Goal: Task Accomplishment & Management: Manage account settings

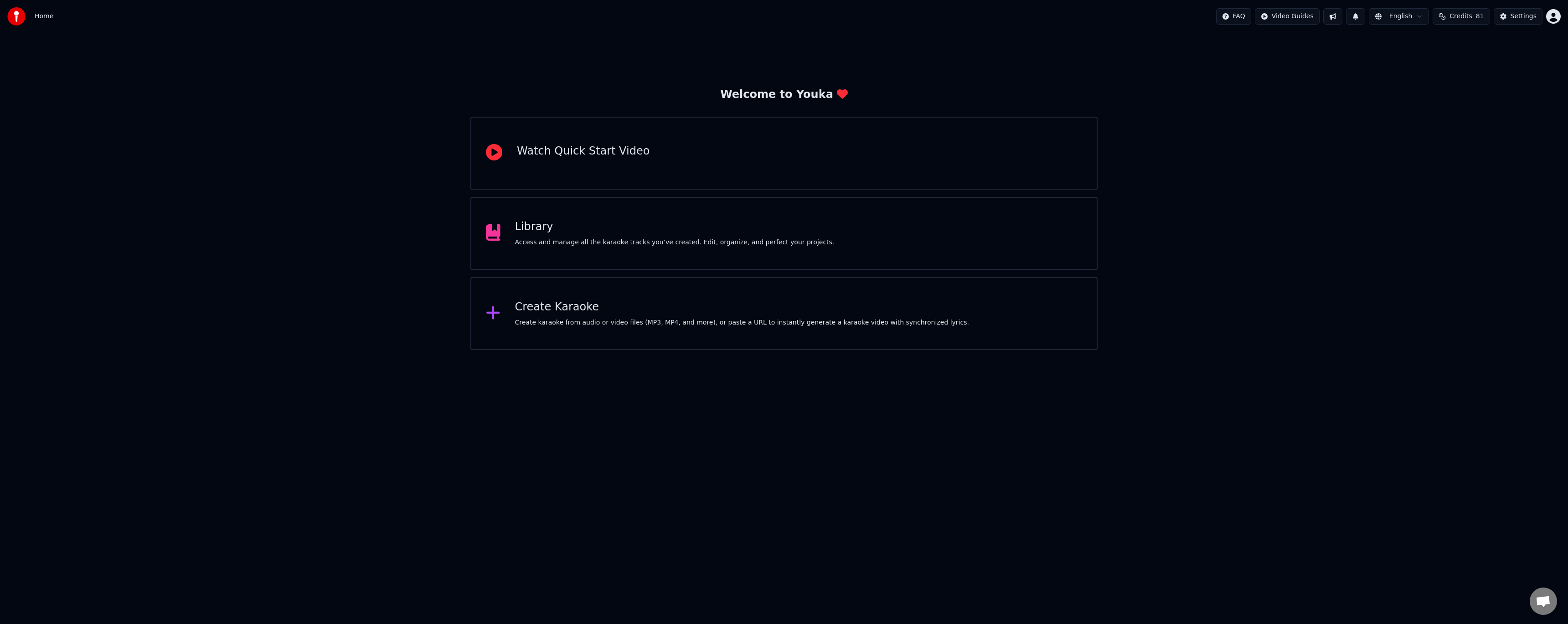
click at [651, 261] on div "Library Access and manage all the karaoke tracks you’ve created. Edit, organize…" at bounding box center [784, 233] width 627 height 73
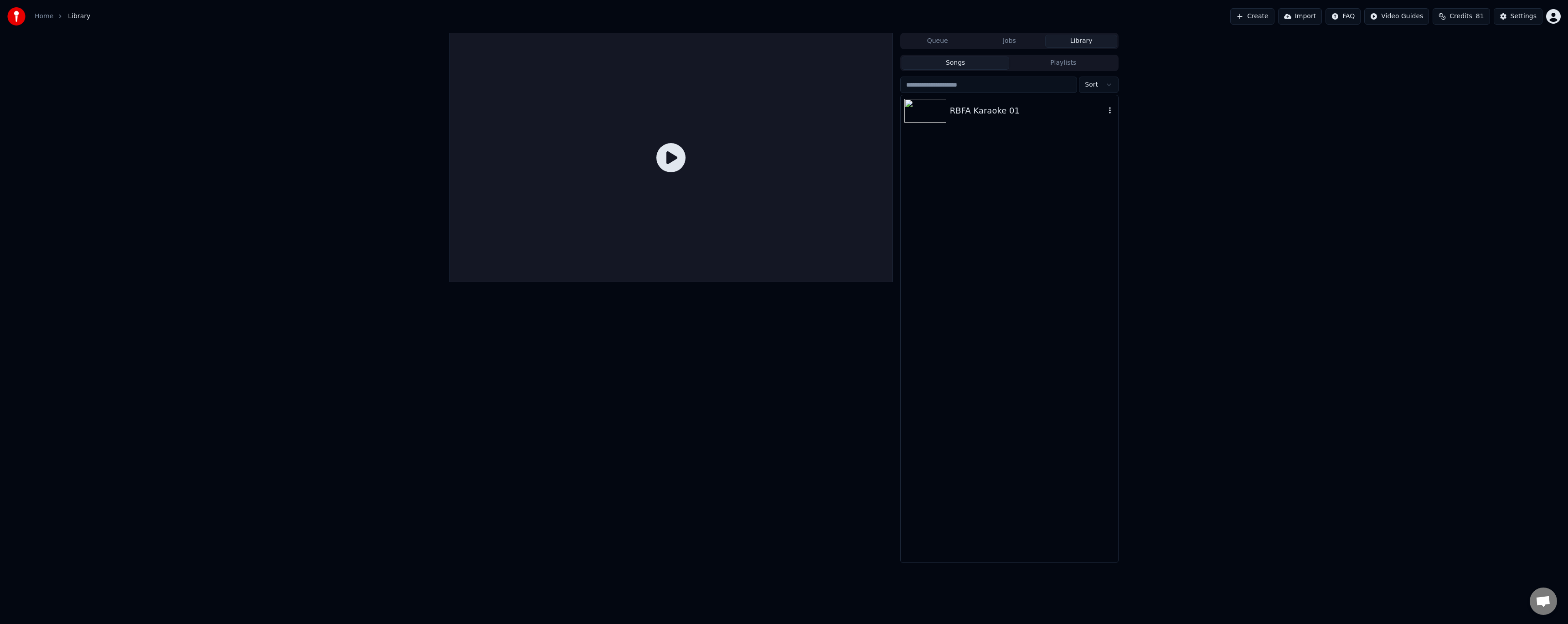
click at [979, 119] on div "RBFA Karaoke 01" at bounding box center [1009, 111] width 217 height 31
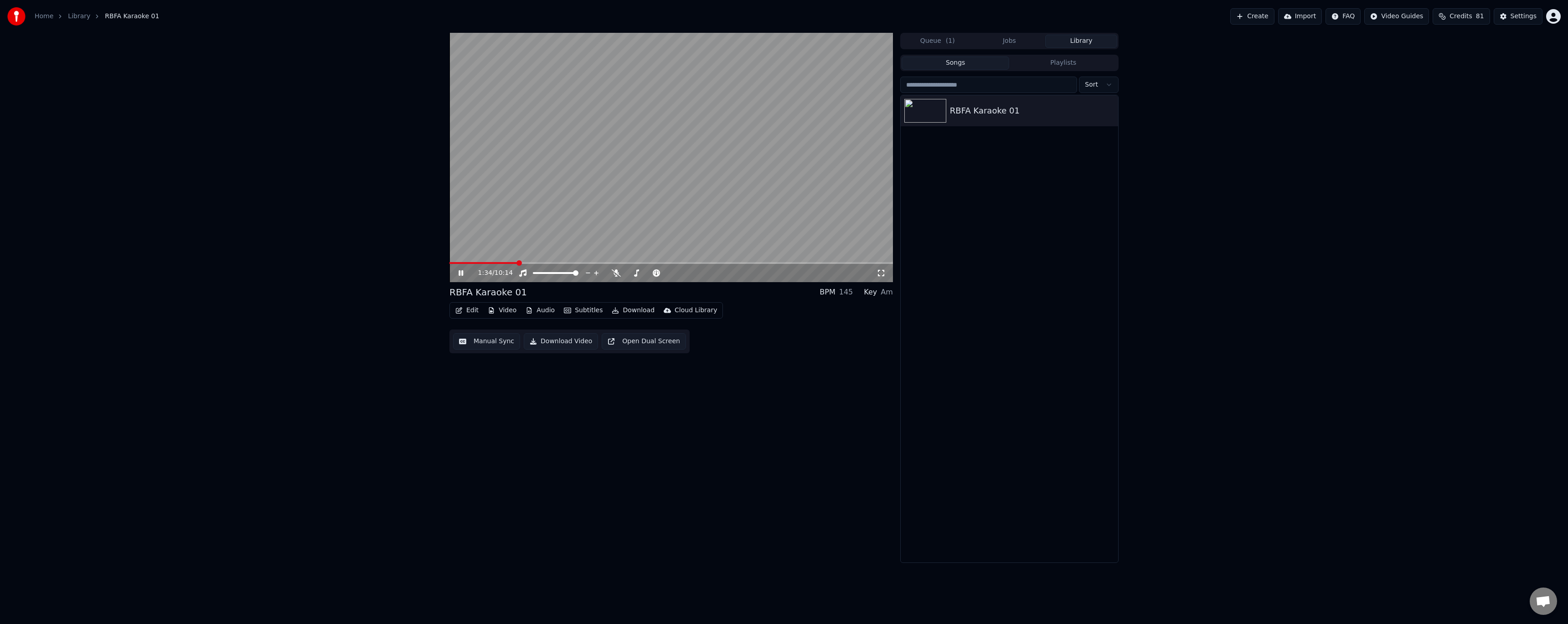
click at [517, 262] on span at bounding box center [671, 263] width 444 height 2
click at [536, 263] on span at bounding box center [671, 263] width 444 height 2
click at [463, 275] on icon at bounding box center [460, 273] width 4 height 5
click at [505, 310] on button "Video" at bounding box center [502, 310] width 36 height 13
click at [449, 405] on div "2:02 / 10:14 RBFA Karaoke 01 BPM 145 Key Am Edit Video Audio Subtitles Download…" at bounding box center [783, 298] width 684 height 530
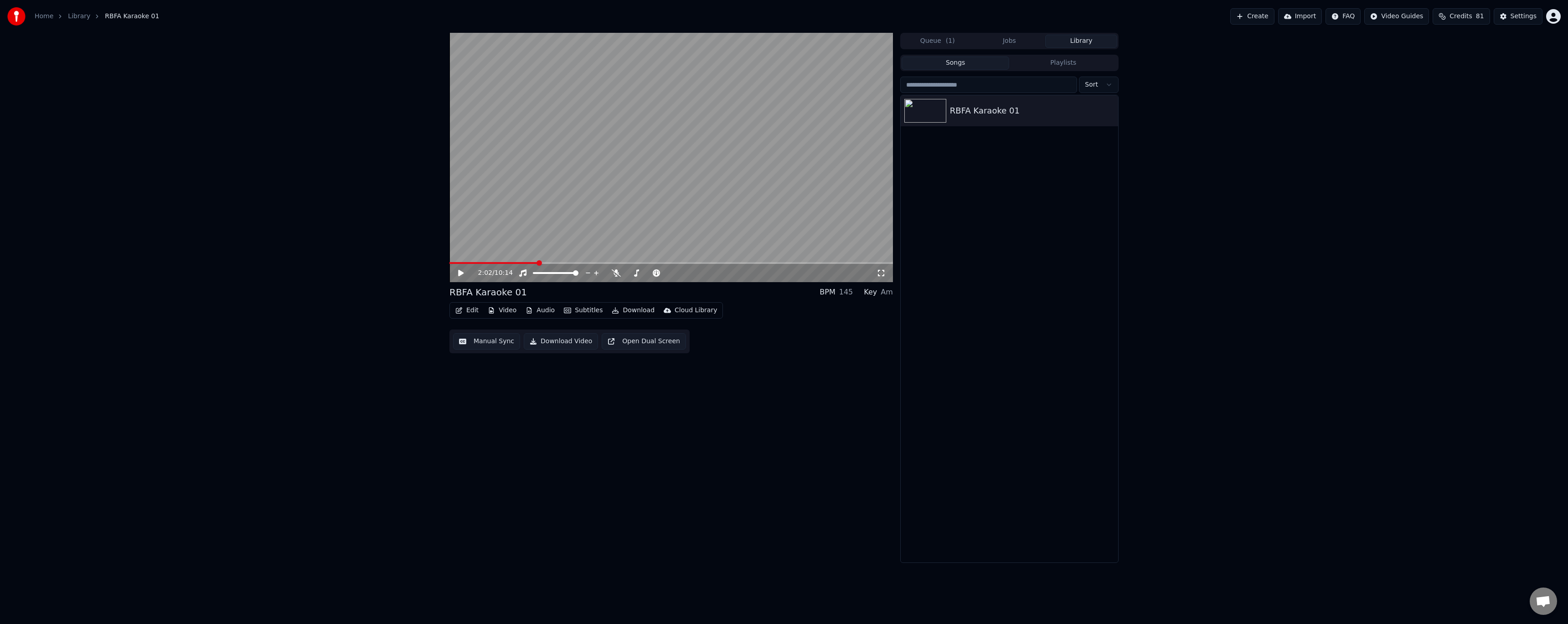
click at [470, 311] on button "Edit" at bounding box center [467, 310] width 30 height 13
click at [501, 382] on div "Style Editor" at bounding box center [498, 378] width 92 height 15
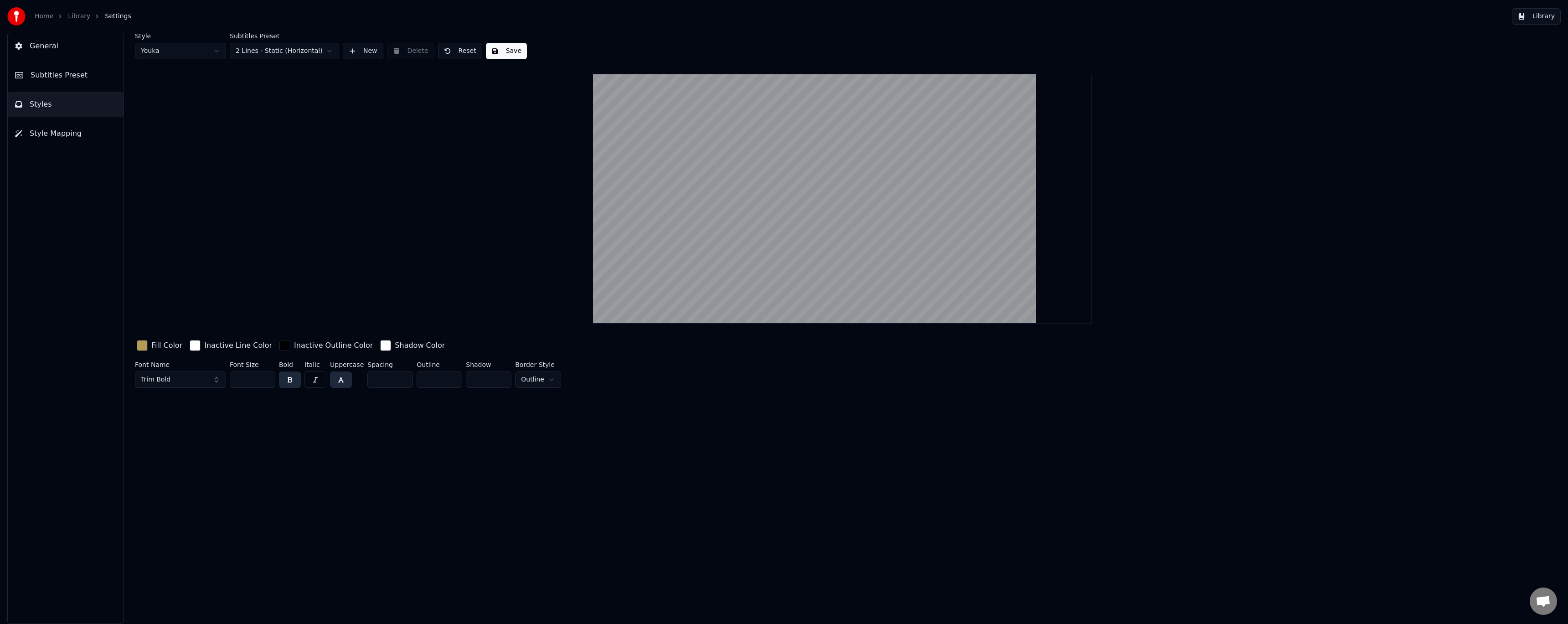
click at [52, 46] on span "General" at bounding box center [44, 46] width 29 height 11
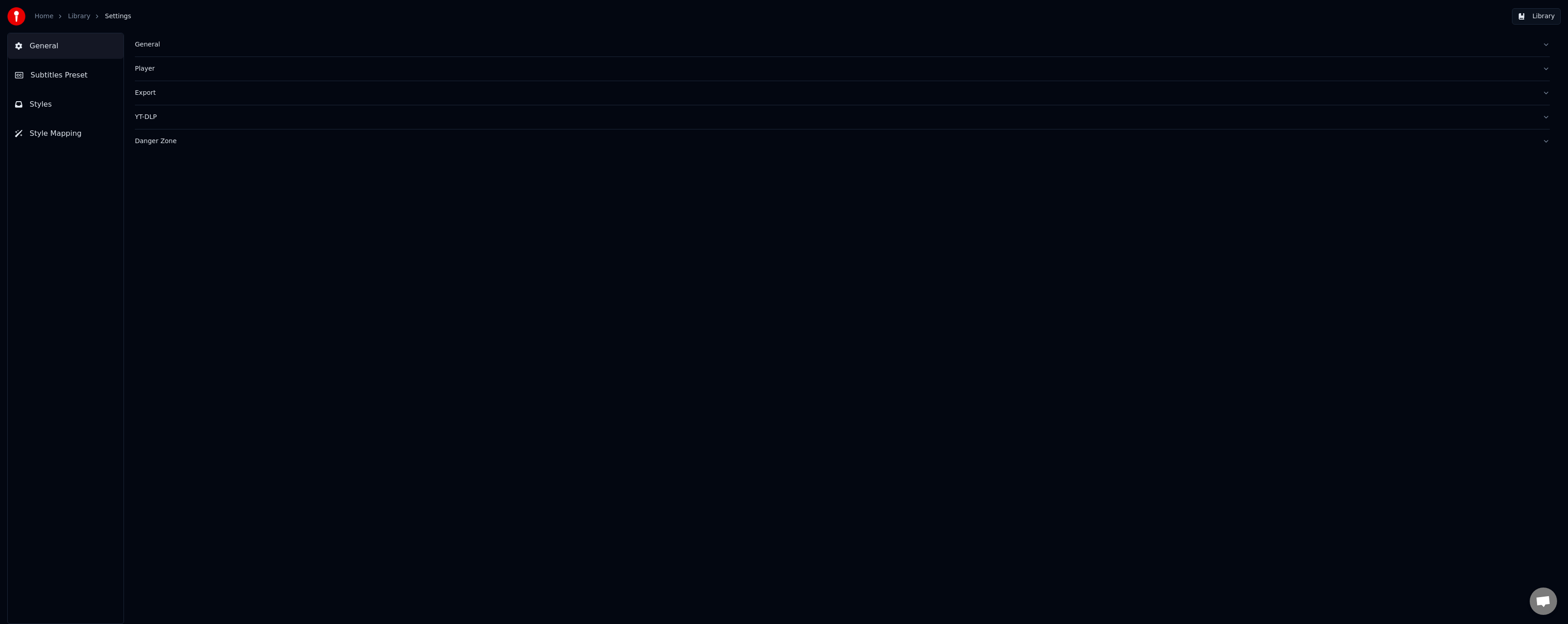
click at [150, 44] on div "General" at bounding box center [835, 44] width 1400 height 9
click at [150, 45] on div "General" at bounding box center [835, 44] width 1400 height 9
click at [148, 69] on div "Player" at bounding box center [835, 69] width 1400 height 9
click at [149, 93] on div "Export" at bounding box center [835, 93] width 1400 height 9
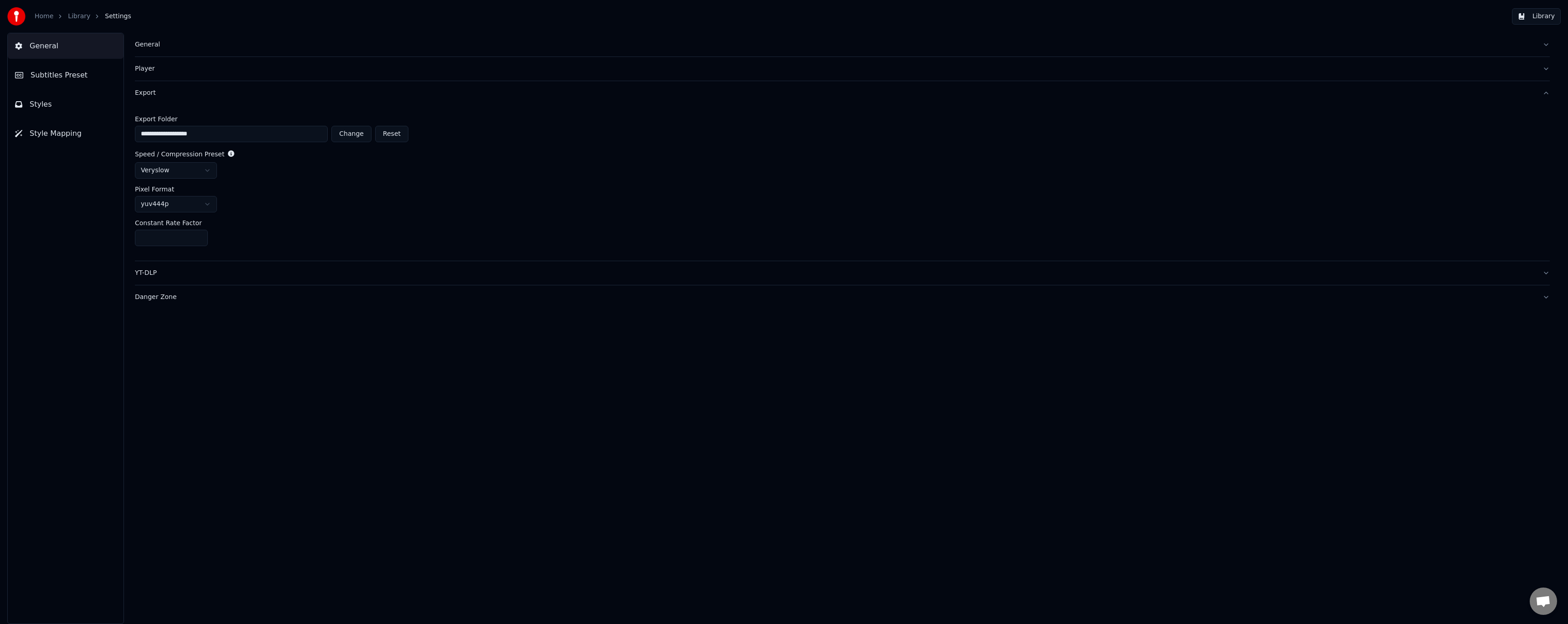
click at [149, 93] on div "Export" at bounding box center [835, 93] width 1400 height 9
click at [150, 116] on div "YT-DLP" at bounding box center [835, 117] width 1400 height 9
click at [155, 141] on div "Danger Zone" at bounding box center [835, 141] width 1400 height 9
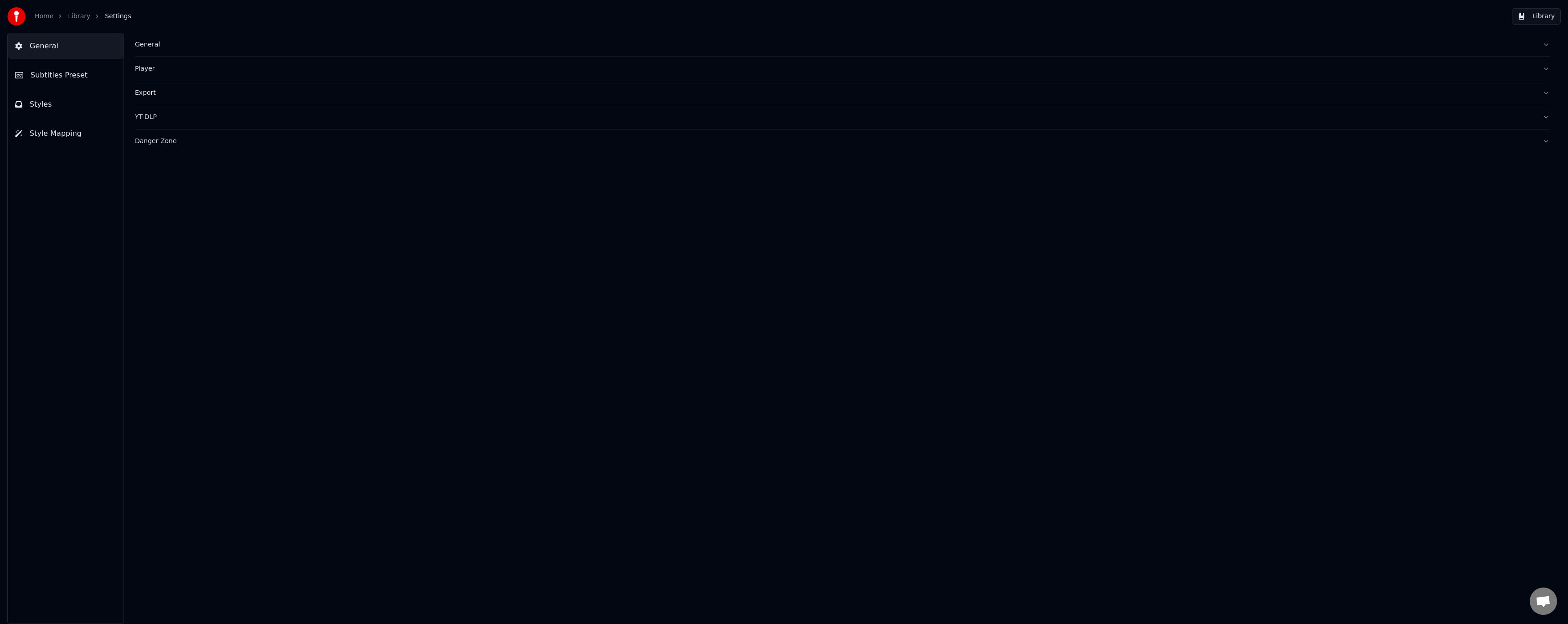
click at [81, 16] on link "Library" at bounding box center [79, 16] width 23 height 9
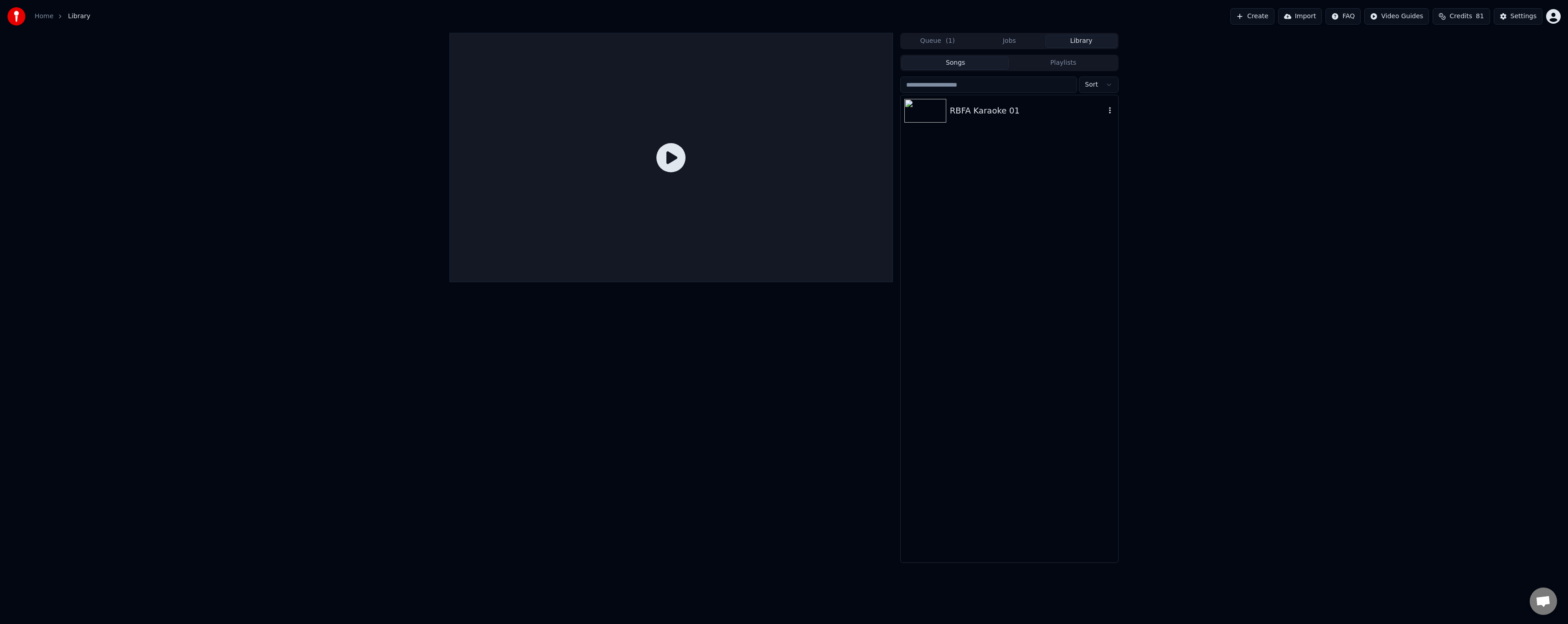
click at [962, 119] on div "RBFA Karaoke 01" at bounding box center [1009, 111] width 217 height 31
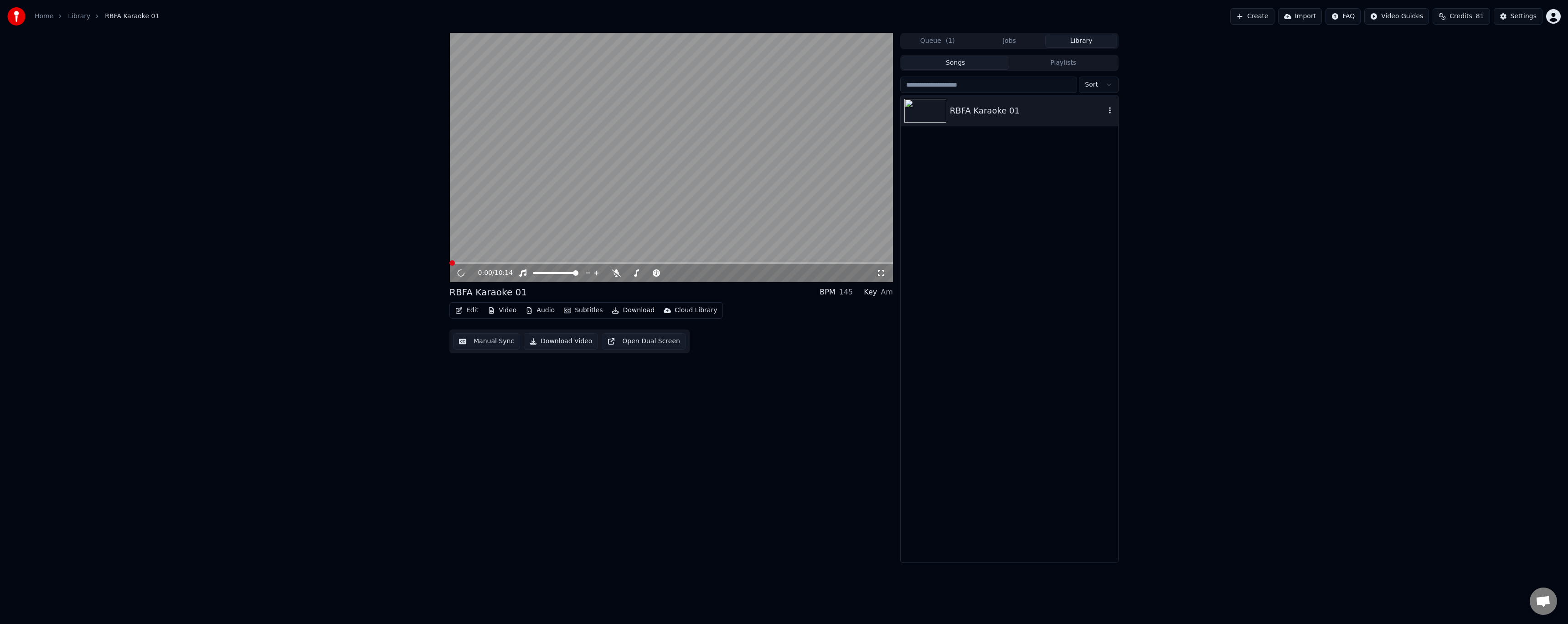
click at [1110, 110] on icon "button" at bounding box center [1110, 110] width 9 height 7
click at [1034, 110] on div "RBFA Karaoke 01" at bounding box center [1027, 110] width 155 height 13
click at [1523, 15] on div "Settings" at bounding box center [1524, 16] width 26 height 9
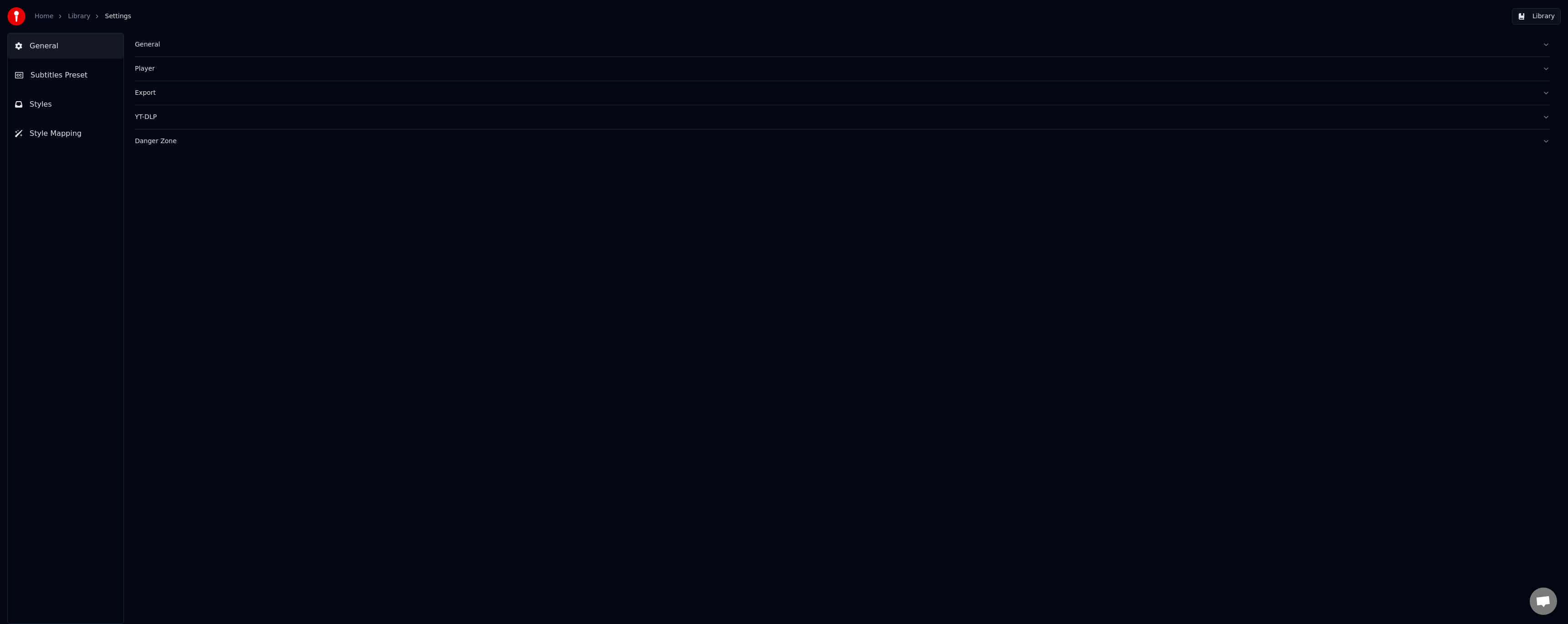
click at [76, 103] on button "Styles" at bounding box center [66, 105] width 116 height 26
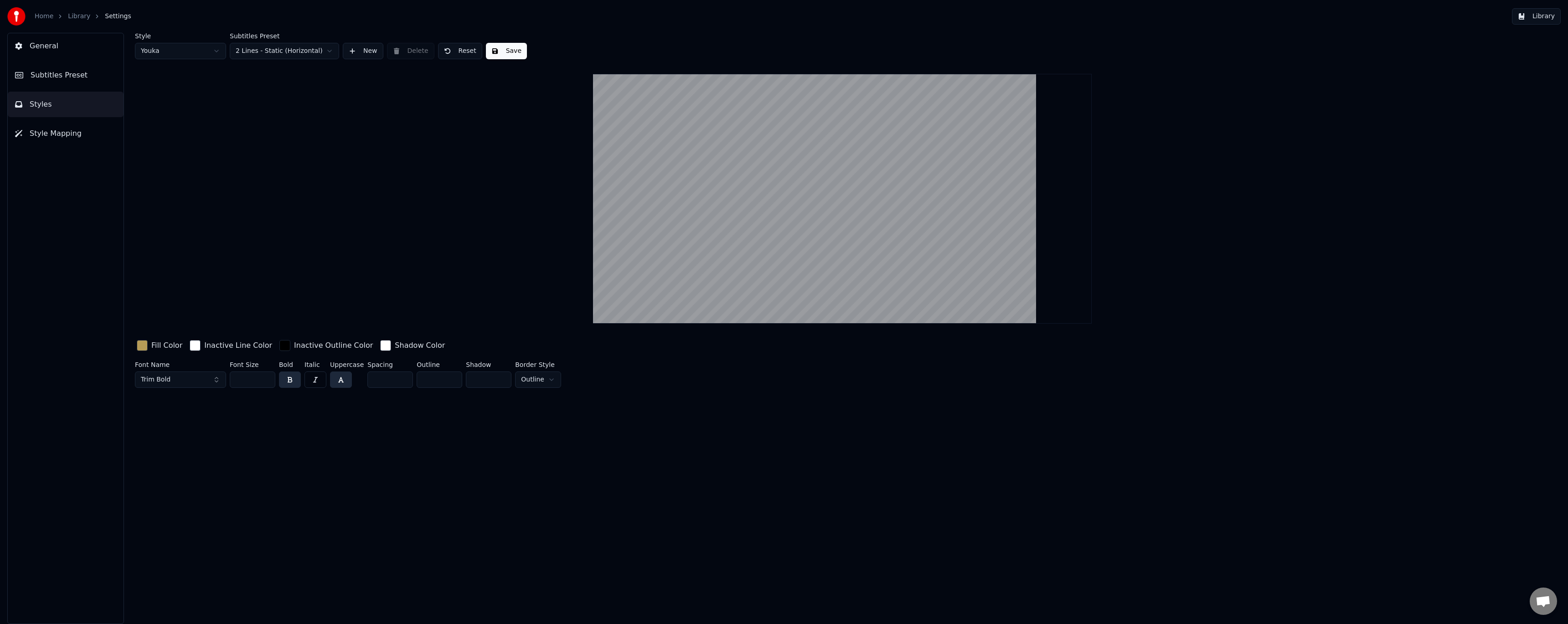
click at [74, 131] on span "Style Mapping" at bounding box center [55, 133] width 52 height 11
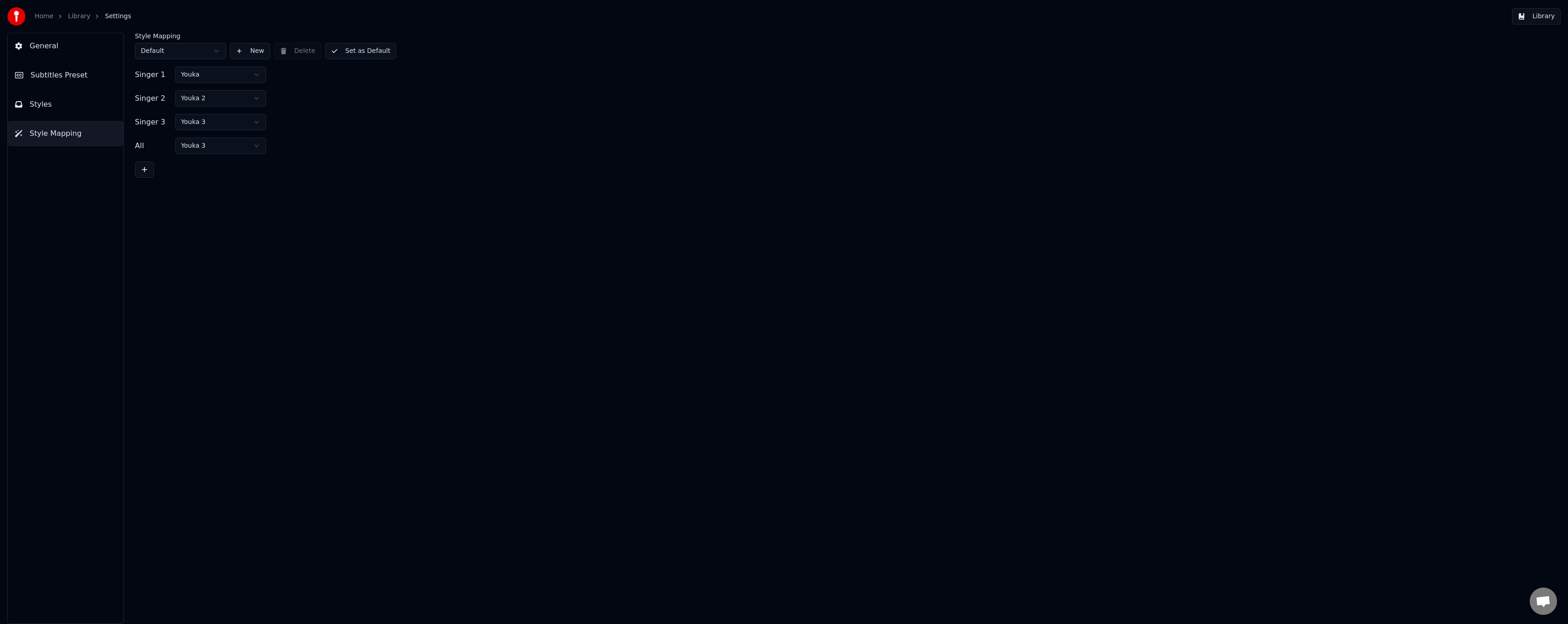
click at [72, 75] on span "Subtitles Preset" at bounding box center [59, 75] width 57 height 11
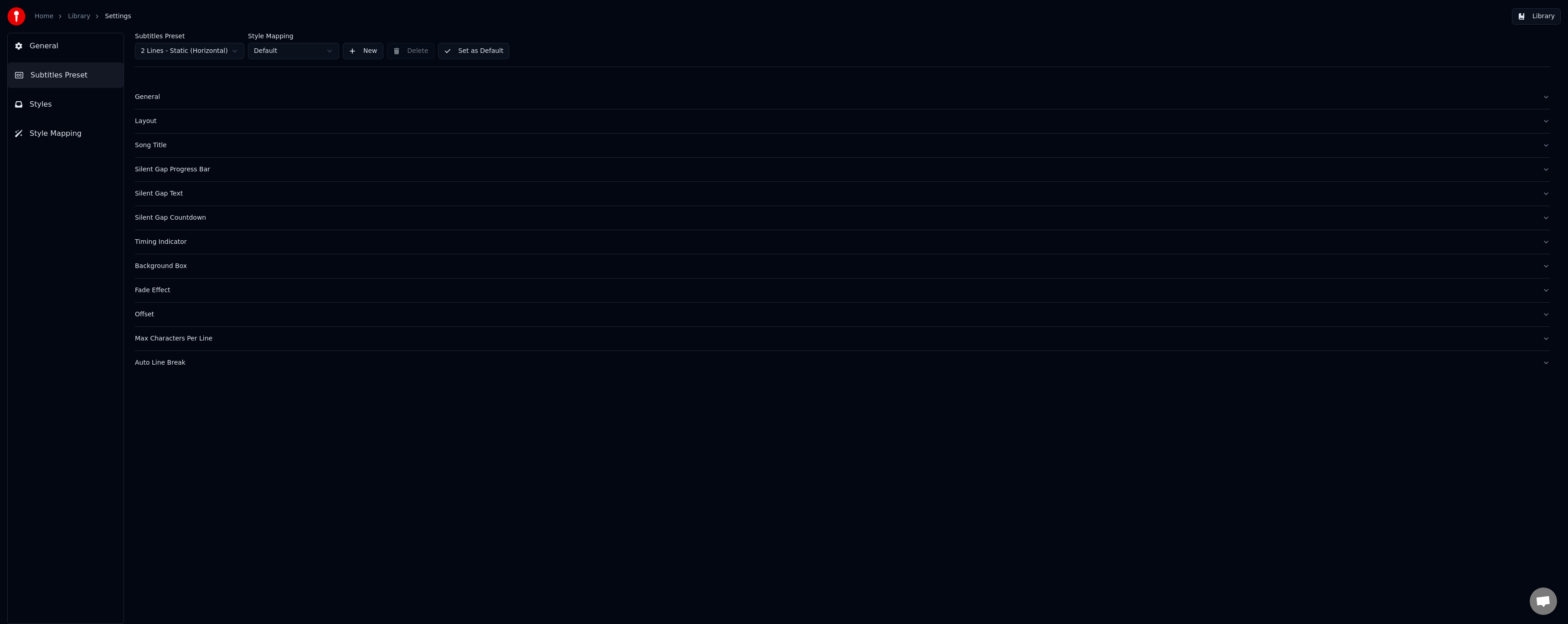
click at [148, 99] on div "General" at bounding box center [835, 97] width 1400 height 9
click at [167, 128] on html "Home Library Settings Library General Subtitles Preset Styles Style Mapping Sub…" at bounding box center [784, 312] width 1568 height 624
click at [204, 129] on html "Home Library Settings Library General Subtitles Preset Styles Style Mapping Sub…" at bounding box center [784, 312] width 1568 height 624
click at [197, 132] on html "Home Library Settings Library General Subtitles Preset Styles Style Mapping Sub…" at bounding box center [784, 312] width 1568 height 624
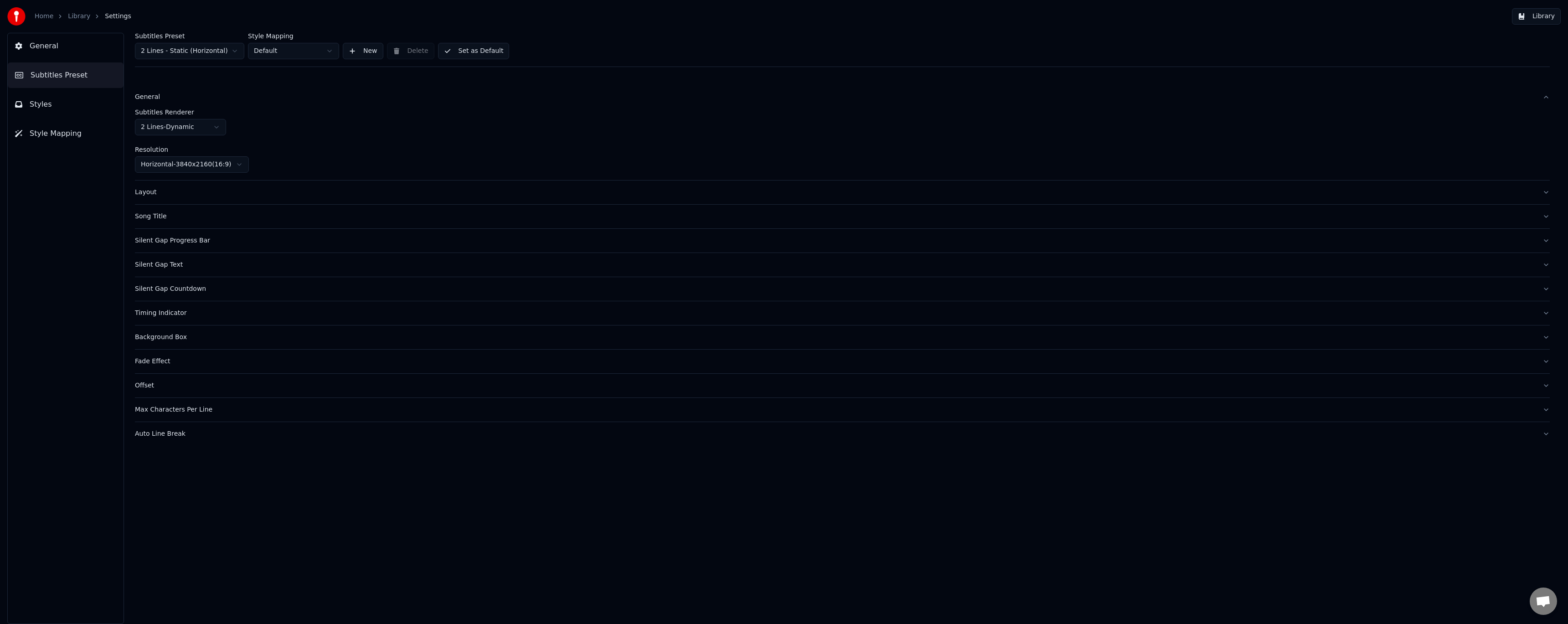
click at [289, 128] on div "Subtitles Renderer 2 Lines - Dynamic" at bounding box center [842, 122] width 1415 height 26
click at [82, 17] on link "Library" at bounding box center [79, 16] width 23 height 9
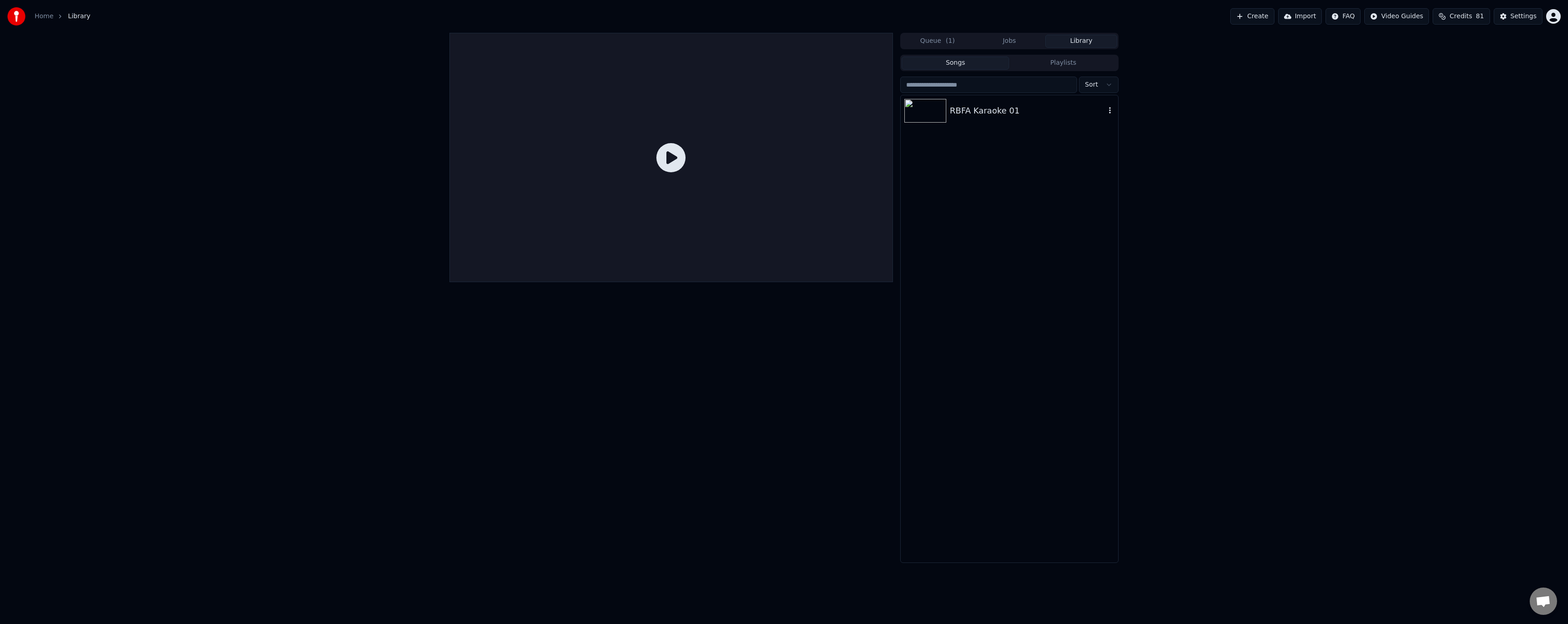
click at [1004, 111] on div "RBFA Karaoke 01" at bounding box center [1027, 110] width 155 height 13
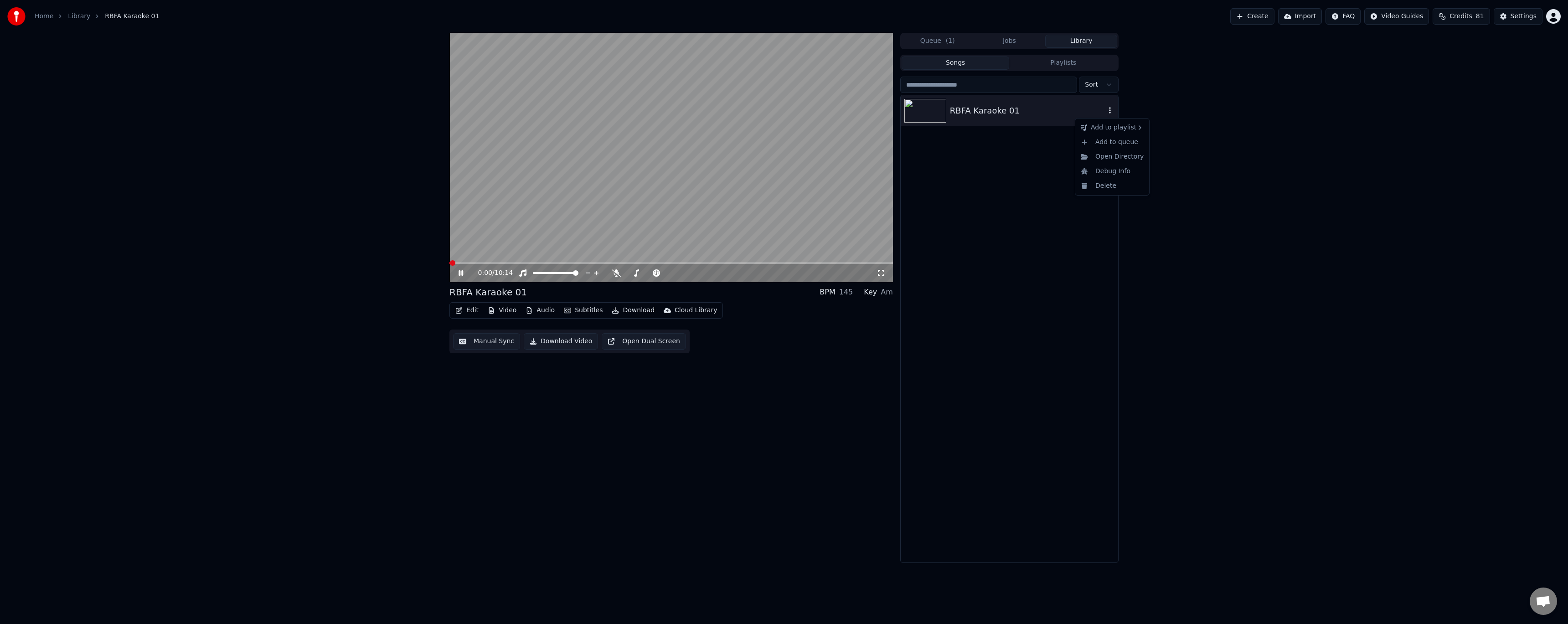
click at [1110, 110] on icon "button" at bounding box center [1110, 110] width 9 height 7
click at [464, 273] on icon at bounding box center [467, 273] width 21 height 7
click at [475, 307] on button "Edit" at bounding box center [467, 310] width 30 height 13
click at [483, 326] on div "Edit Lyrics" at bounding box center [486, 330] width 32 height 9
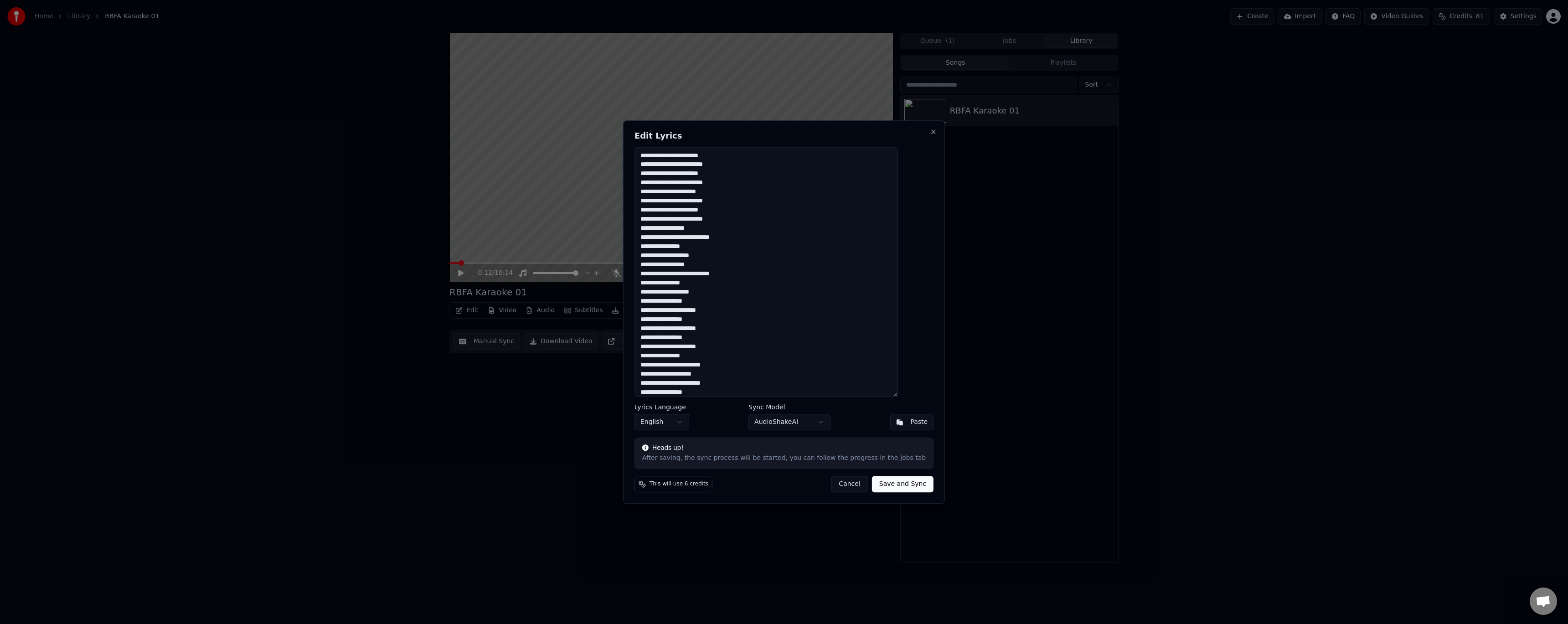
click at [839, 486] on button "Cancel" at bounding box center [849, 484] width 37 height 16
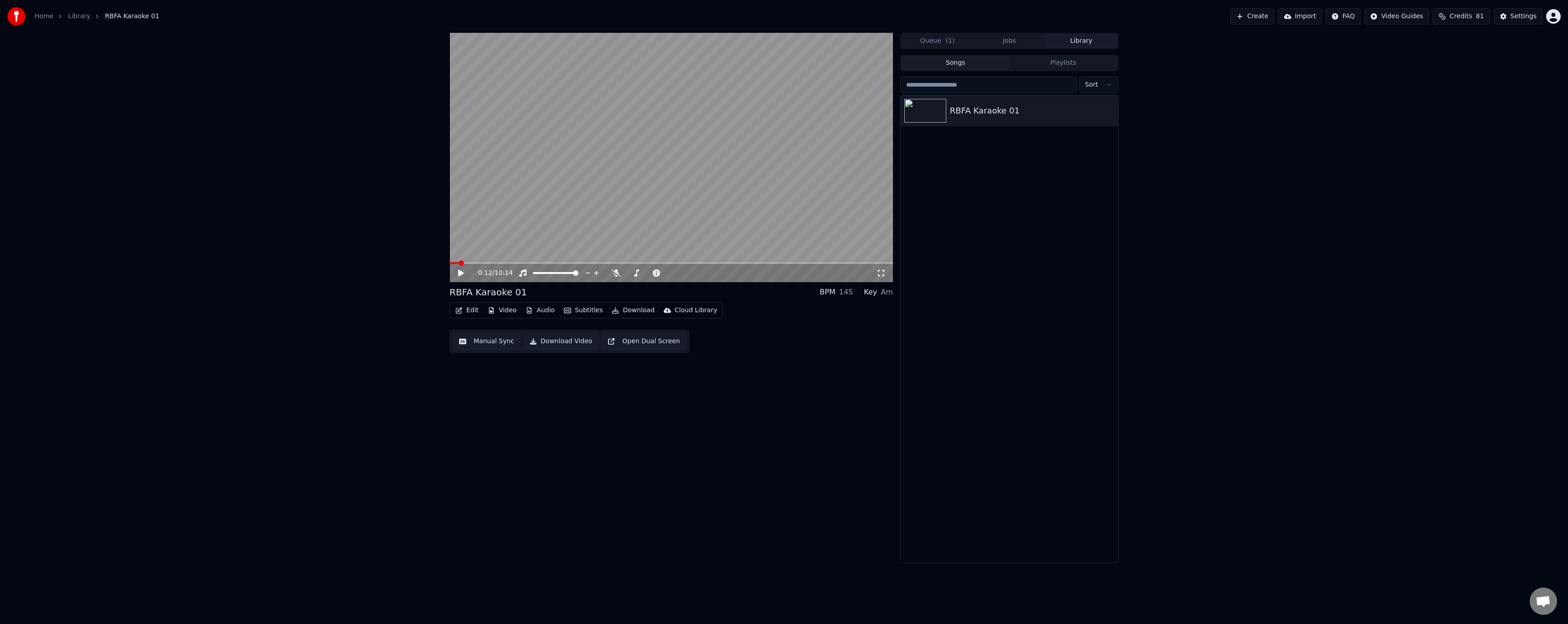
click at [488, 345] on button "Manual Sync" at bounding box center [486, 341] width 67 height 16
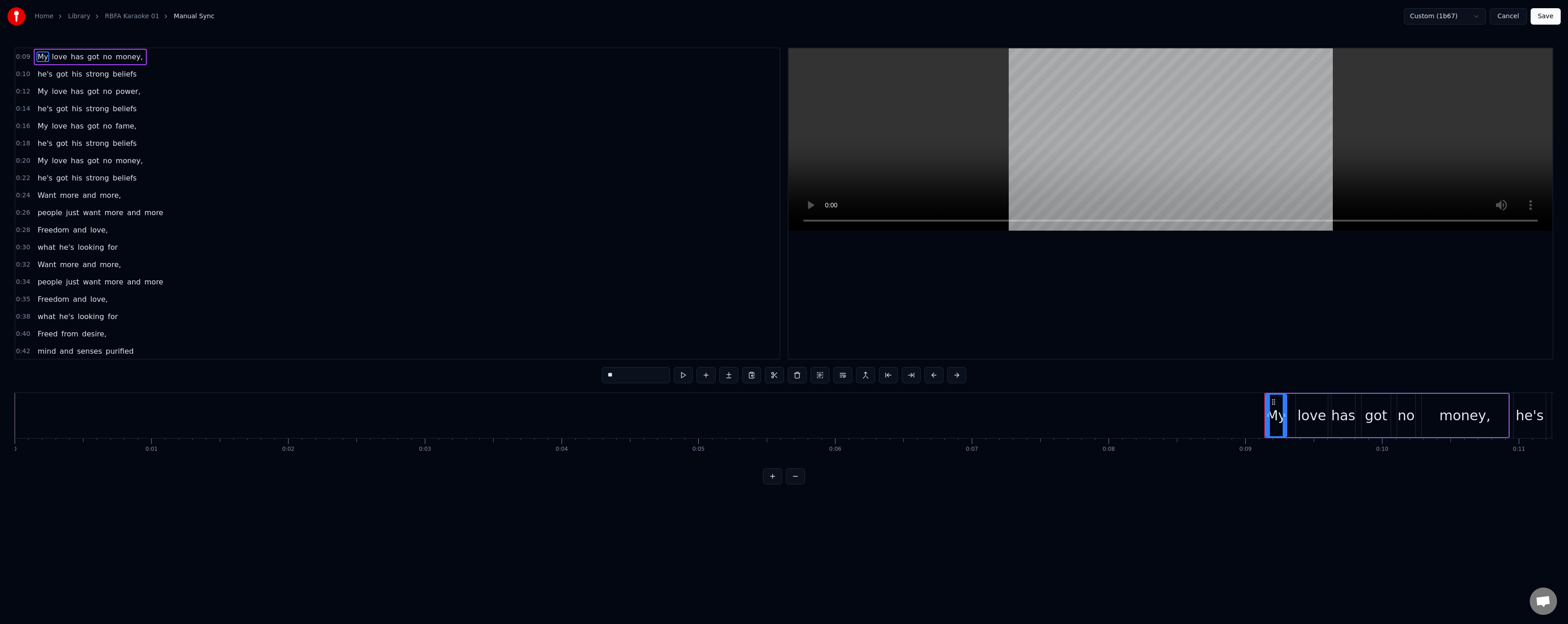
click at [1544, 18] on button "Save" at bounding box center [1545, 16] width 30 height 16
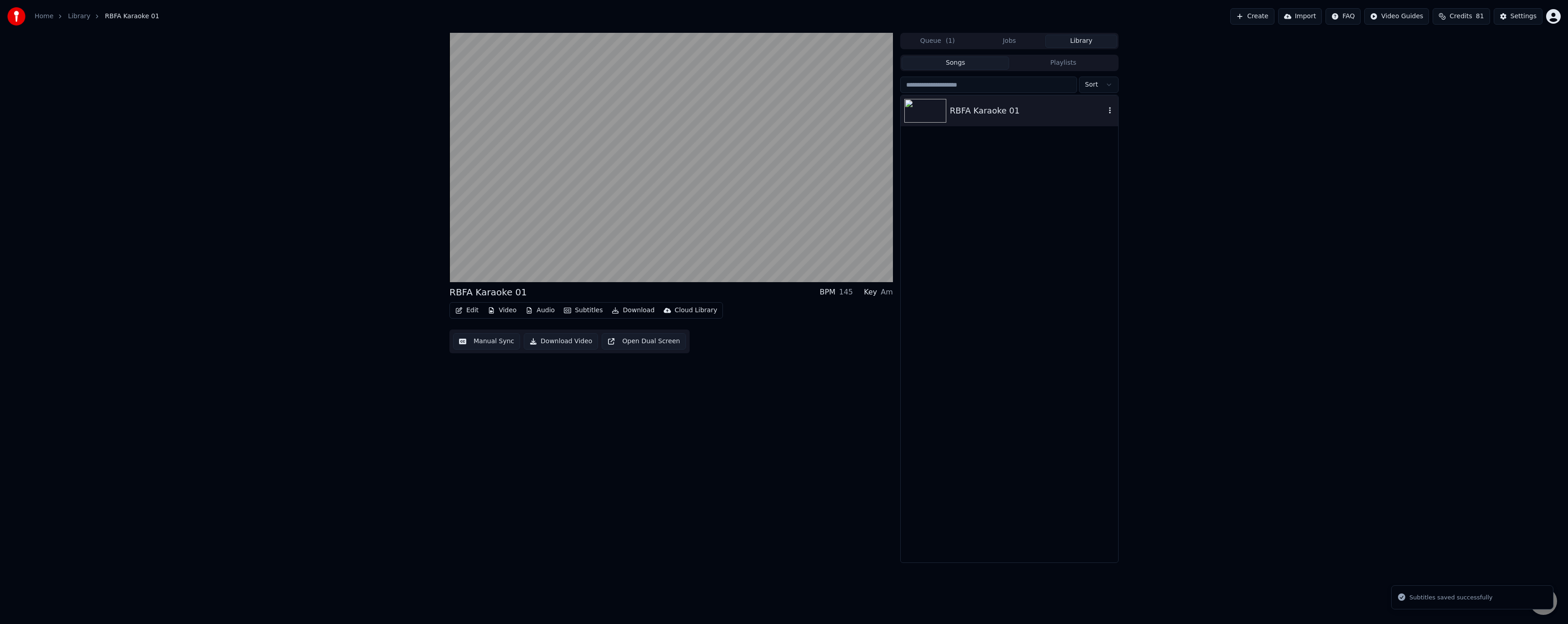
click at [1031, 115] on div "RBFA Karaoke 01" at bounding box center [1027, 110] width 155 height 13
click at [463, 272] on icon at bounding box center [460, 273] width 4 height 5
click at [469, 311] on button "Edit" at bounding box center [467, 310] width 30 height 13
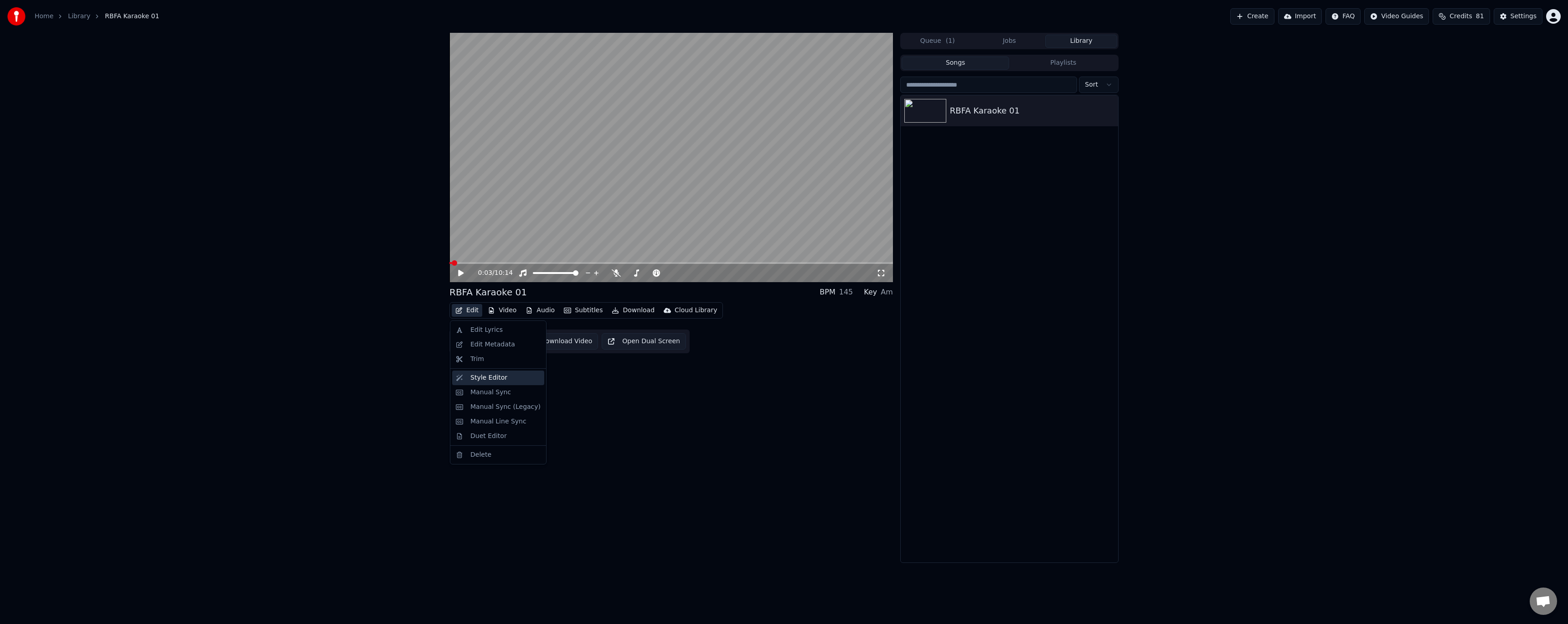
click at [491, 380] on div "Style Editor" at bounding box center [489, 377] width 37 height 9
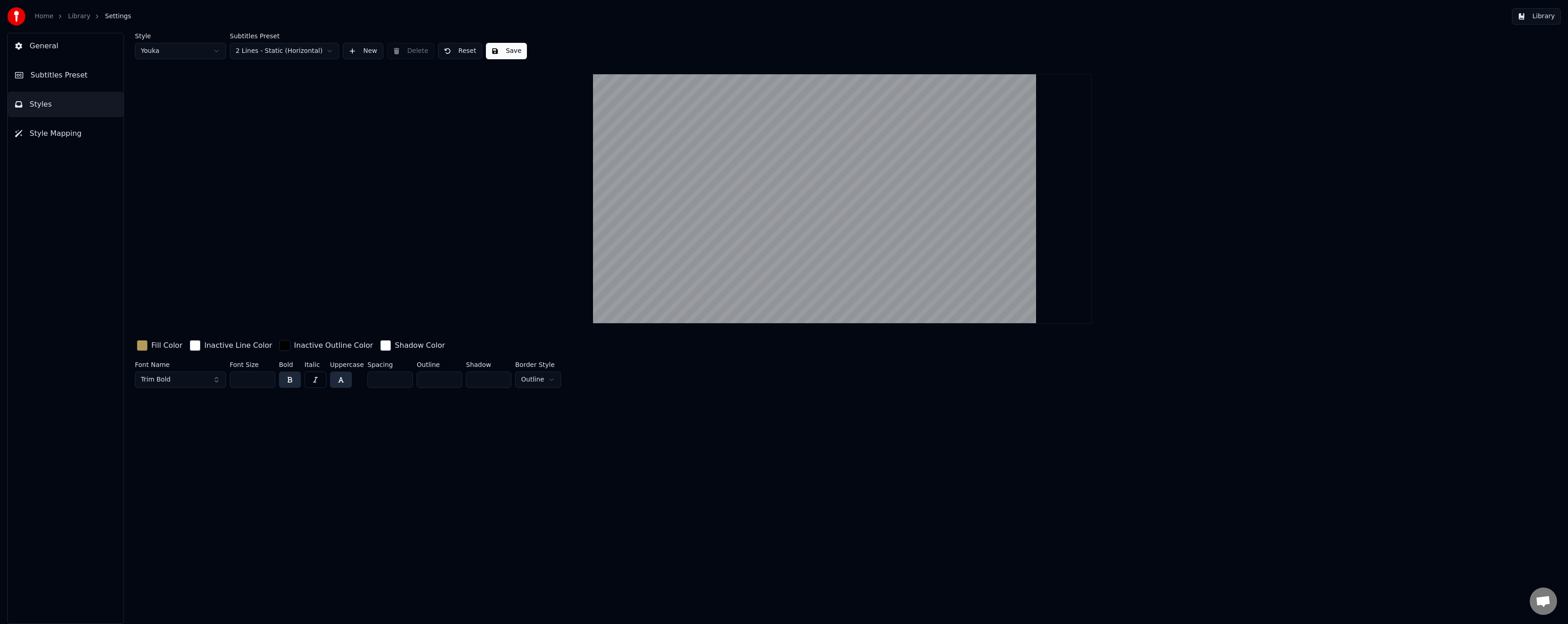
click at [86, 75] on button "Subtitles Preset" at bounding box center [66, 75] width 116 height 26
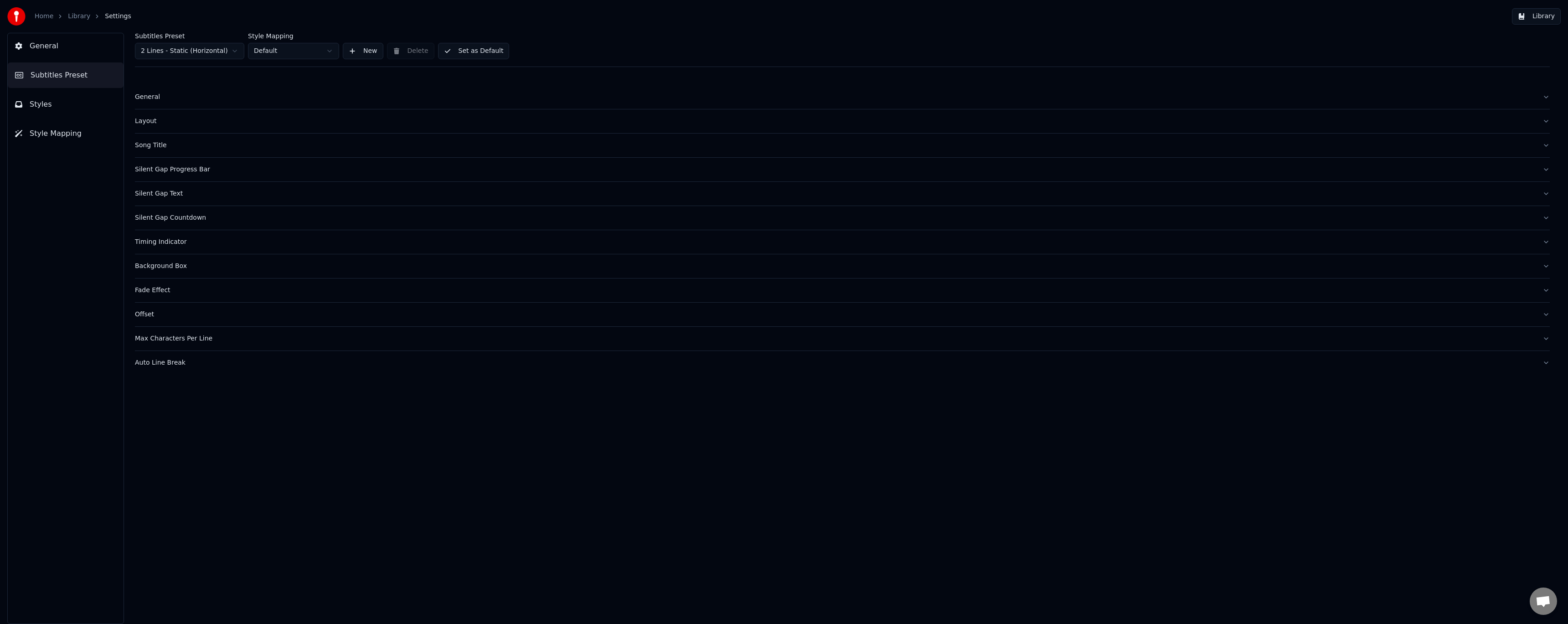
click at [145, 97] on div "General" at bounding box center [835, 97] width 1400 height 9
click at [166, 125] on html "Home Library Settings Library General Subtitles Preset Styles Style Mapping Sub…" at bounding box center [784, 312] width 1568 height 624
click at [466, 50] on button "Set as Default" at bounding box center [474, 51] width 72 height 16
click at [79, 17] on link "Library" at bounding box center [79, 16] width 23 height 9
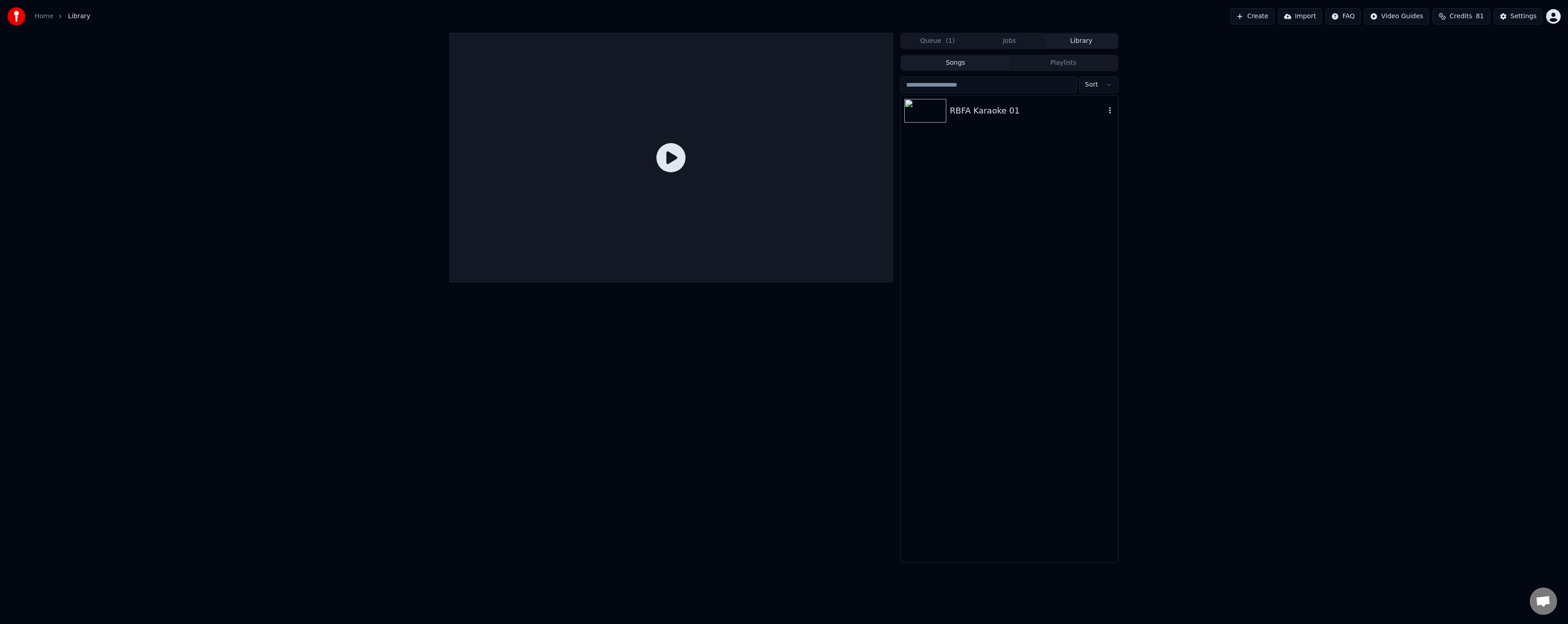
click at [984, 106] on div "RBFA Karaoke 01" at bounding box center [1027, 110] width 155 height 13
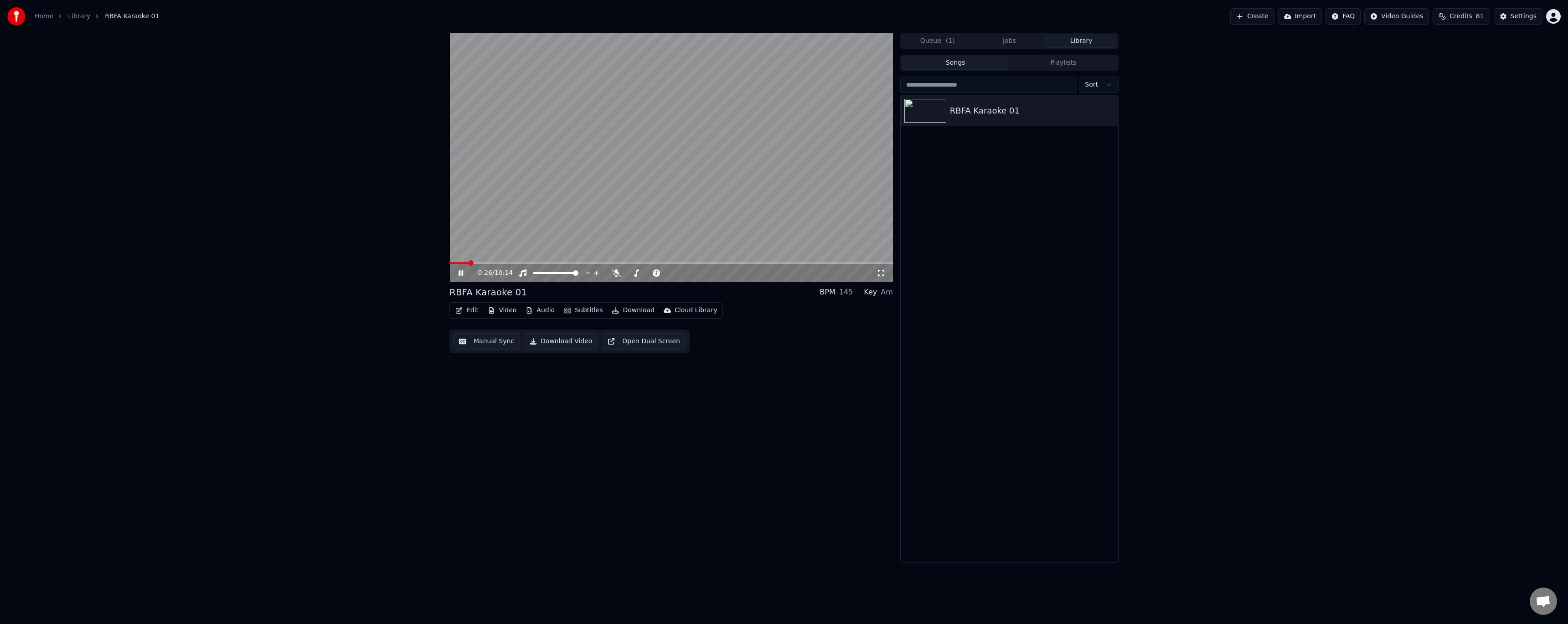
click at [468, 262] on span at bounding box center [671, 263] width 444 height 2
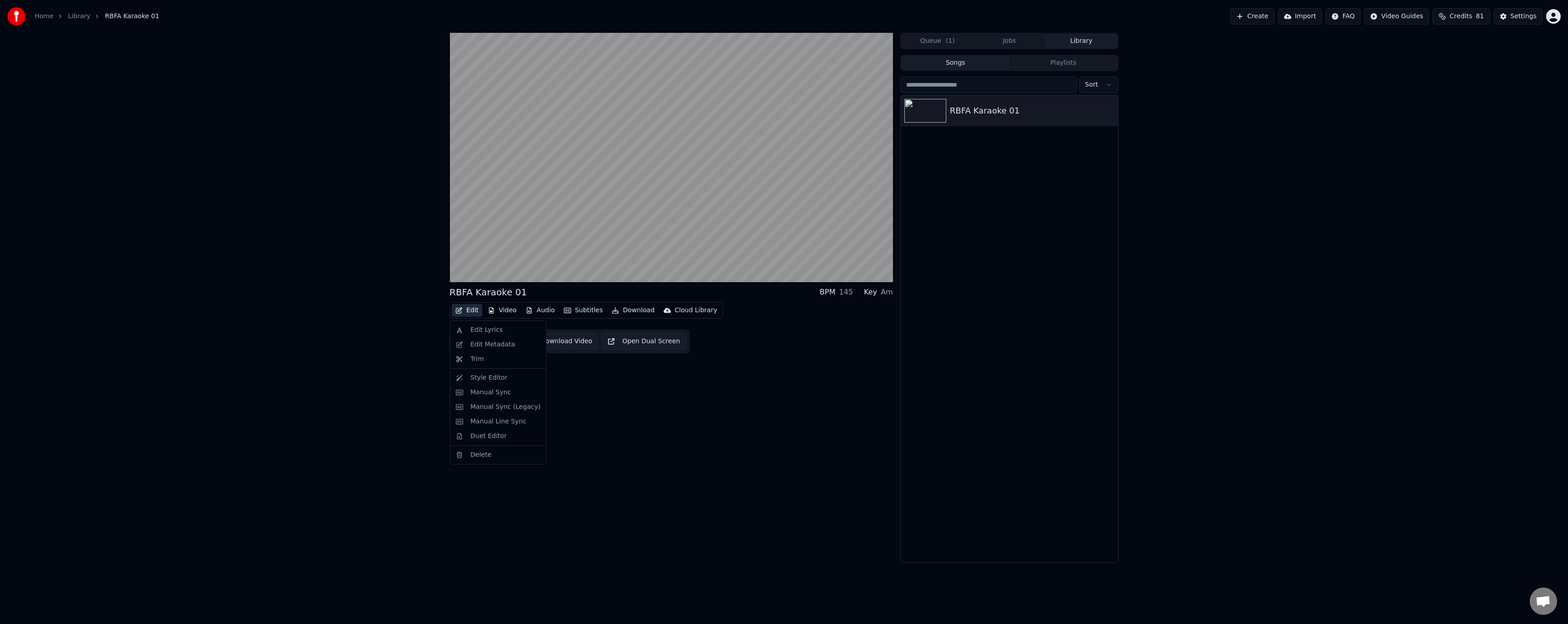
click at [475, 309] on button "Edit" at bounding box center [467, 310] width 30 height 13
click at [508, 379] on div "Style Editor" at bounding box center [505, 377] width 70 height 9
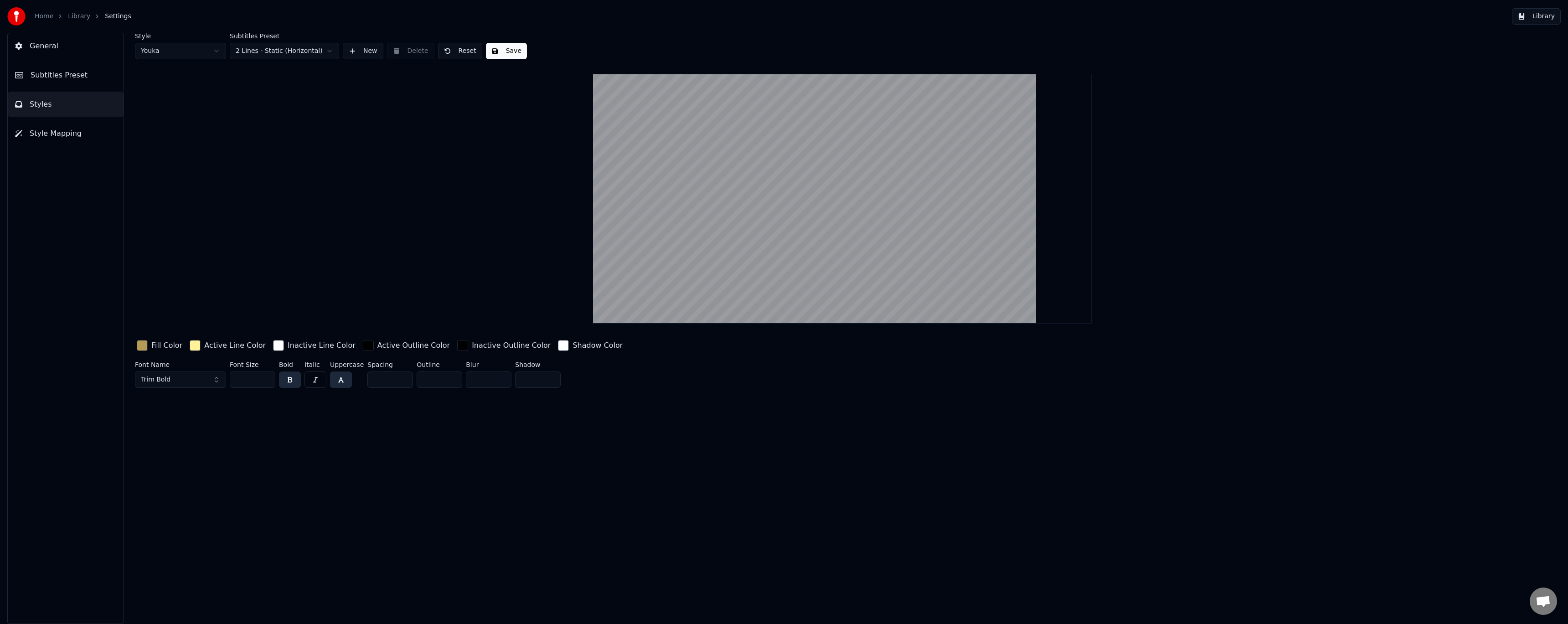
click at [83, 75] on button "Subtitles Preset" at bounding box center [66, 75] width 116 height 26
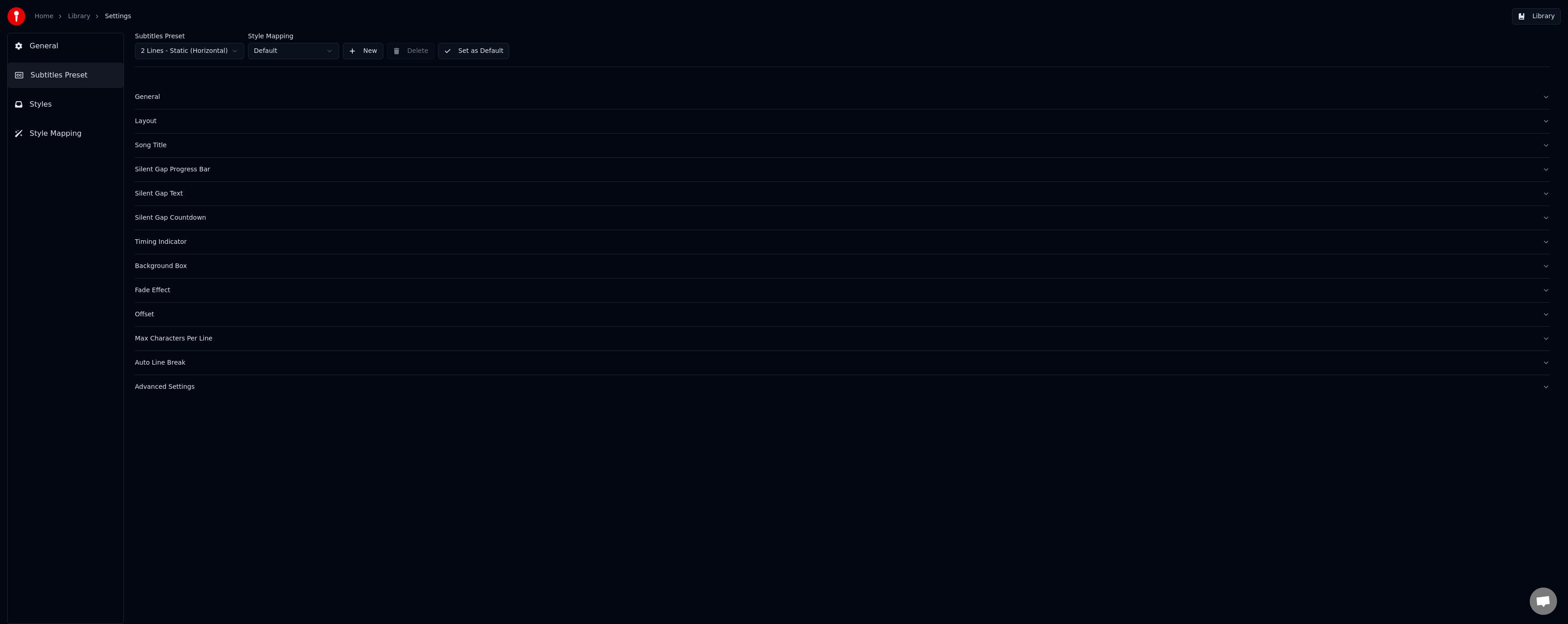
click at [175, 49] on html "Home Library Settings Library General Subtitles Preset Styles Style Mapping Sub…" at bounding box center [784, 312] width 1568 height 624
click at [469, 53] on button "Set as Default" at bounding box center [474, 51] width 72 height 16
click at [163, 94] on div "General" at bounding box center [835, 97] width 1400 height 9
click at [190, 167] on html "Home Library Settings Library General Subtitles Preset Styles Style Mapping Sub…" at bounding box center [784, 312] width 1568 height 624
click at [359, 118] on div "Subtitles Renderer 2 Lines - Dynamic" at bounding box center [842, 122] width 1415 height 26
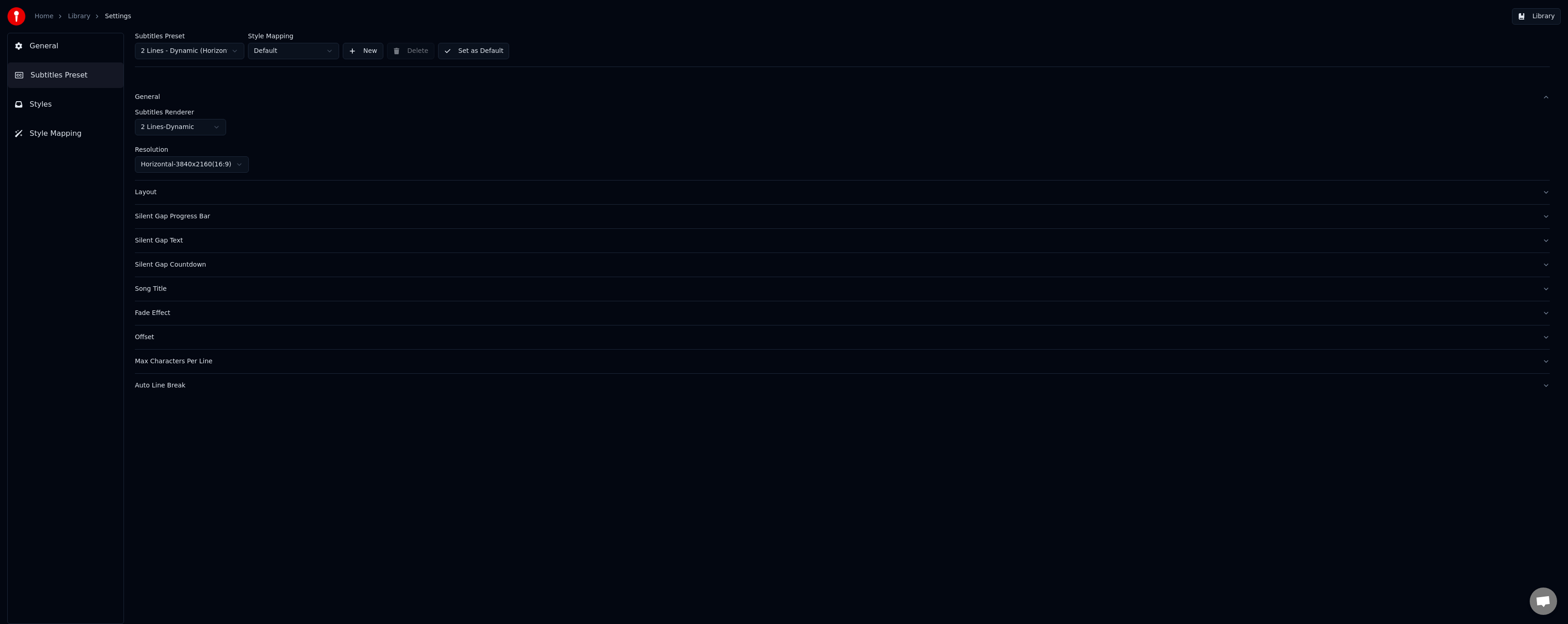
click at [472, 52] on button "Set as Default" at bounding box center [474, 51] width 72 height 16
click at [52, 46] on span "General" at bounding box center [44, 46] width 29 height 11
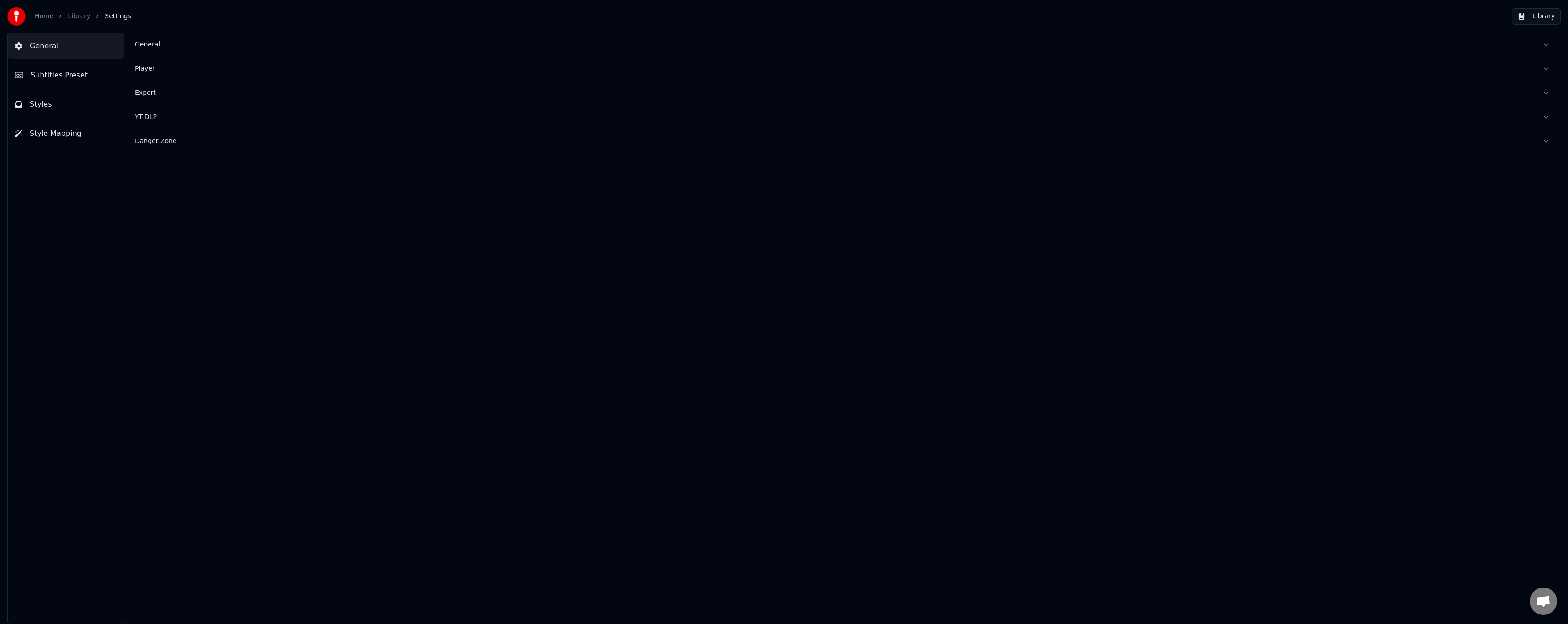
click at [81, 17] on link "Library" at bounding box center [79, 16] width 23 height 9
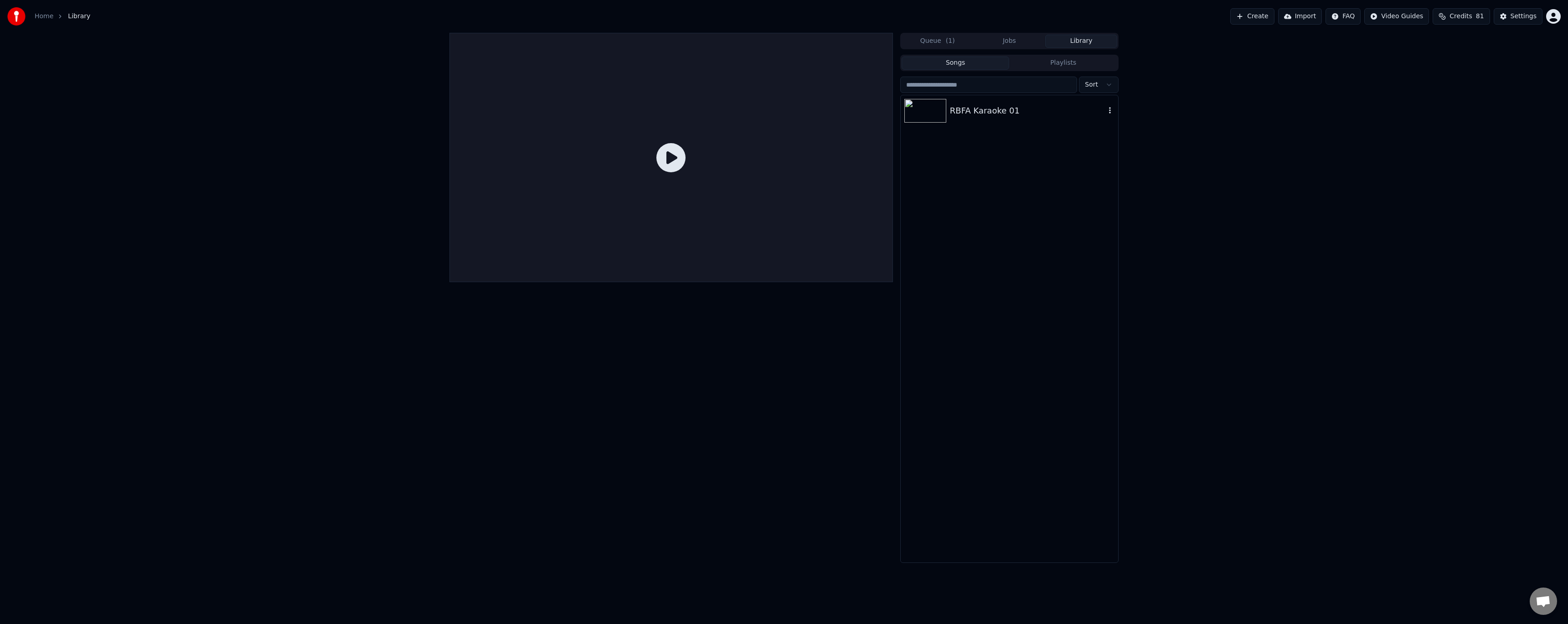
click at [933, 114] on img at bounding box center [925, 110] width 42 height 24
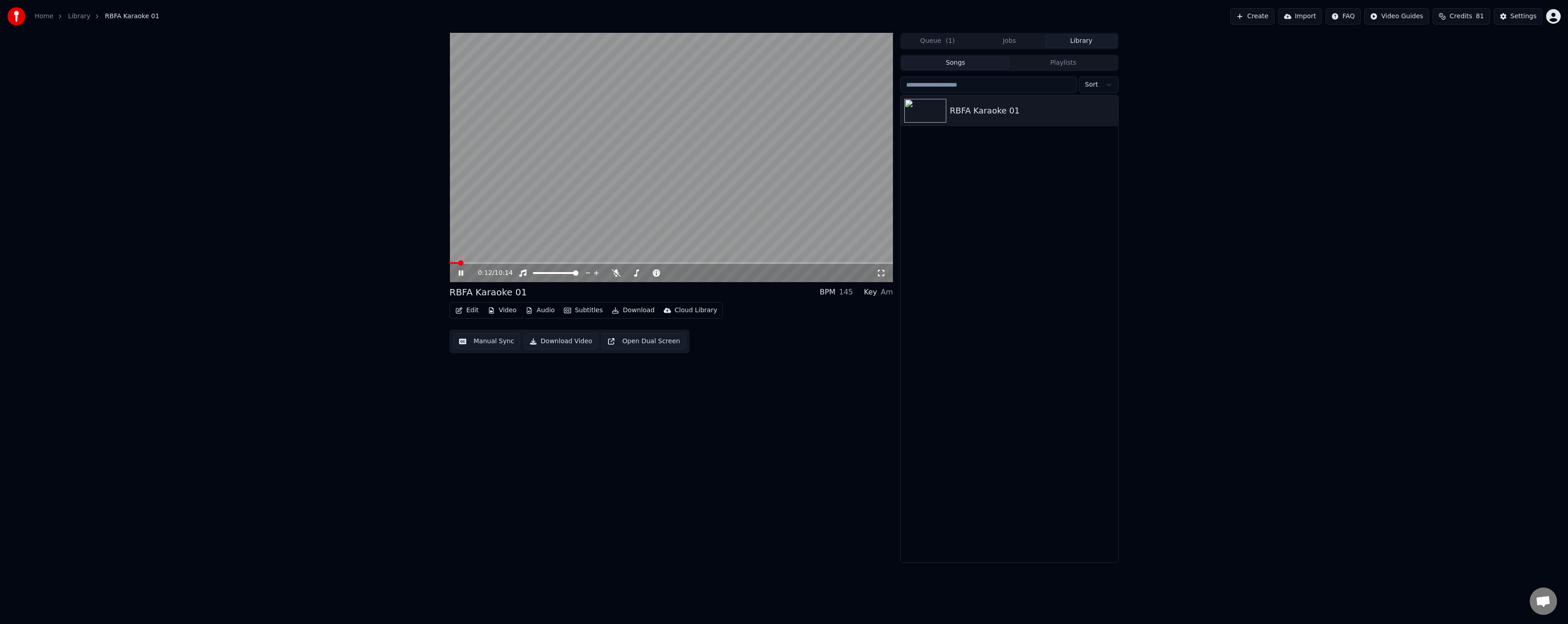
click at [470, 309] on button "Edit" at bounding box center [467, 310] width 30 height 13
click at [504, 373] on div "Style Editor" at bounding box center [498, 378] width 92 height 15
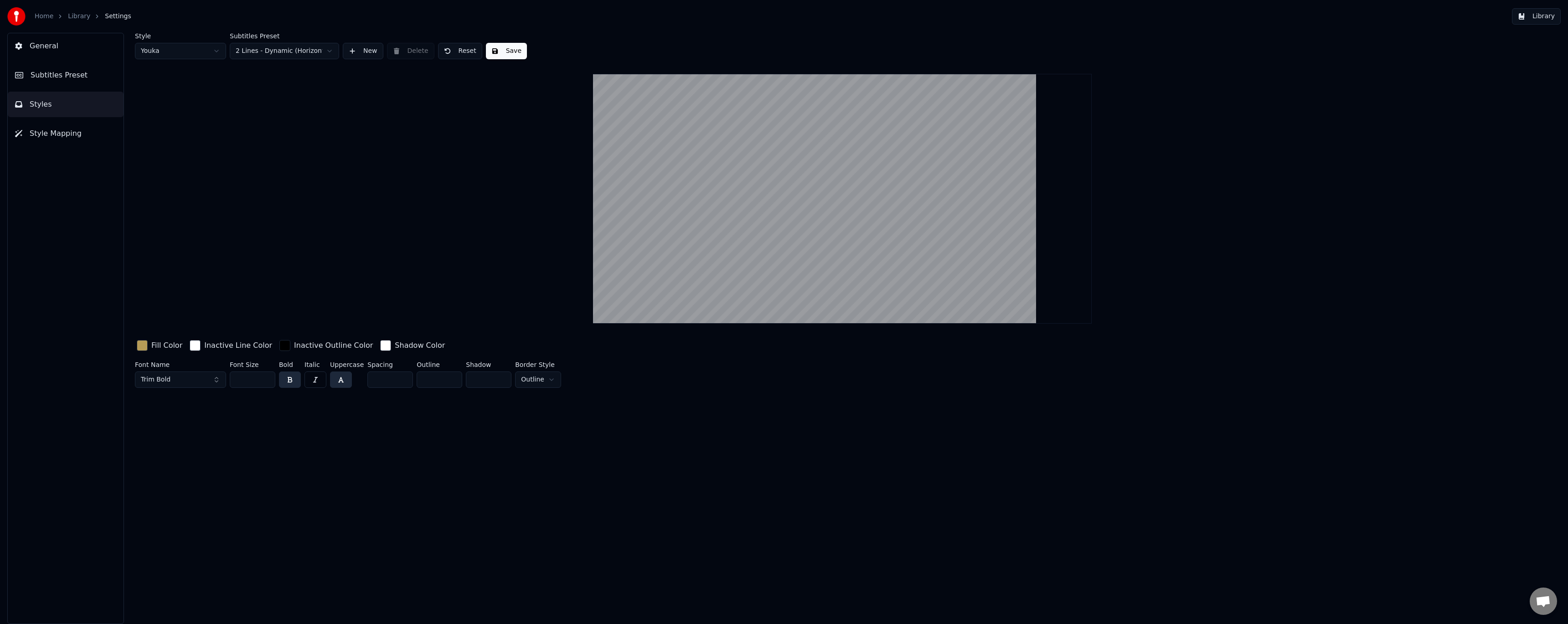
click at [287, 46] on html "Home Library Settings Library General Subtitles Preset Styles Style Mapping Sty…" at bounding box center [784, 312] width 1568 height 624
click at [289, 46] on html "Home Library Settings Library General Subtitles Preset Styles Style Mapping Sty…" at bounding box center [784, 312] width 1568 height 624
click at [496, 54] on button "Save" at bounding box center [506, 51] width 41 height 16
click at [206, 50] on html "Home Library Settings Library General Subtitles Preset Styles Style Mapping Sty…" at bounding box center [784, 312] width 1568 height 624
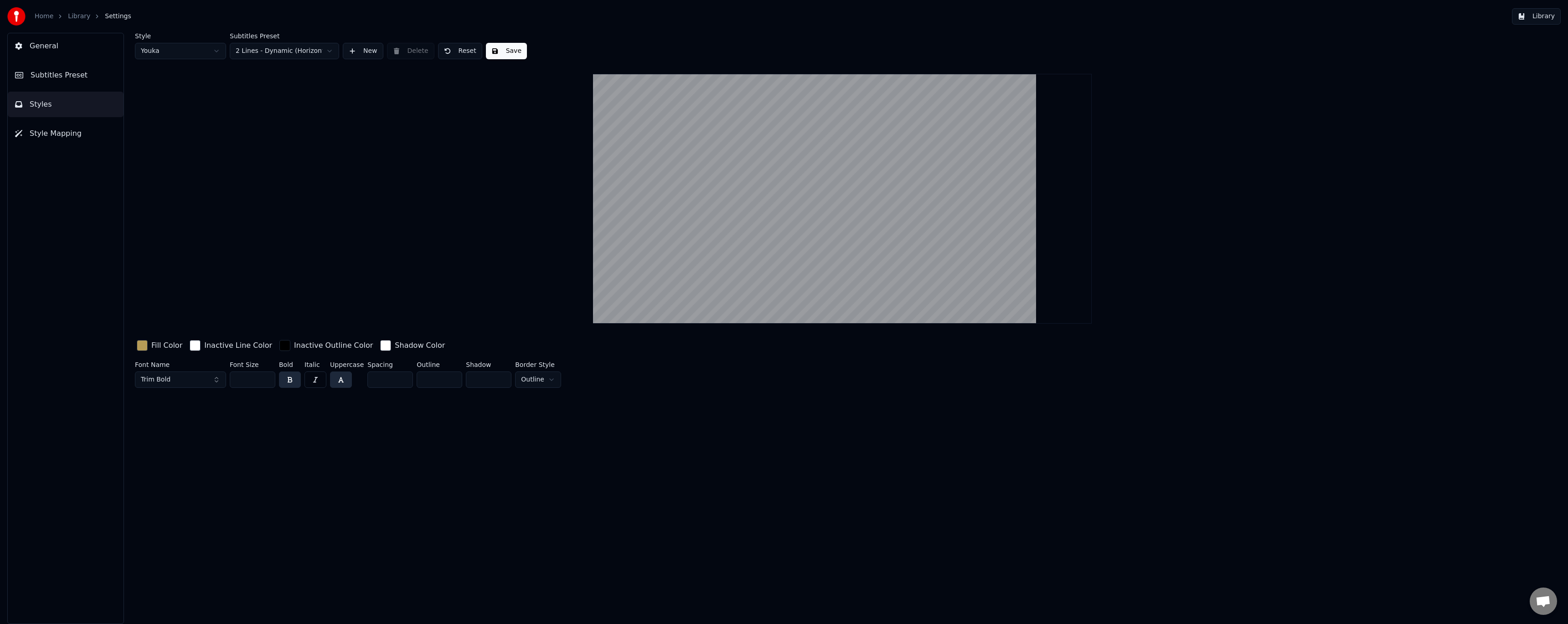
click at [89, 77] on button "Subtitles Preset" at bounding box center [66, 75] width 116 height 26
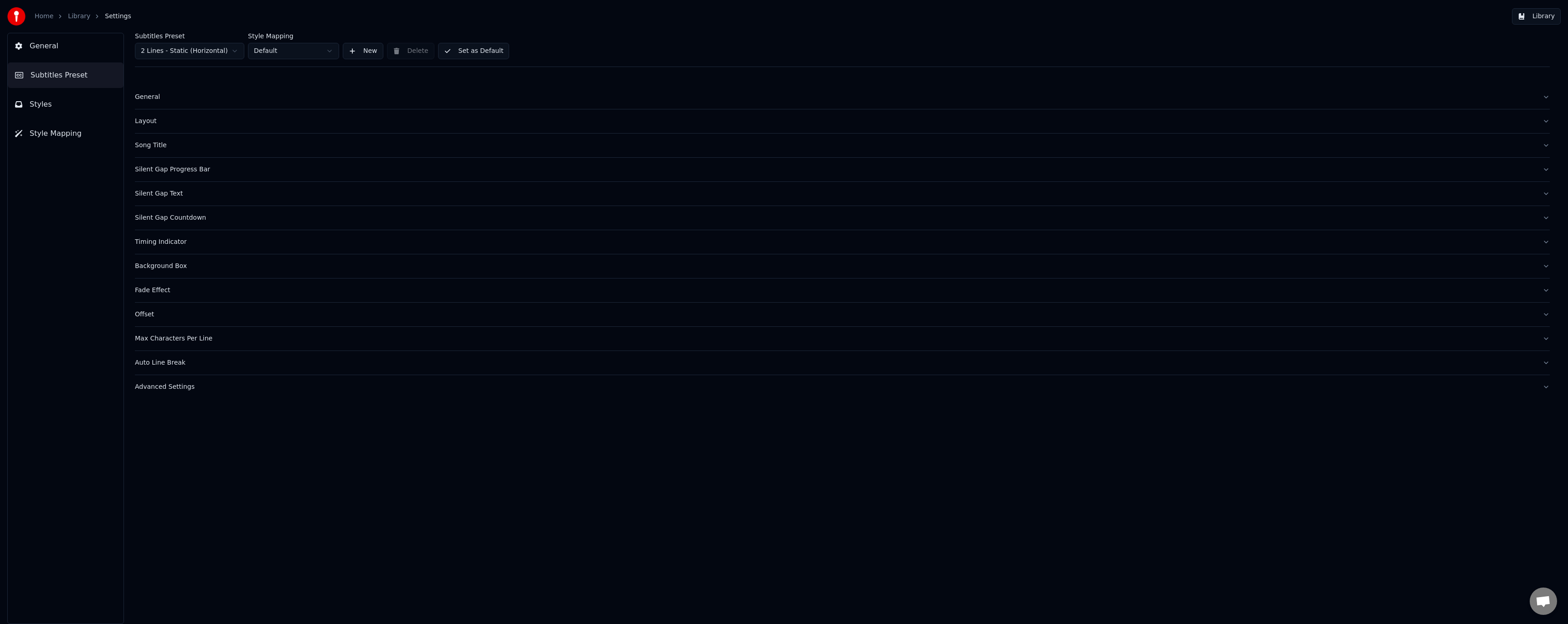
click at [292, 49] on html "Home Library Settings Library General Subtitles Preset Styles Style Mapping Sub…" at bounding box center [784, 312] width 1568 height 624
click at [217, 48] on html "Home Library Settings Library General Subtitles Preset Styles Style Mapping Sub…" at bounding box center [784, 312] width 1568 height 624
click at [88, 99] on button "Styles" at bounding box center [66, 105] width 116 height 26
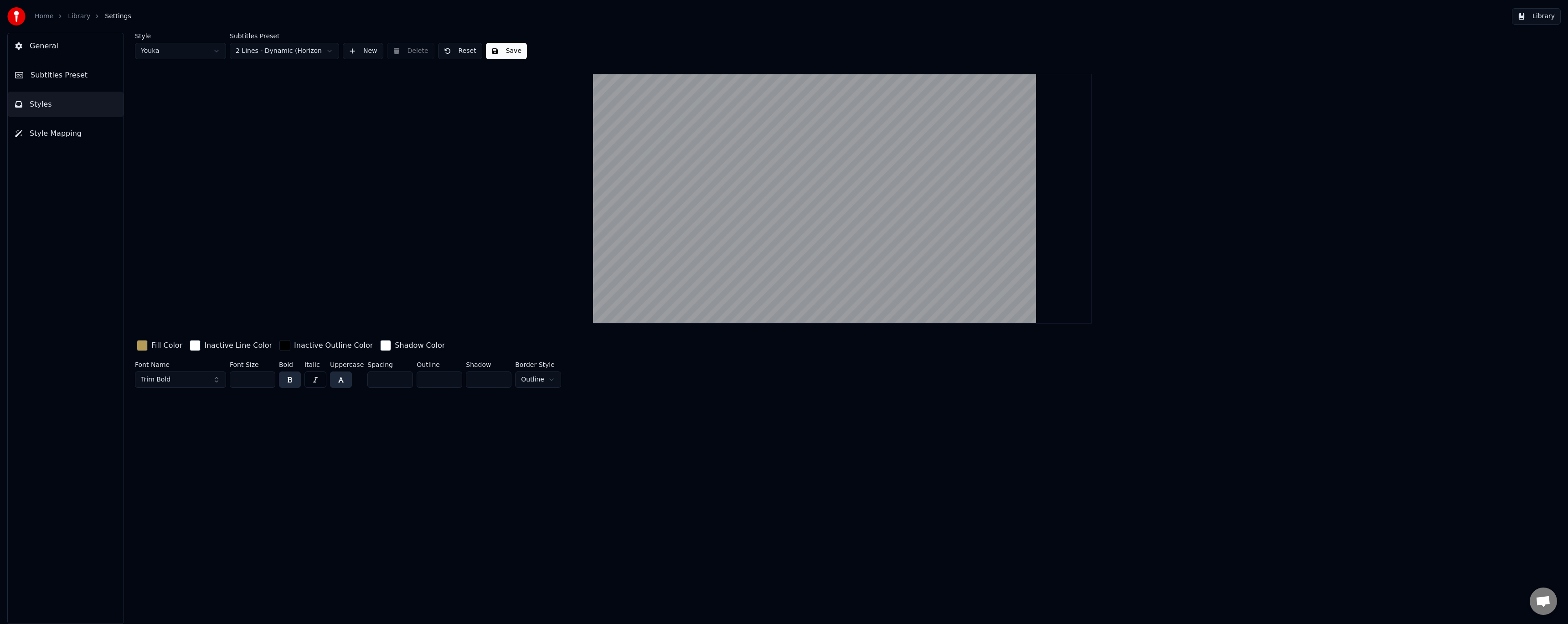
click at [89, 79] on button "Subtitles Preset" at bounding box center [66, 75] width 116 height 26
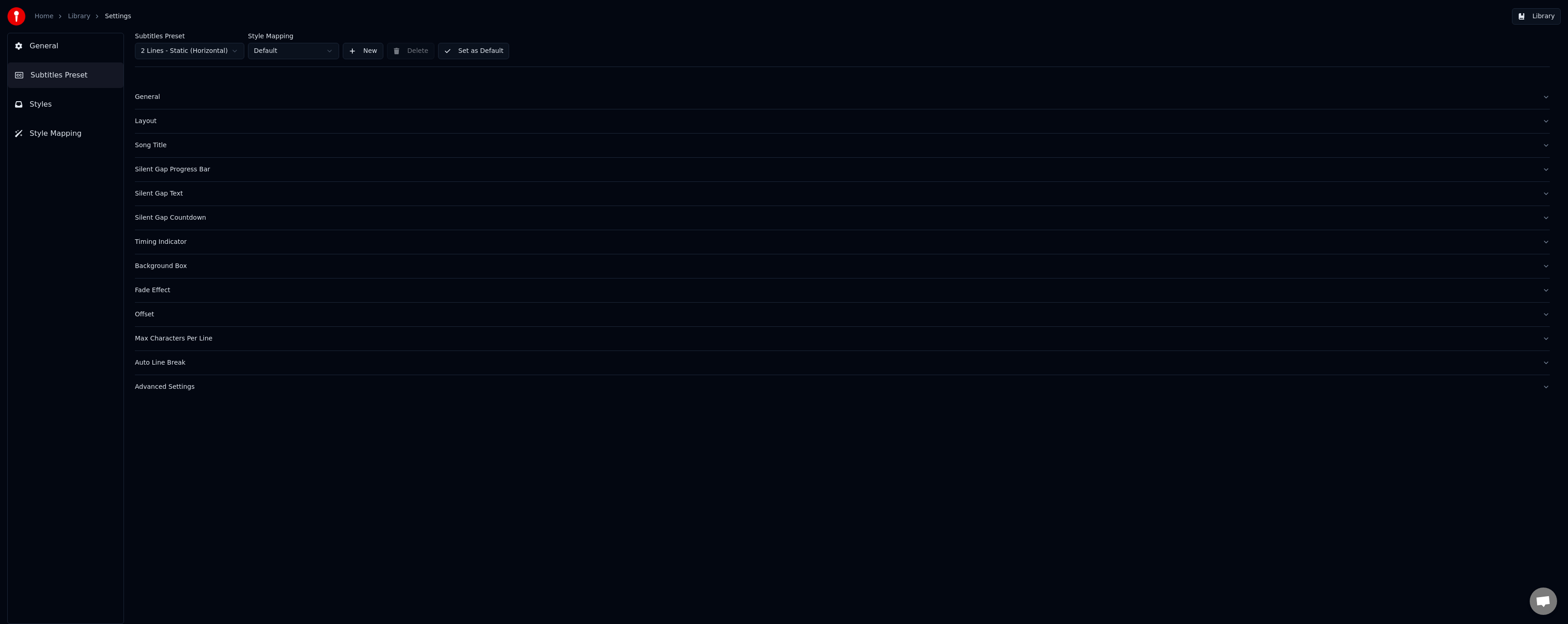
click at [144, 96] on div "General" at bounding box center [835, 97] width 1400 height 9
click at [149, 122] on div "Layout" at bounding box center [835, 121] width 1400 height 9
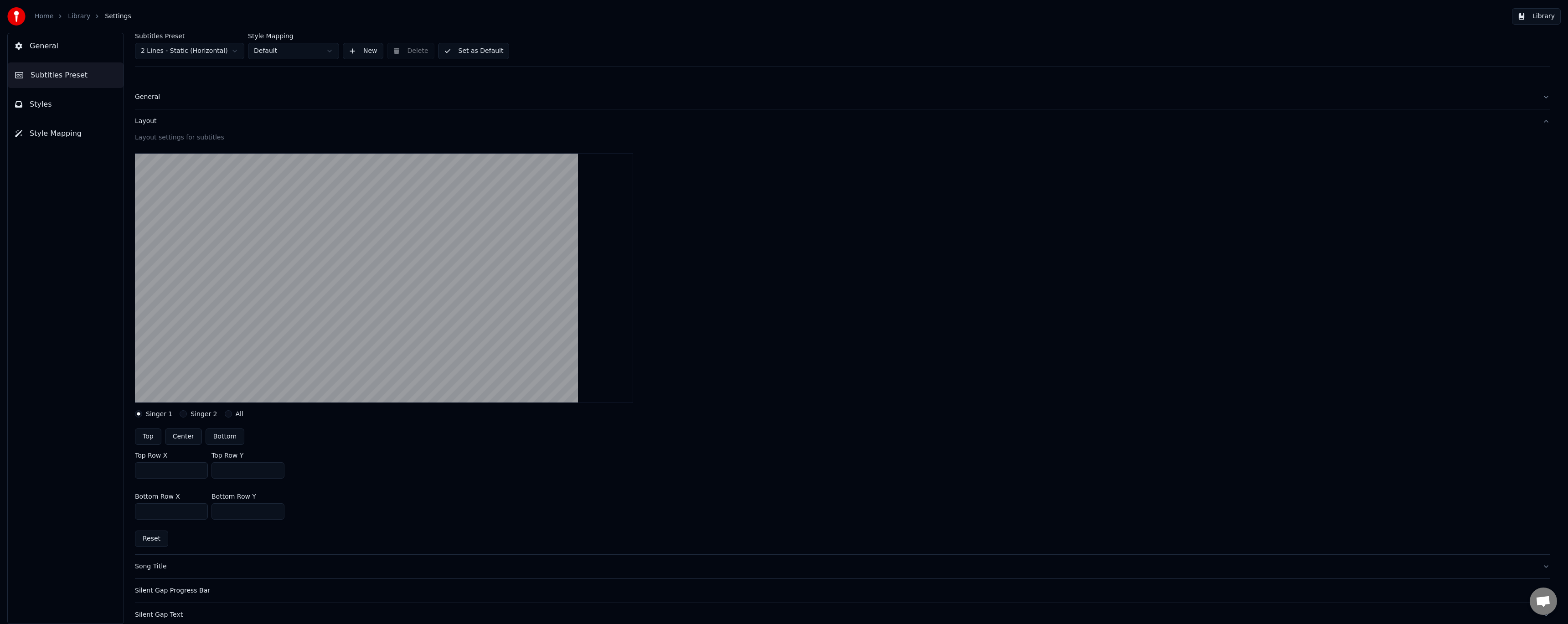
click at [149, 122] on div "Layout" at bounding box center [835, 121] width 1400 height 9
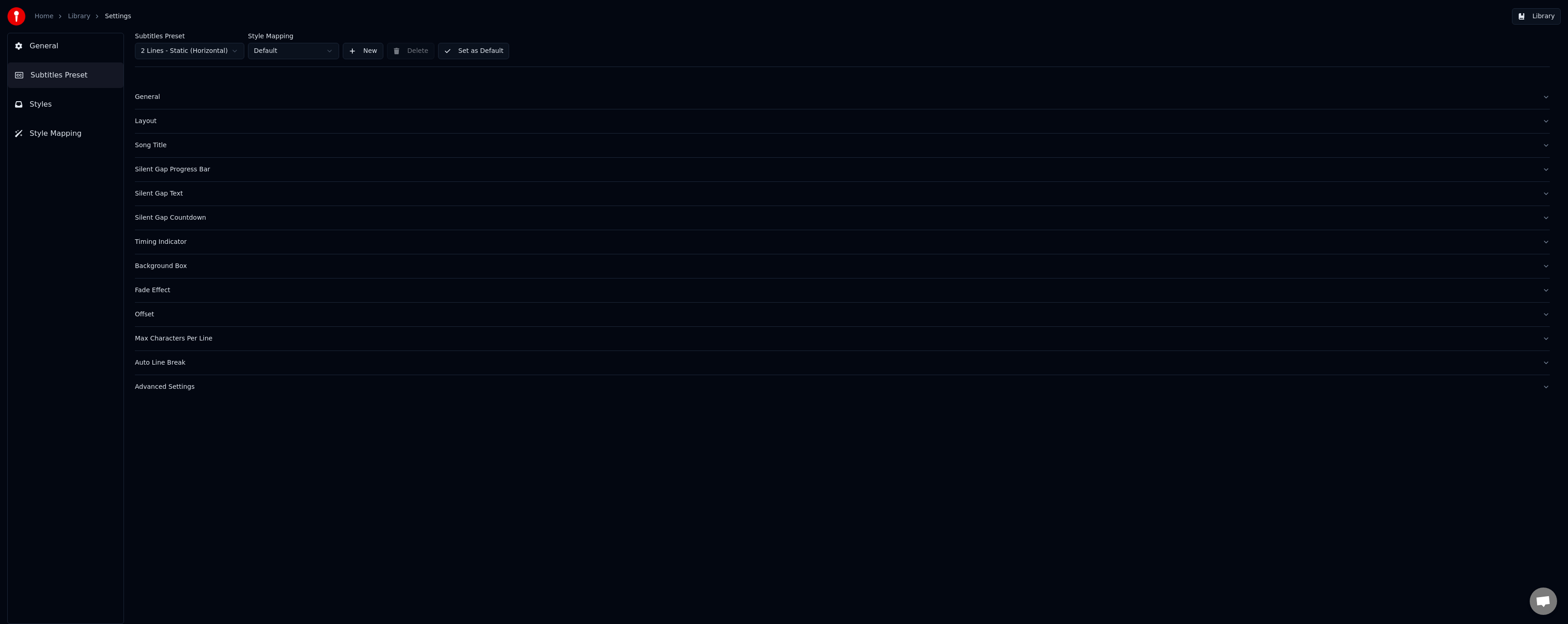
click at [151, 143] on div "Song Title" at bounding box center [835, 145] width 1400 height 9
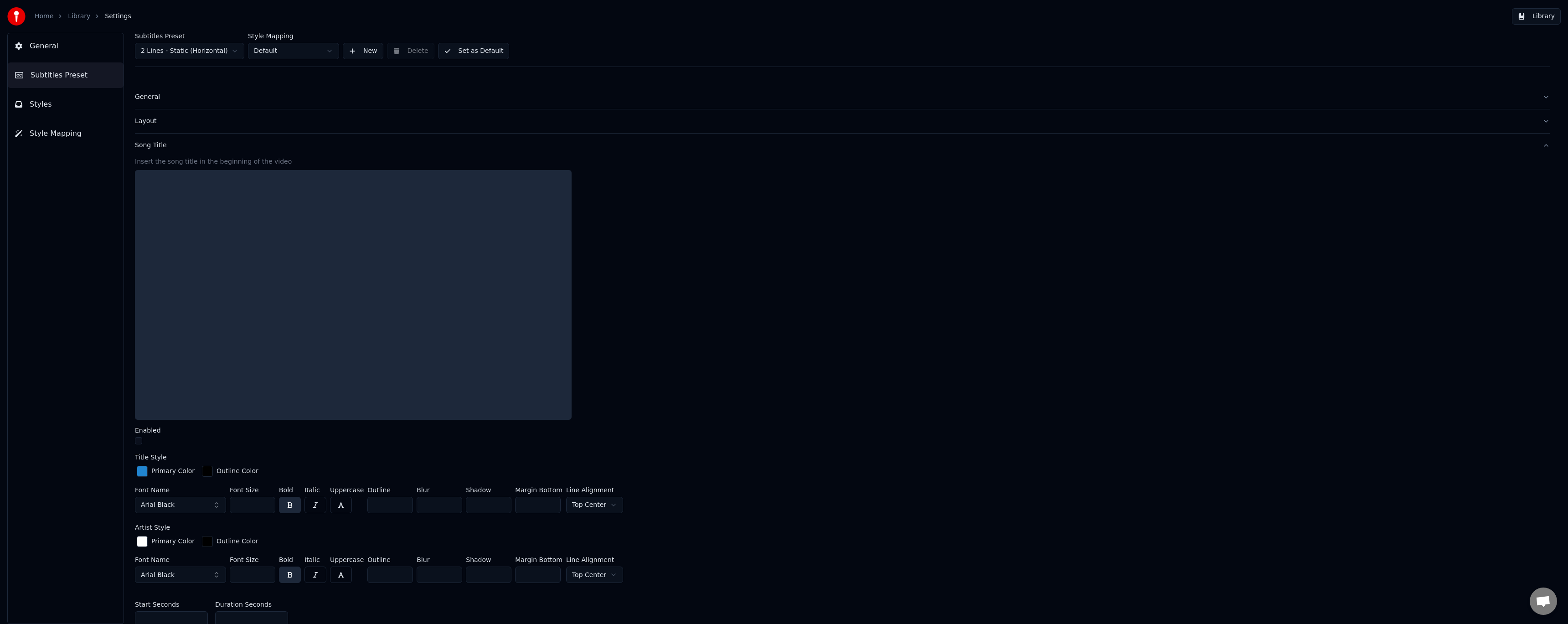
click at [155, 144] on div "Song Title" at bounding box center [835, 145] width 1400 height 9
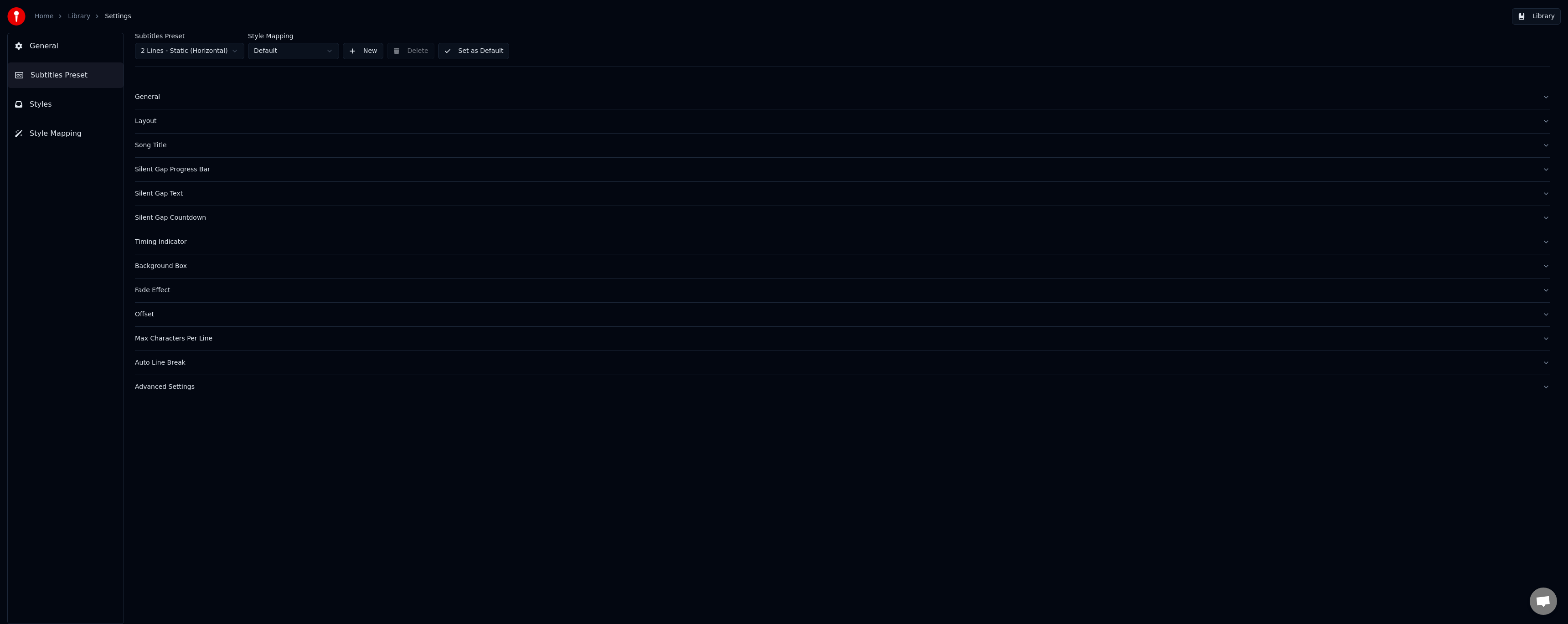
click at [159, 166] on div "Silent Gap Progress Bar" at bounding box center [835, 169] width 1400 height 9
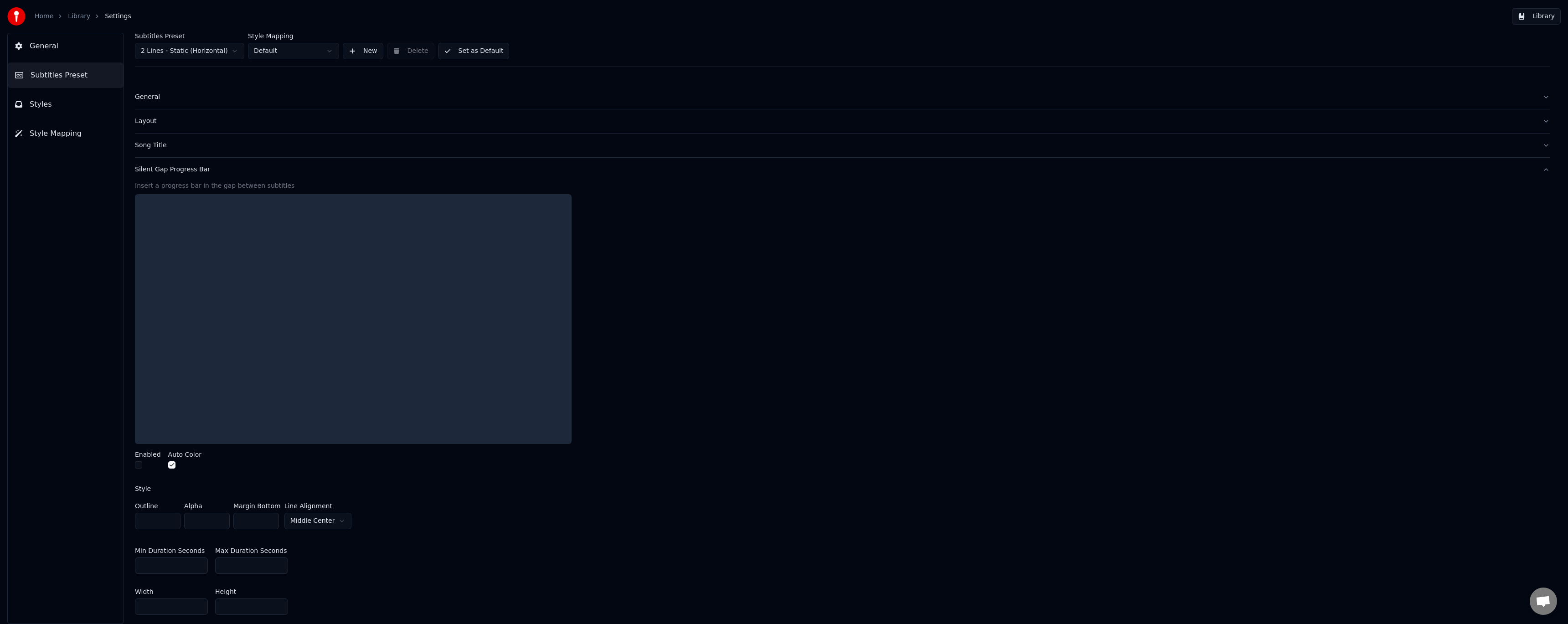
click at [159, 166] on div "Silent Gap Progress Bar" at bounding box center [835, 169] width 1400 height 9
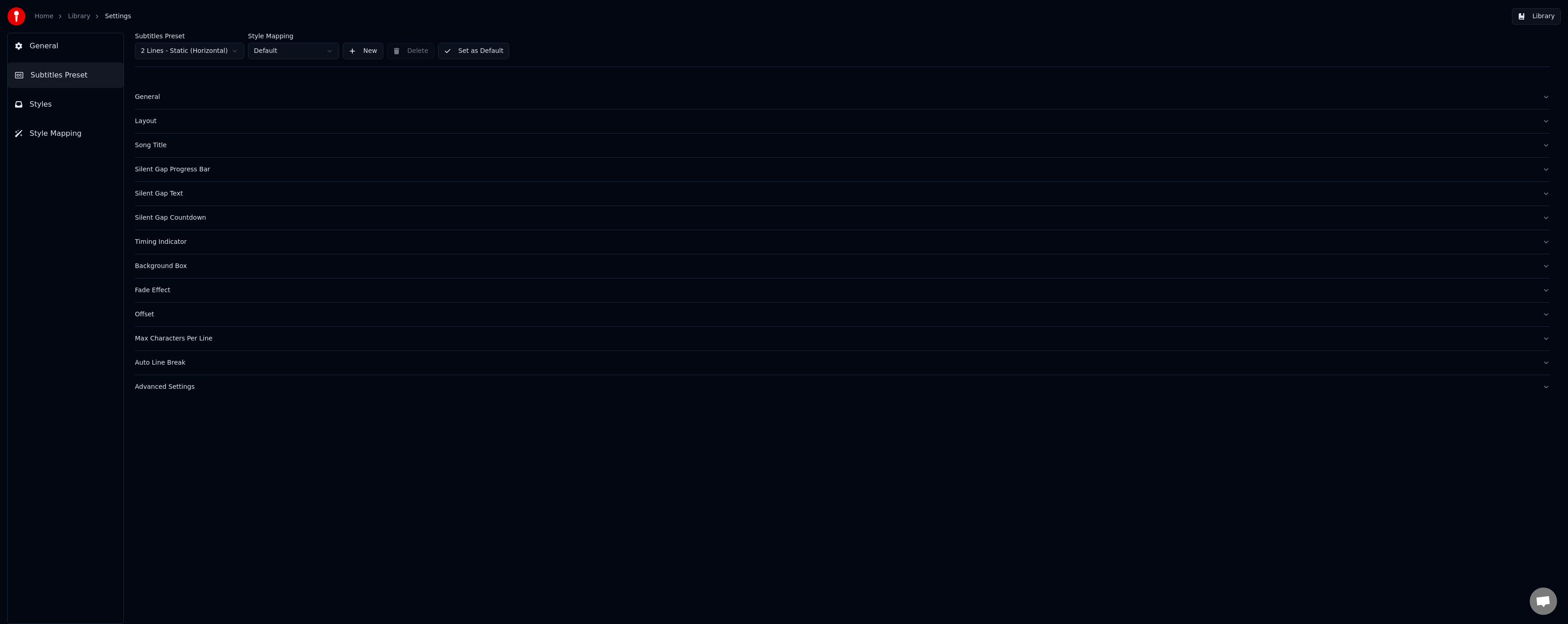
click at [161, 192] on div "Silent Gap Text" at bounding box center [835, 194] width 1400 height 9
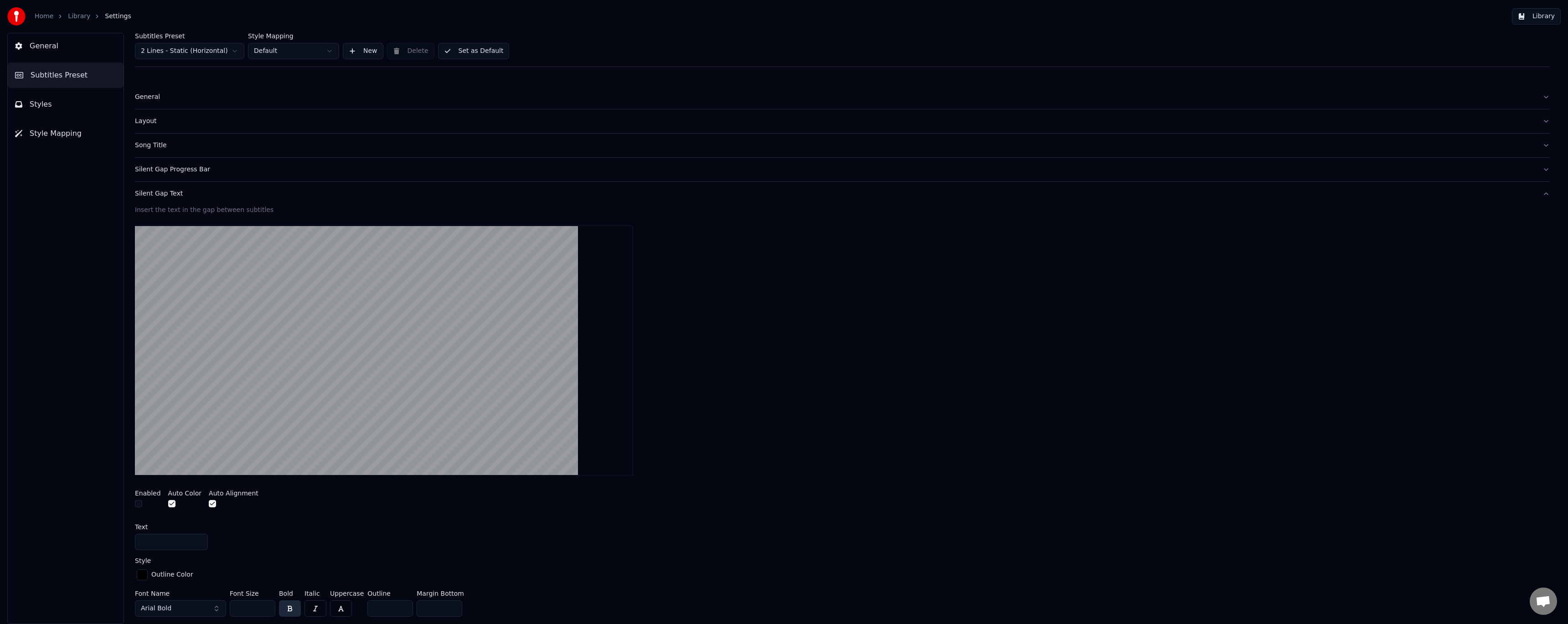
click at [161, 192] on div "Silent Gap Text" at bounding box center [835, 194] width 1400 height 9
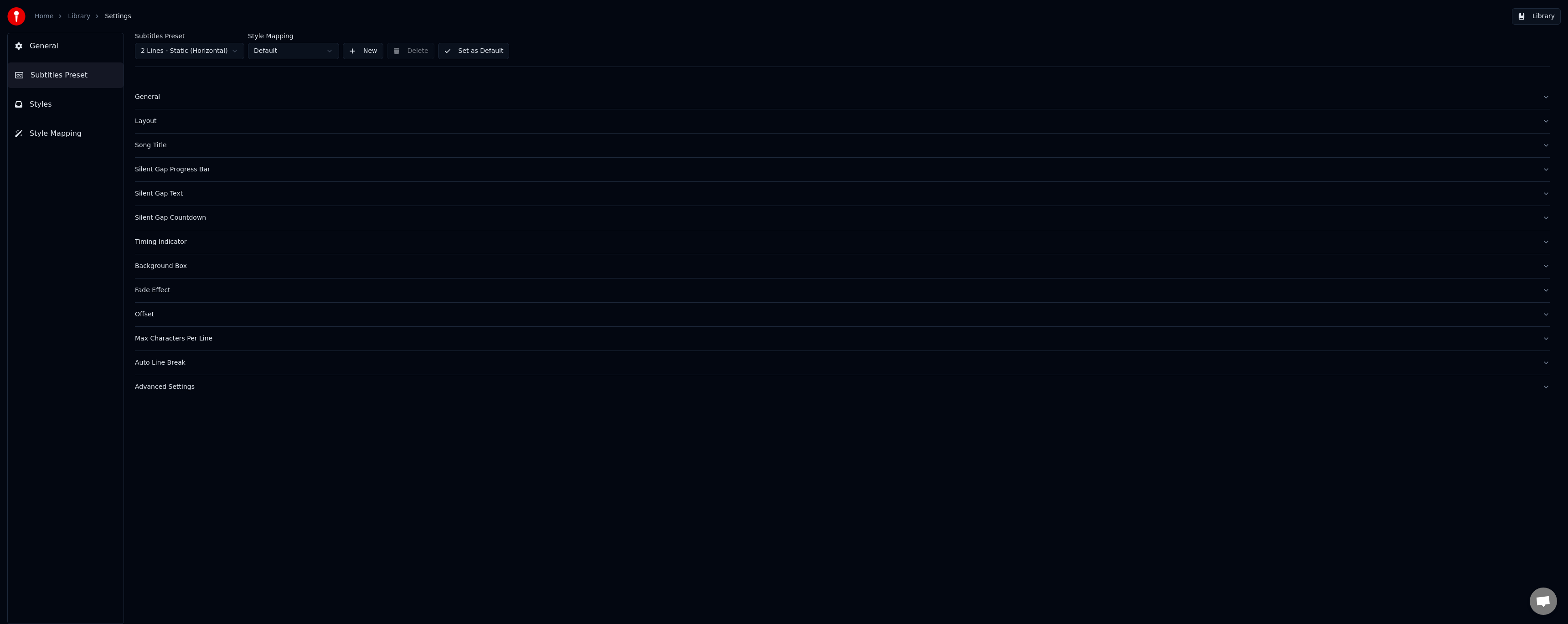
click at [164, 217] on div "Silent Gap Countdown" at bounding box center [835, 217] width 1400 height 9
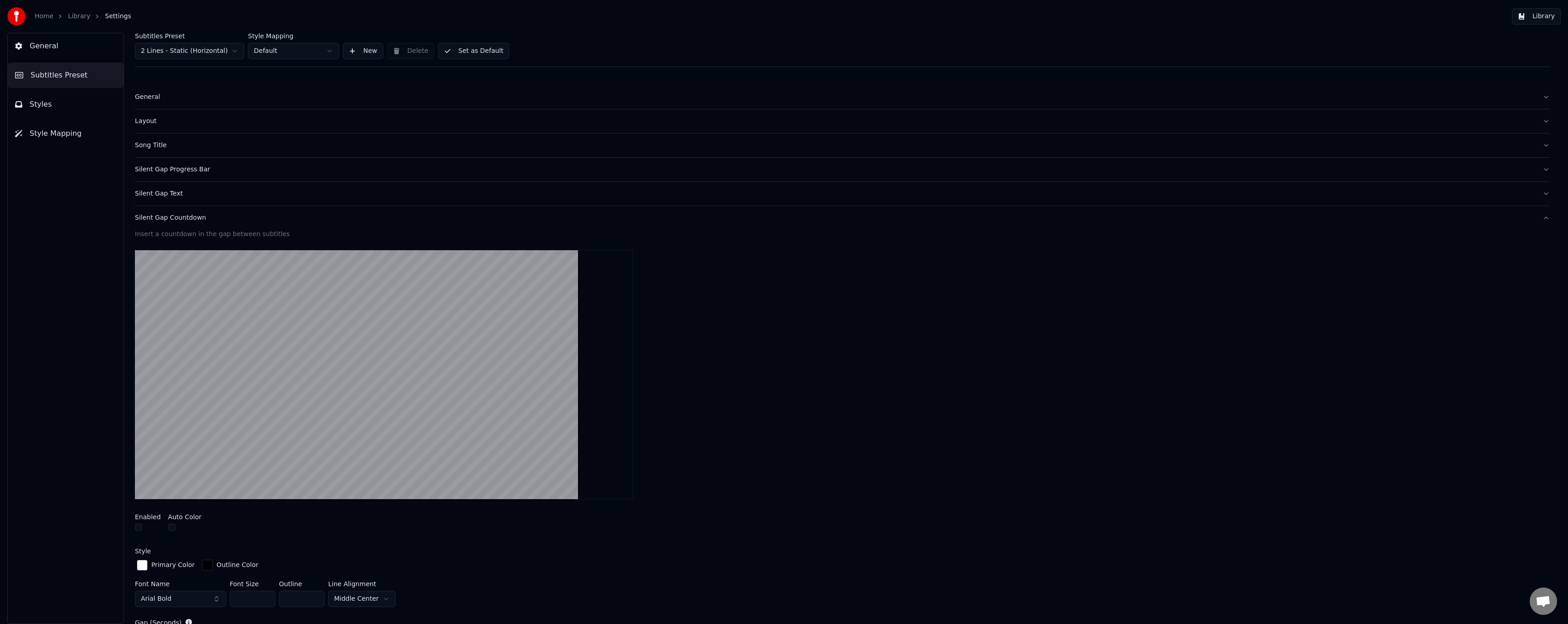
click at [164, 217] on div "Silent Gap Countdown" at bounding box center [835, 217] width 1400 height 9
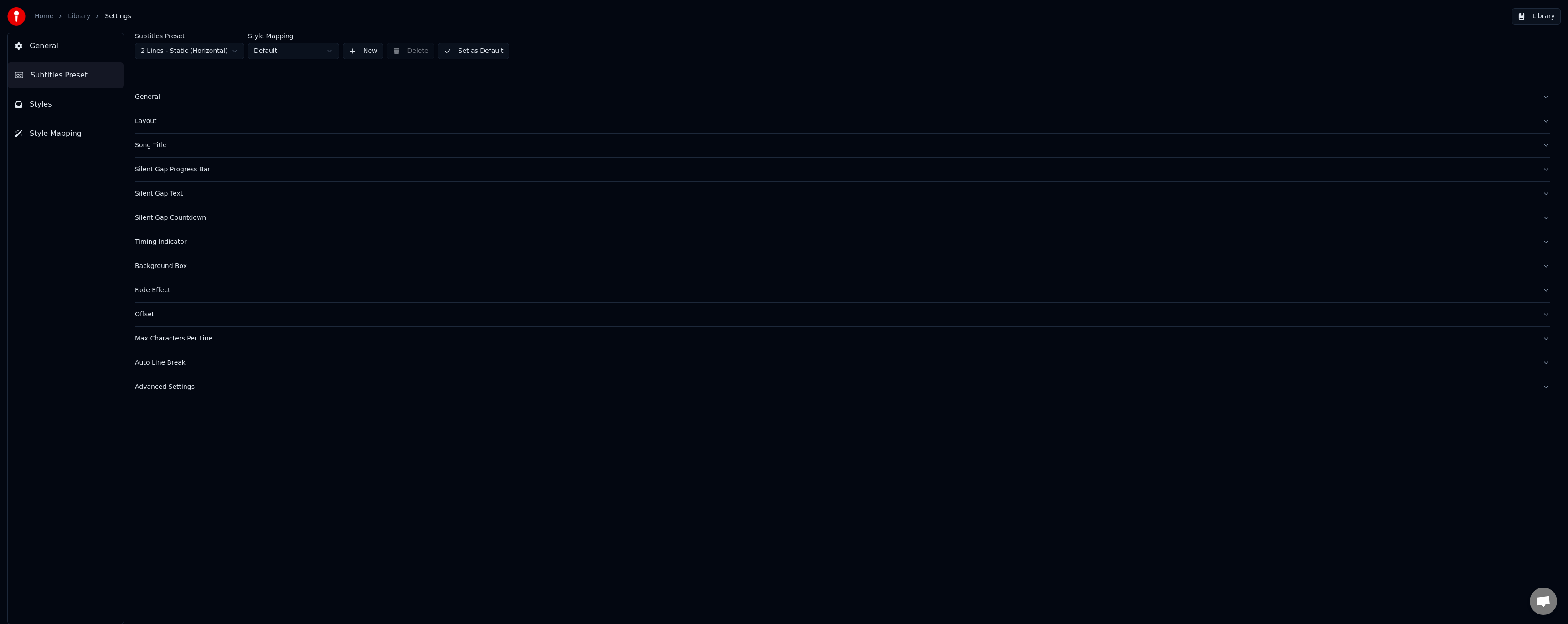
click at [460, 54] on button "Set as Default" at bounding box center [474, 51] width 72 height 16
click at [86, 99] on button "Styles" at bounding box center [66, 105] width 116 height 26
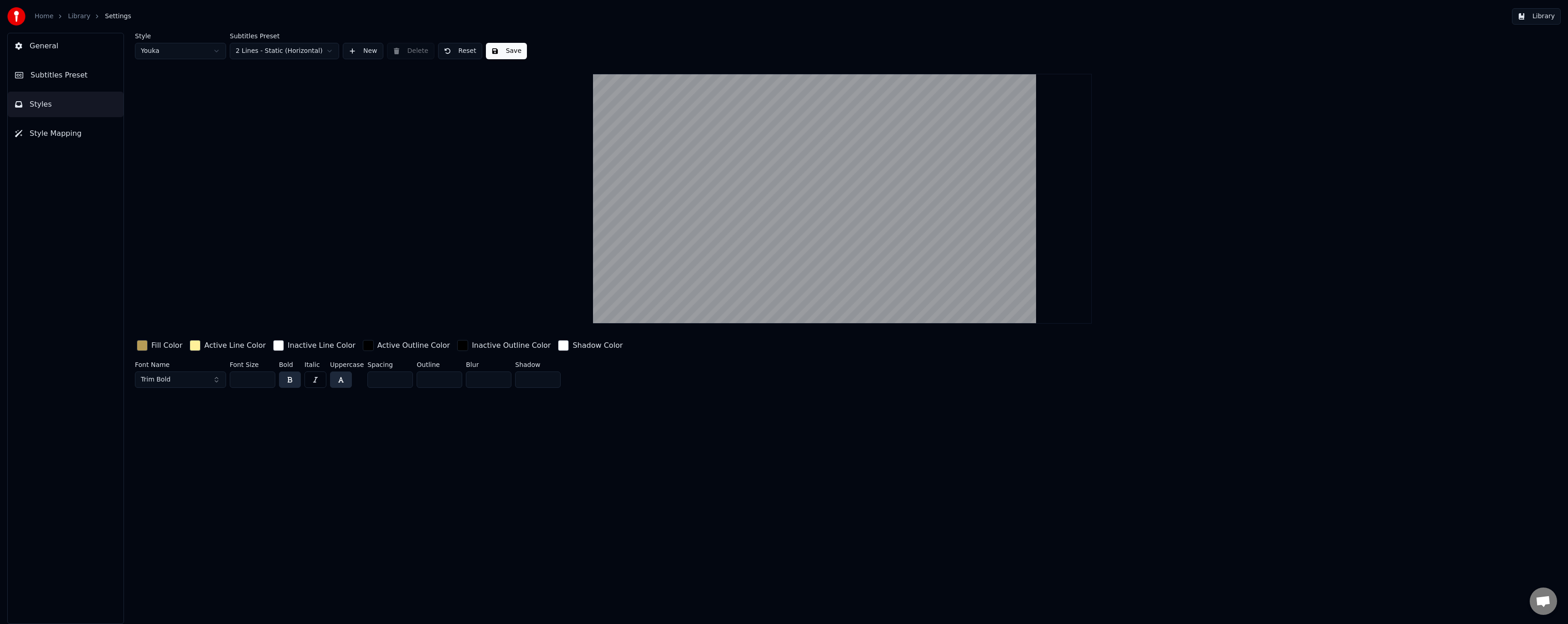
click at [201, 52] on html "Home Library Settings Library General Subtitles Preset Styles Style Mapping Sty…" at bounding box center [784, 312] width 1568 height 624
type input "***"
click at [144, 349] on div "button" at bounding box center [142, 346] width 11 height 11
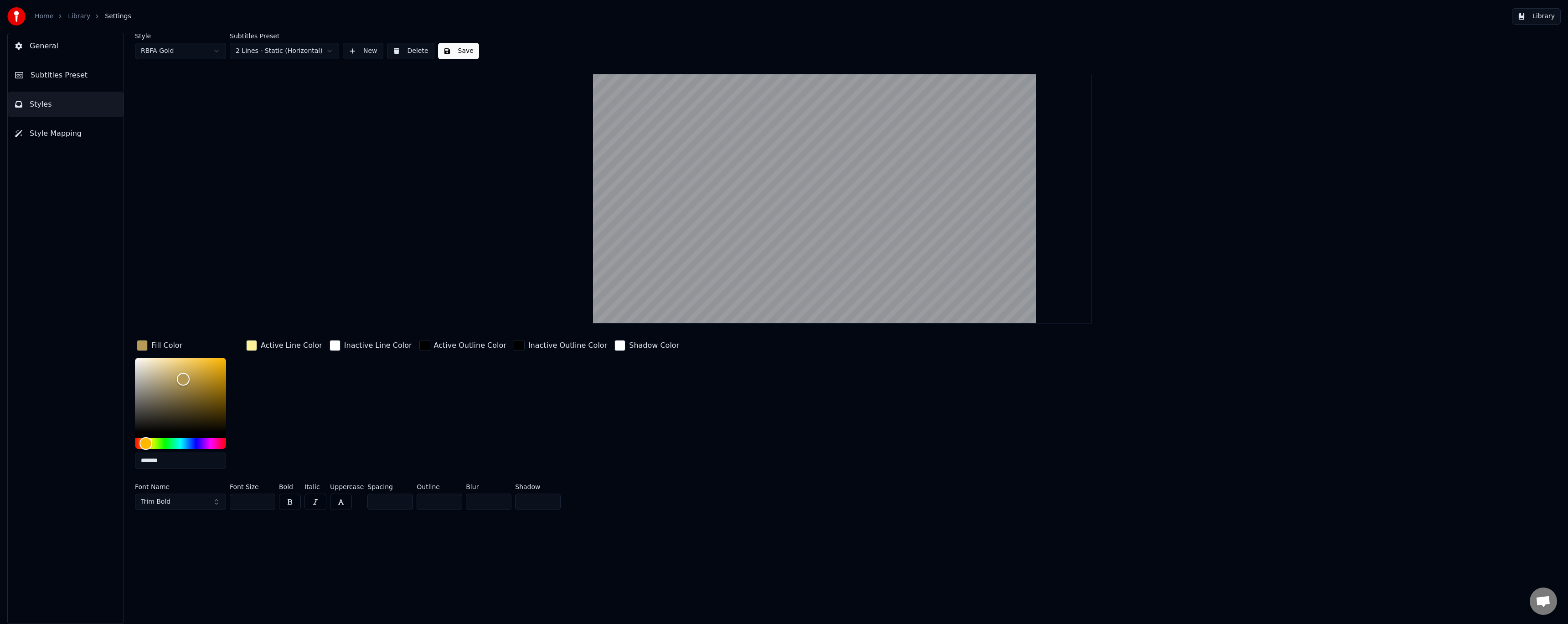
drag, startPoint x: 176, startPoint y: 462, endPoint x: 123, endPoint y: 457, distance: 53.2
click at [123, 457] on div "Style RBFA Gold Subtitles Preset 2 Lines - Static (Horizontal) New Delete Save …" at bounding box center [842, 328] width 1451 height 591
click at [259, 347] on div "Active Line Color" at bounding box center [284, 346] width 80 height 15
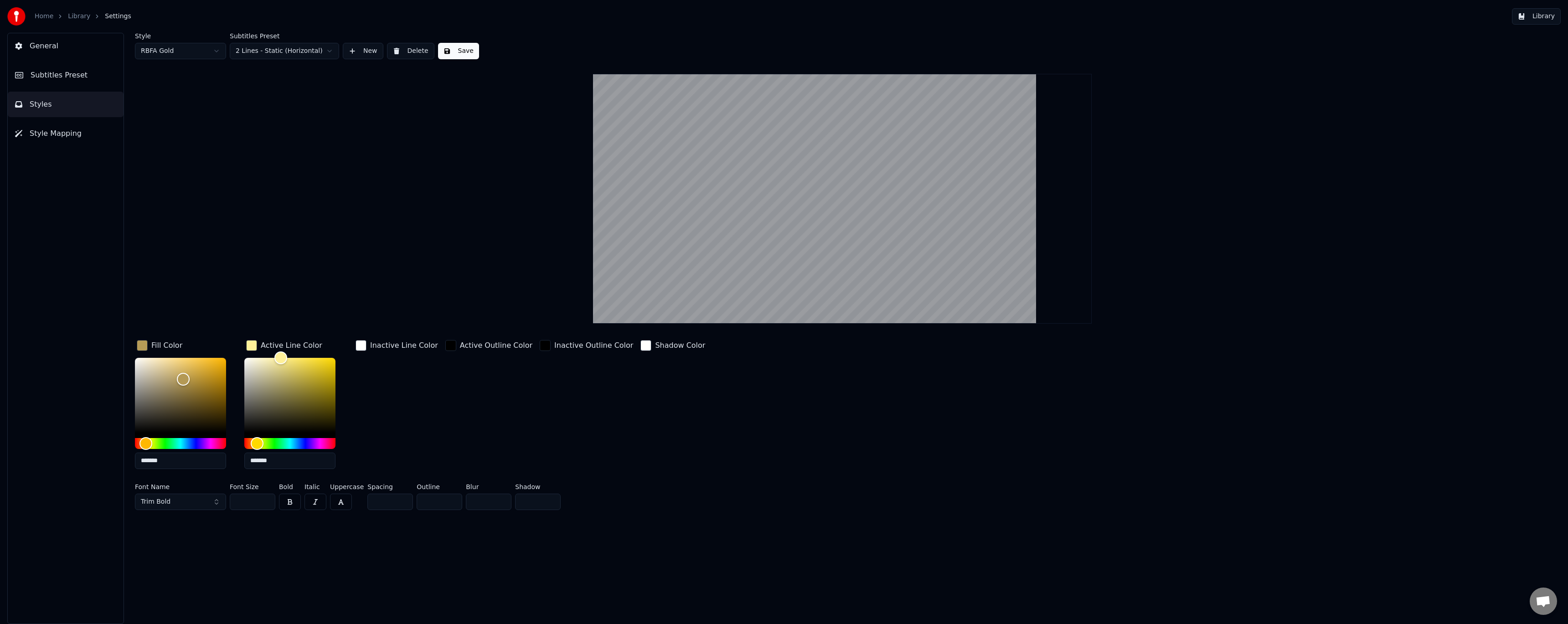
drag, startPoint x: 274, startPoint y: 462, endPoint x: 243, endPoint y: 460, distance: 31.1
click at [243, 460] on div "Fill Color ******* Active Line Color ******* Inactive Line Color Active Outline…" at bounding box center [684, 407] width 1097 height 138
paste input "text"
type input "*******"
click at [383, 394] on div "Inactive Line Color" at bounding box center [397, 407] width 86 height 138
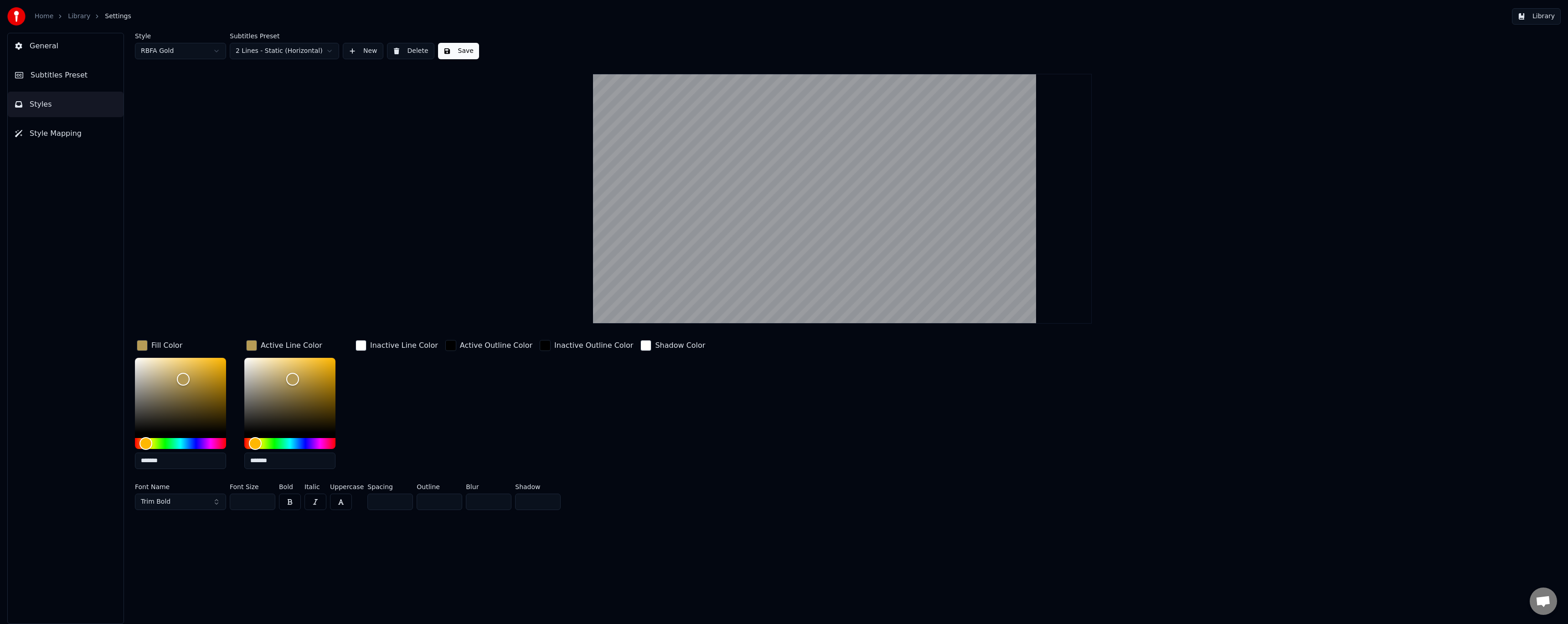
click at [383, 394] on div "Inactive Line Color" at bounding box center [397, 407] width 86 height 138
click at [447, 55] on button "Save" at bounding box center [458, 51] width 41 height 16
click at [85, 81] on button "Subtitles Preset" at bounding box center [66, 75] width 116 height 26
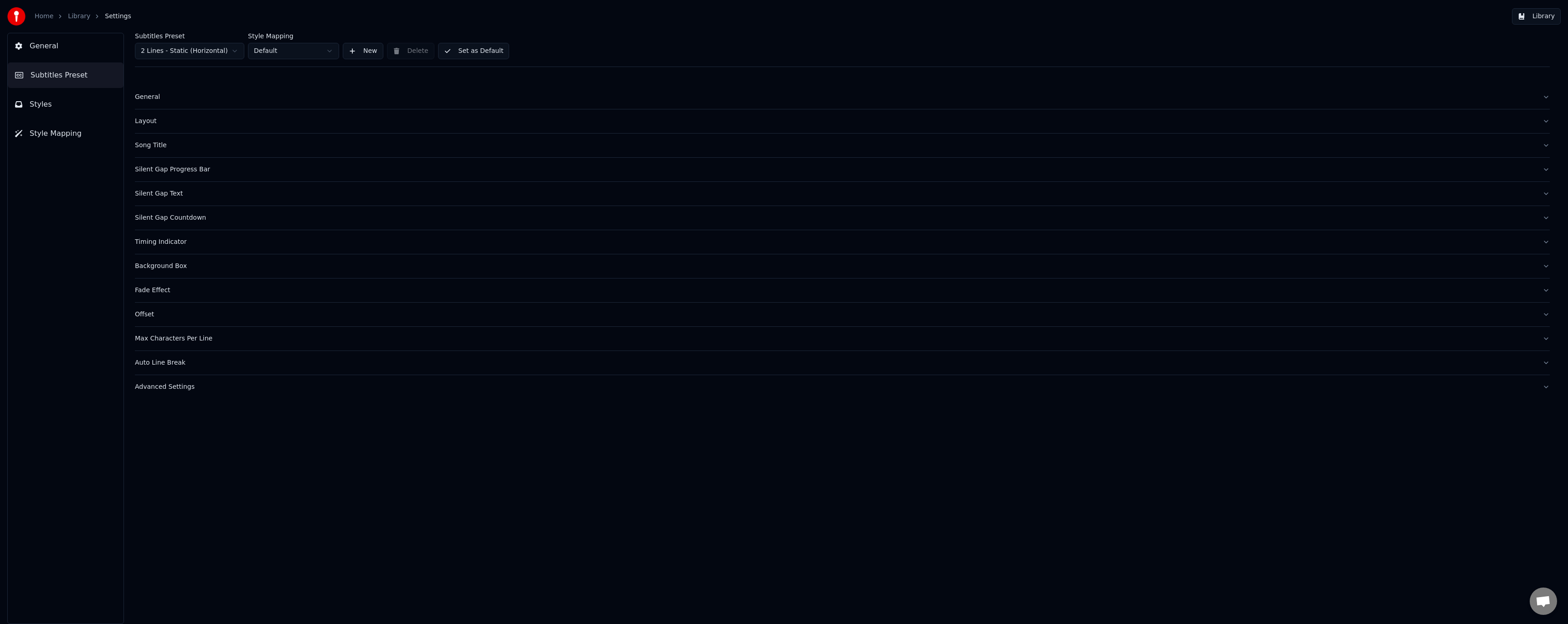
click at [82, 17] on link "Library" at bounding box center [79, 16] width 23 height 9
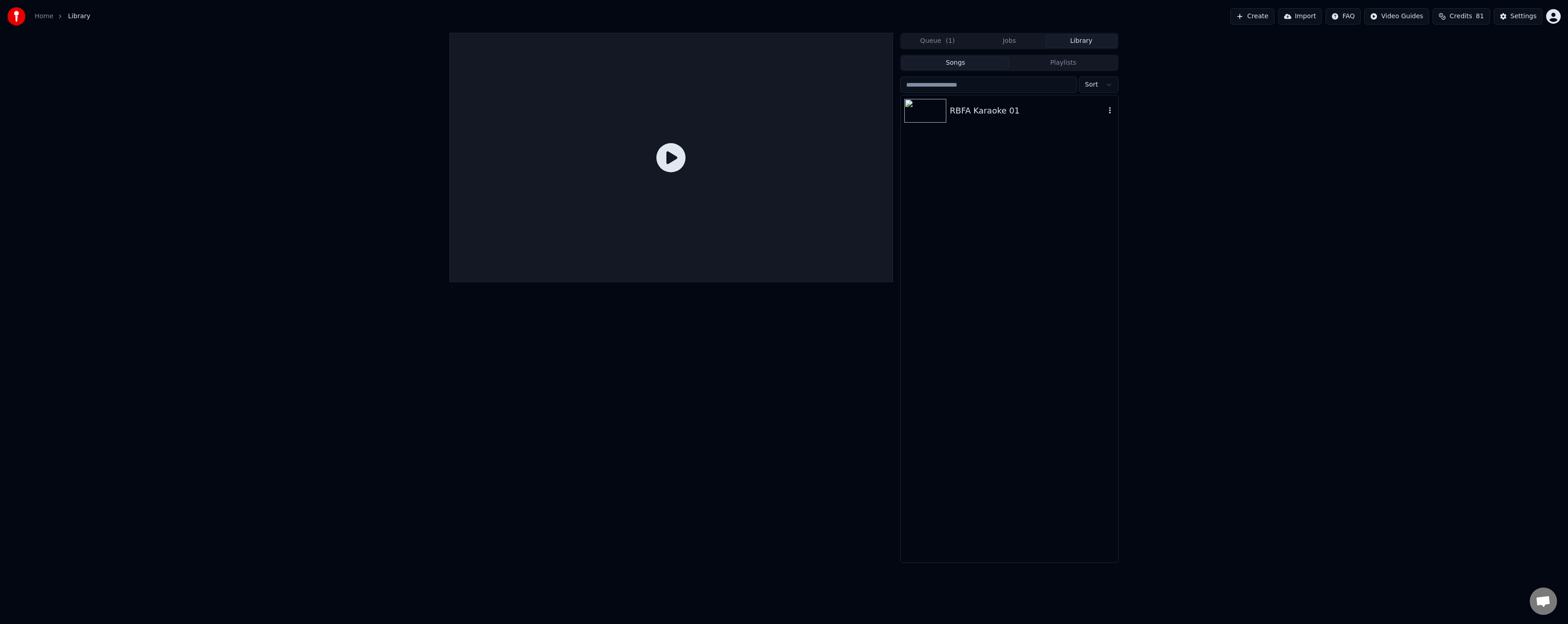
click at [1004, 103] on div "RBFA Karaoke 01" at bounding box center [1009, 111] width 217 height 31
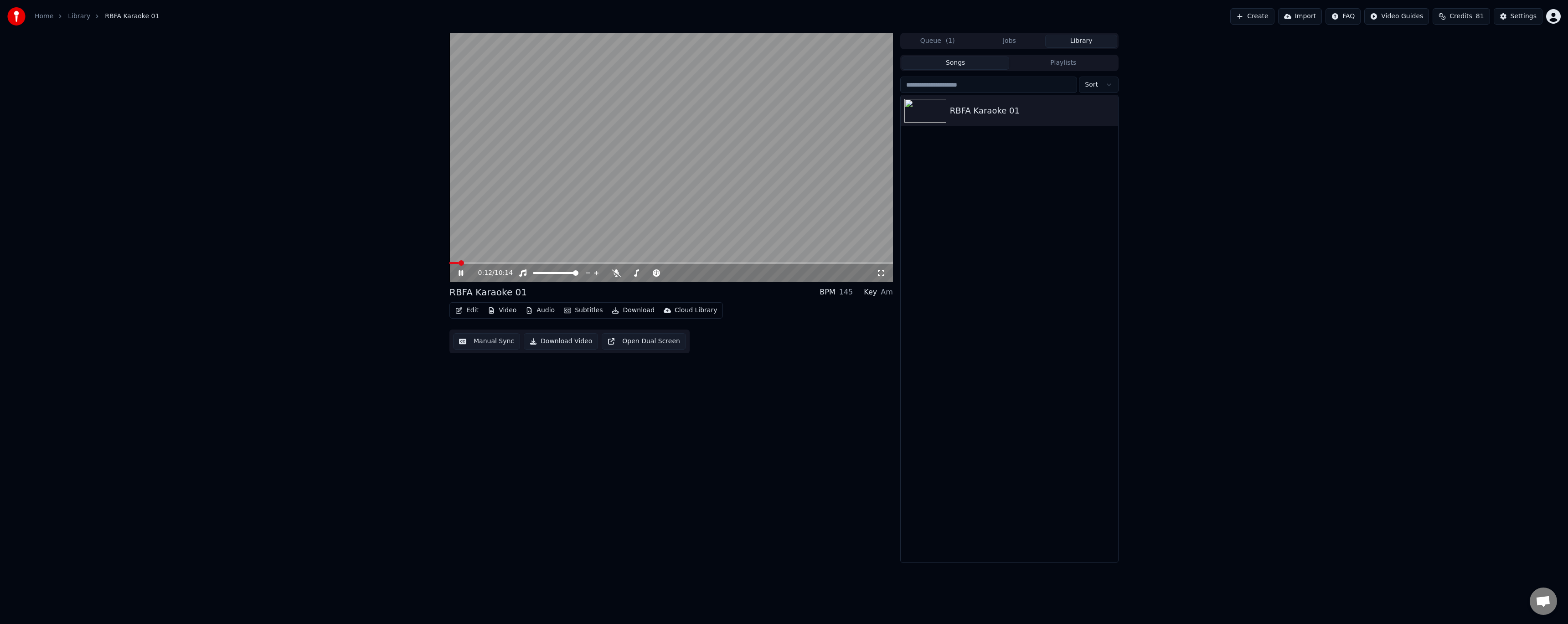
click at [736, 10] on div "Home Library RBFA Karaoke 01 Create Import FAQ Video Guides Credits 81 Settings" at bounding box center [784, 16] width 1568 height 33
click at [473, 312] on button "Edit" at bounding box center [467, 310] width 30 height 13
click at [506, 381] on div "Style Editor" at bounding box center [505, 377] width 70 height 9
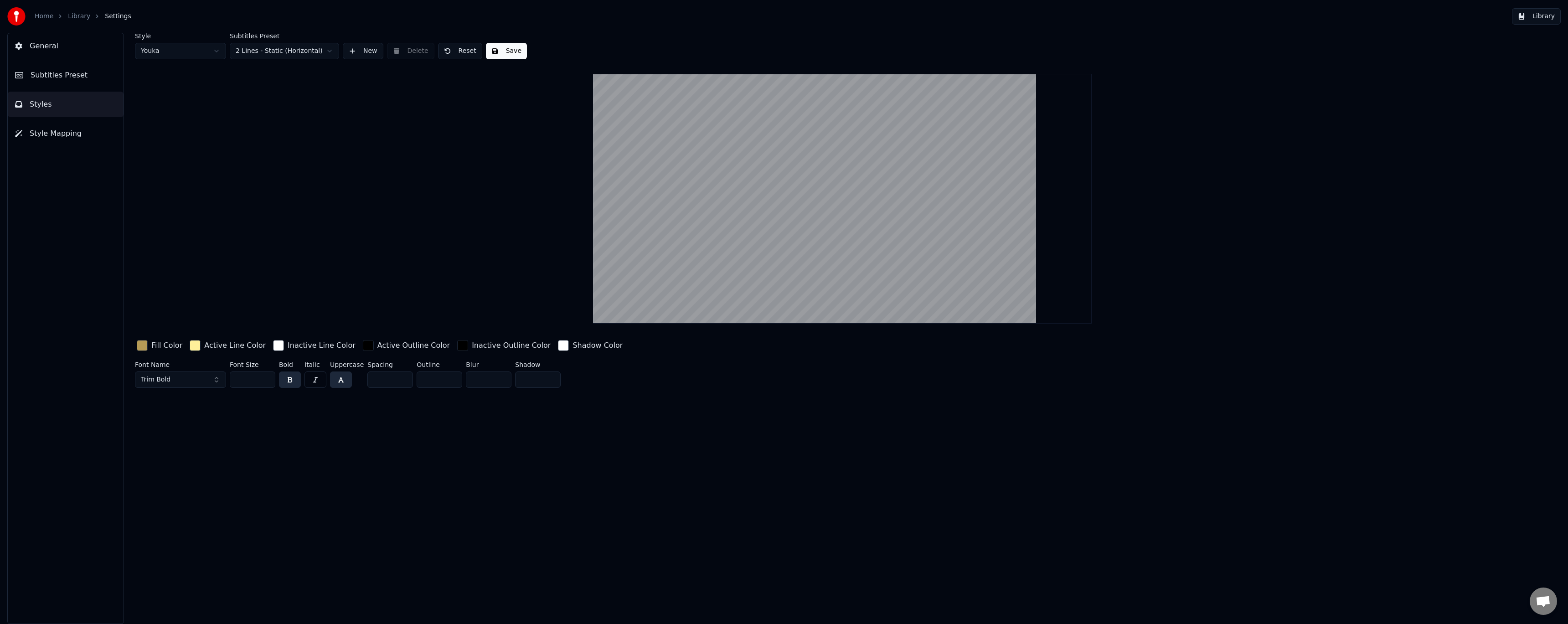
click at [80, 75] on button "Subtitles Preset" at bounding box center [66, 75] width 116 height 26
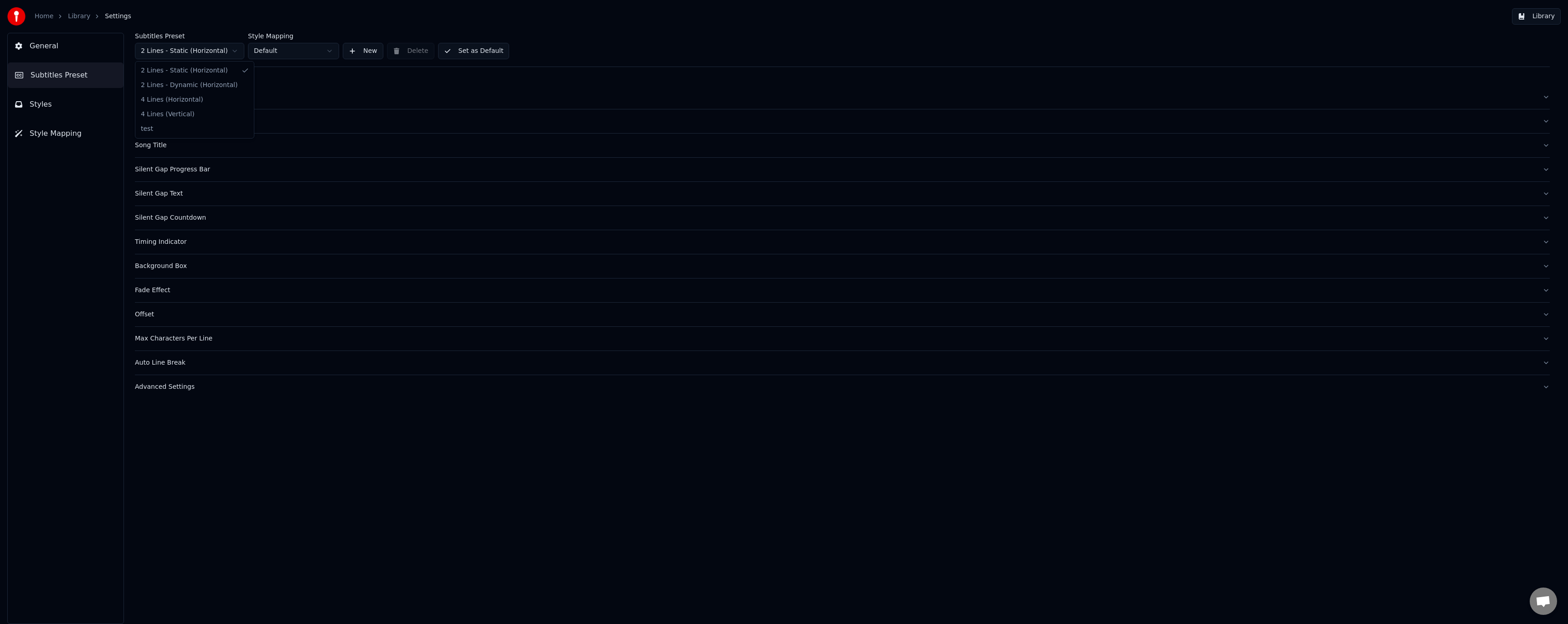
click at [189, 51] on html "Home Library Settings Library General Subtitles Preset Styles Style Mapping Sub…" at bounding box center [784, 312] width 1568 height 624
click at [150, 96] on div "General" at bounding box center [835, 97] width 1400 height 9
click at [469, 46] on button "Set as Default" at bounding box center [474, 51] width 72 height 16
click at [329, 50] on html "Home Library Settings Library General Subtitles Preset Styles Style Mapping Sub…" at bounding box center [784, 312] width 1568 height 624
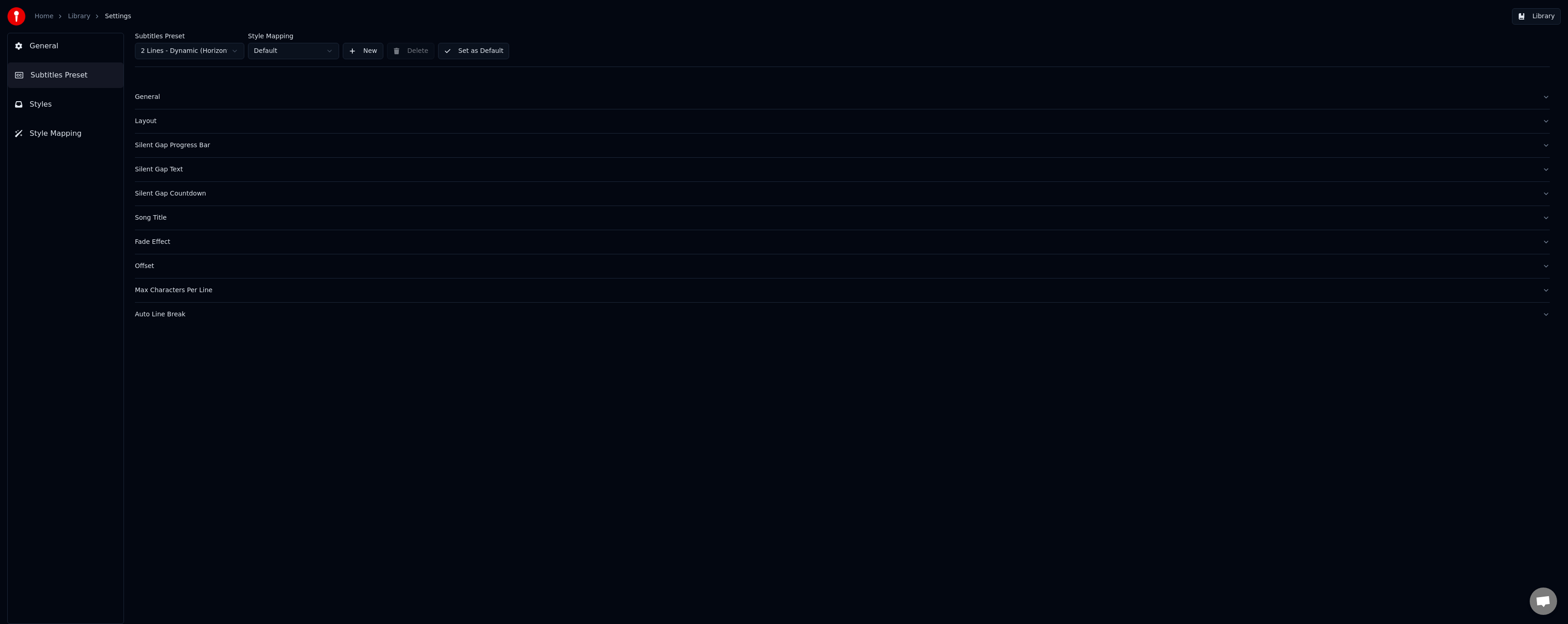
click at [329, 50] on html "Home Library Settings Library General Subtitles Preset Styles Style Mapping Sub…" at bounding box center [784, 312] width 1568 height 624
click at [466, 51] on button "Set as Default" at bounding box center [474, 51] width 72 height 16
click at [85, 105] on button "Styles" at bounding box center [66, 105] width 116 height 26
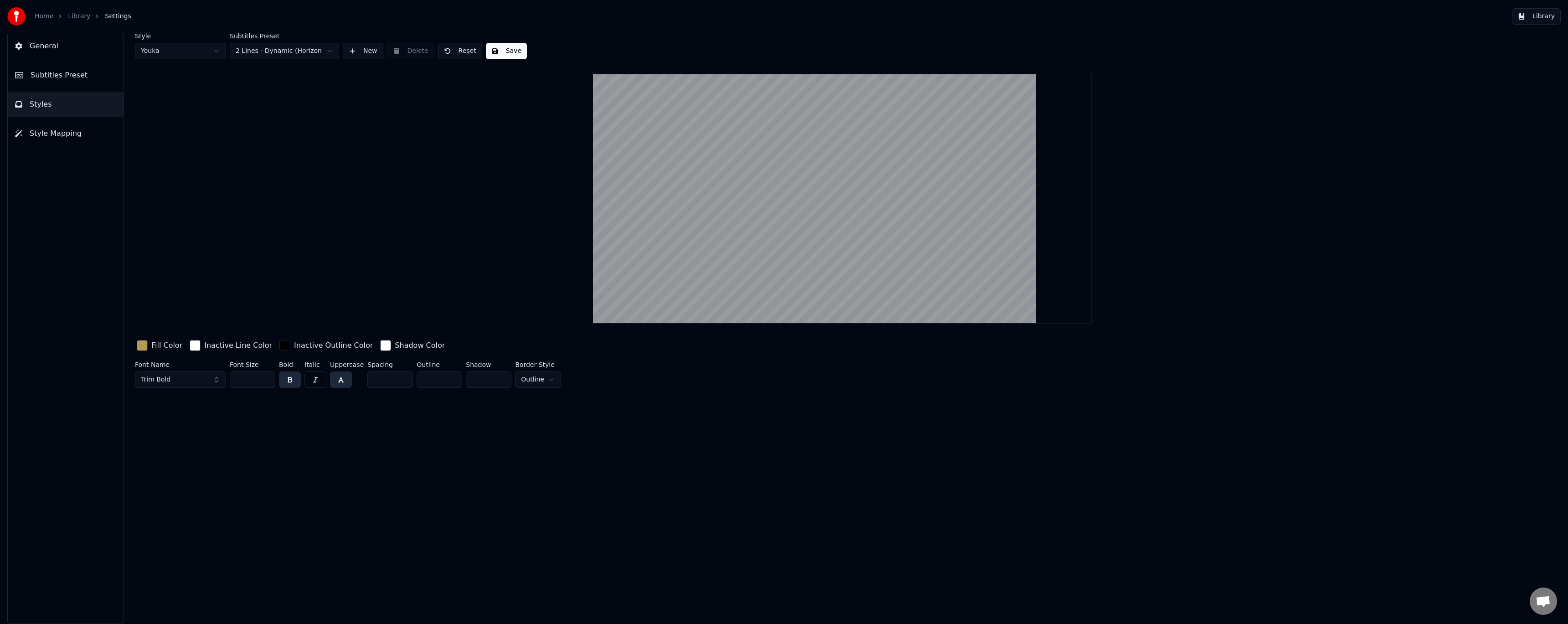
click at [86, 133] on button "Style Mapping" at bounding box center [66, 133] width 116 height 26
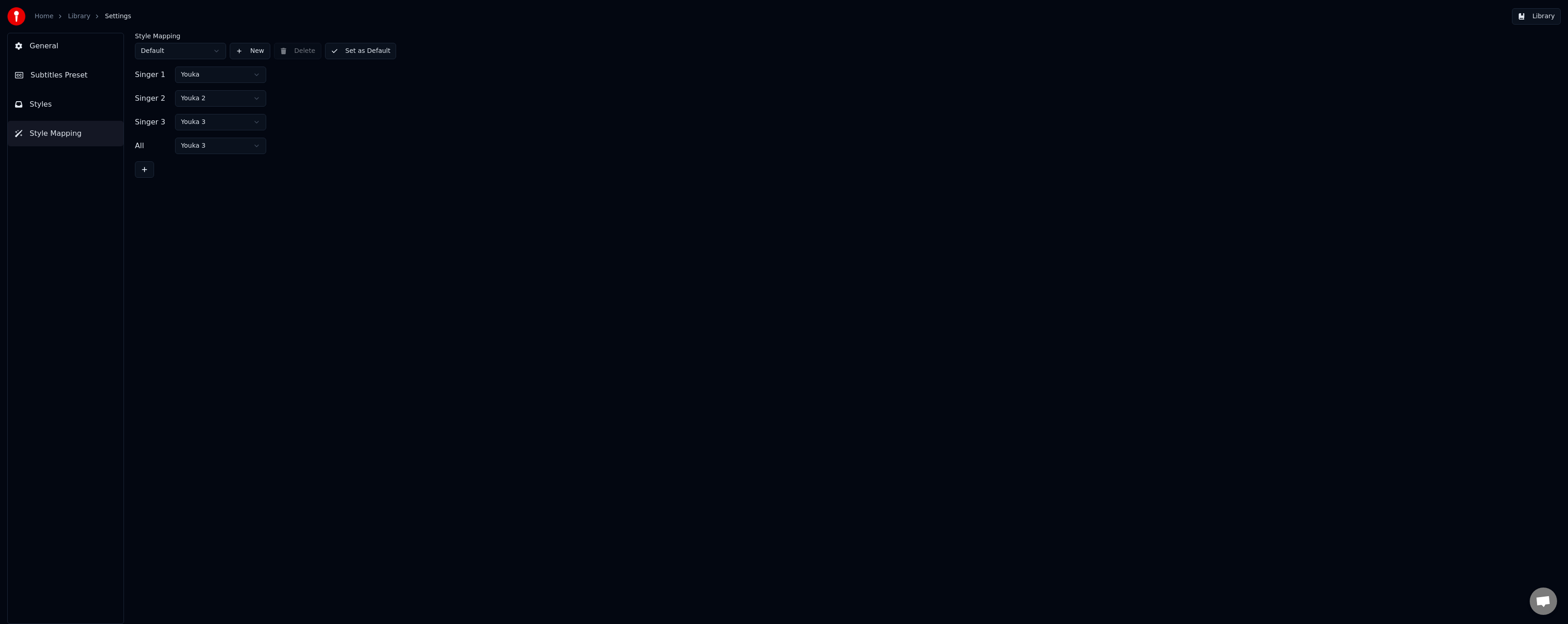
click at [218, 95] on html "Home Library Settings Library General Subtitles Preset Styles Style Mapping Sty…" at bounding box center [784, 312] width 1568 height 624
click at [215, 125] on html "Home Library Settings Library General Subtitles Preset Styles Style Mapping Sty…" at bounding box center [784, 312] width 1568 height 624
click at [214, 150] on html "Home Library Settings Library General Subtitles Preset Styles Style Mapping Sty…" at bounding box center [784, 312] width 1568 height 624
click at [354, 57] on button "Set as Default" at bounding box center [361, 51] width 72 height 16
click at [209, 46] on html "Home Library Settings Library General Subtitles Preset Styles Style Mapping Sty…" at bounding box center [784, 312] width 1568 height 624
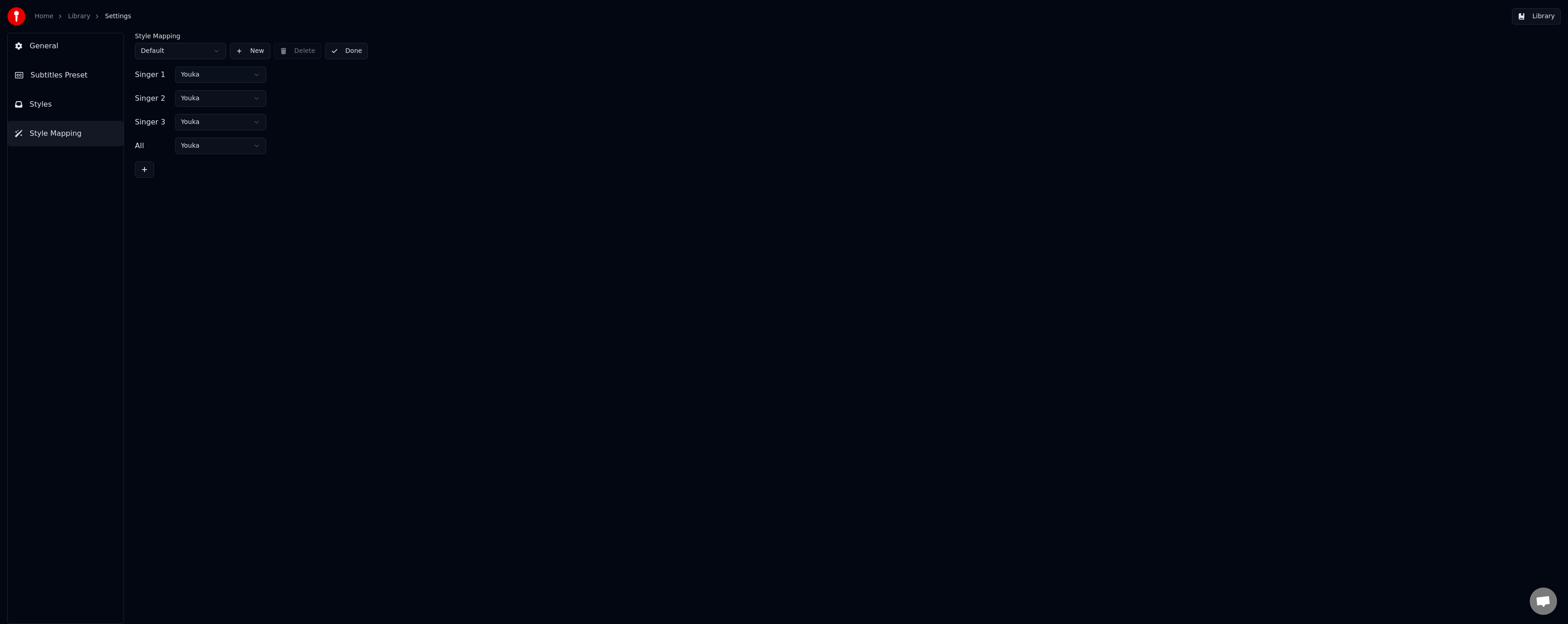
click at [209, 46] on html "Home Library Settings Library General Subtitles Preset Styles Style Mapping Sty…" at bounding box center [784, 312] width 1568 height 624
click at [354, 50] on button "Set as Default" at bounding box center [361, 51] width 72 height 16
click at [74, 108] on button "Styles" at bounding box center [66, 105] width 116 height 26
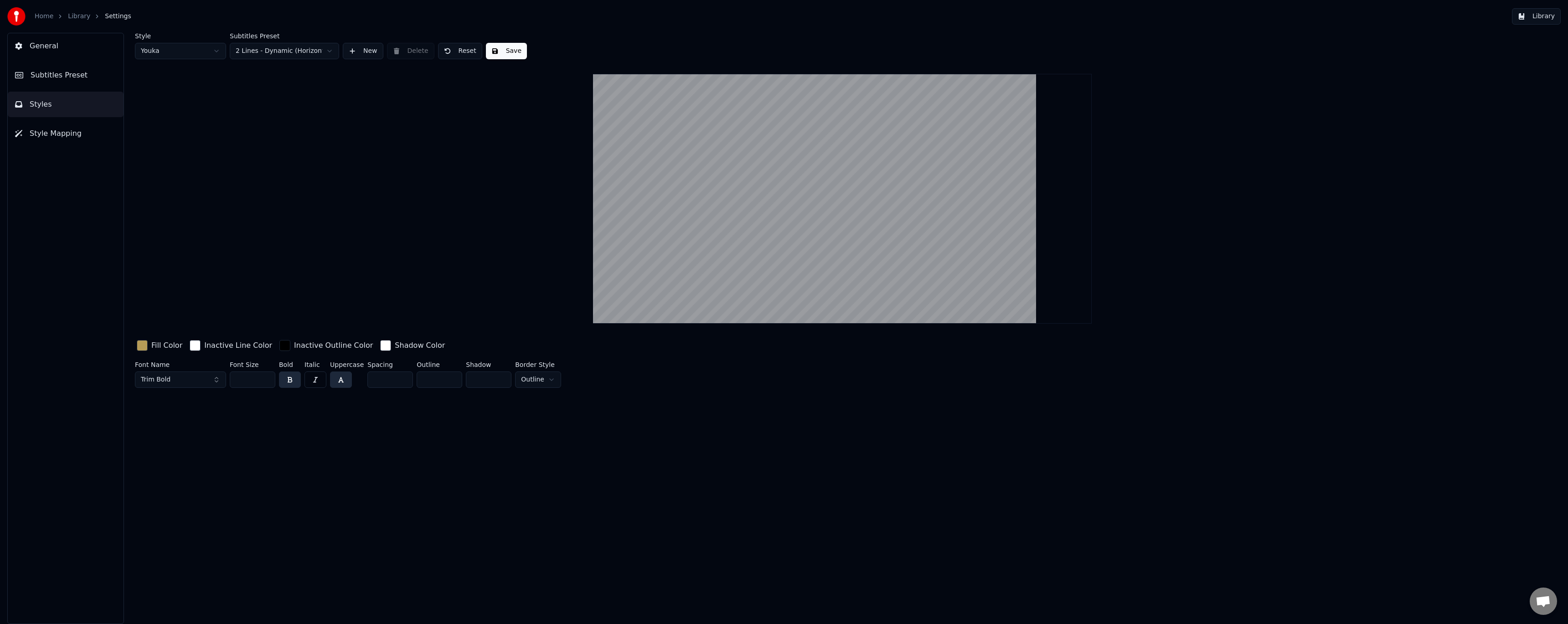
click at [276, 50] on html "Home Library Settings Library General Subtitles Preset Styles Style Mapping Sty…" at bounding box center [784, 312] width 1568 height 624
click at [284, 51] on html "Home Library Settings Library General Subtitles Preset Styles Style Mapping Sty…" at bounding box center [784, 312] width 1568 height 624
click at [492, 57] on button "Save" at bounding box center [506, 51] width 41 height 16
click at [71, 133] on span "Style Mapping" at bounding box center [55, 133] width 52 height 11
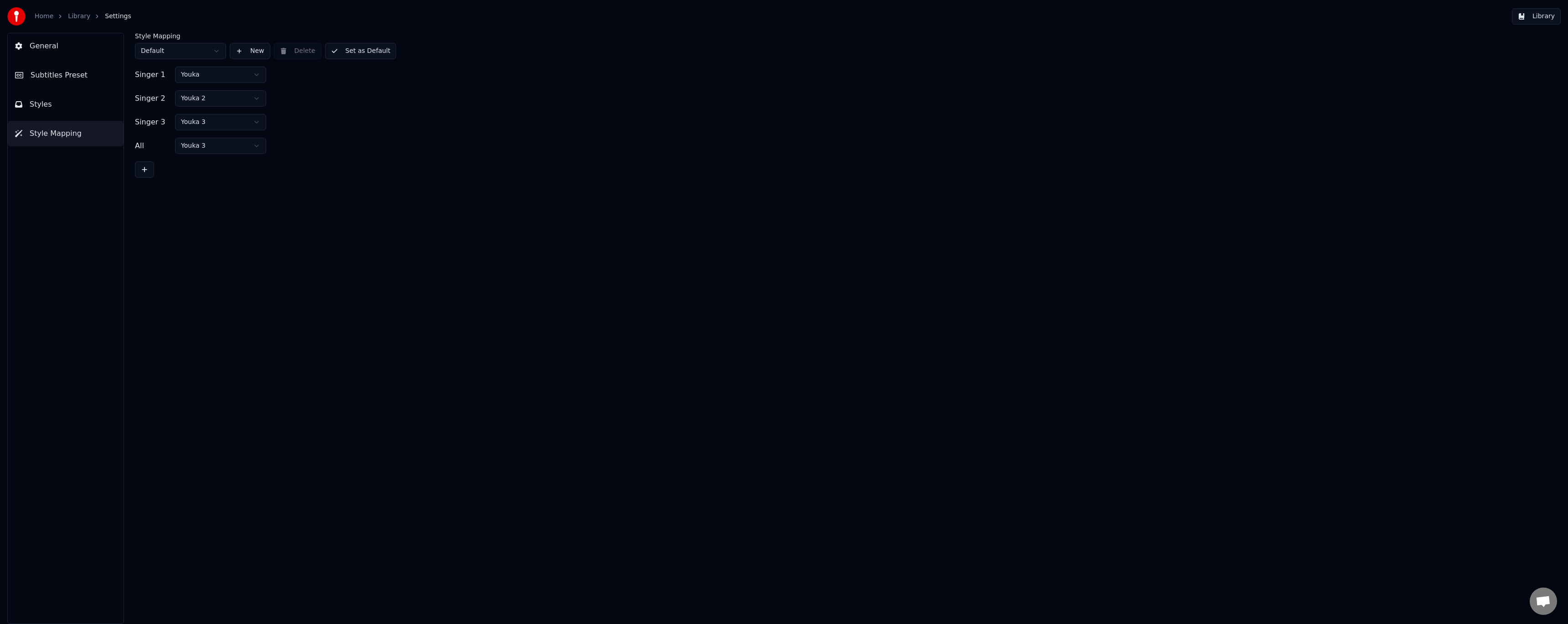
click at [173, 52] on html "Home Library Settings Library General Subtitles Preset Styles Style Mapping Sty…" at bounding box center [784, 312] width 1568 height 624
click at [206, 97] on html "Home Library Settings Library General Subtitles Preset Styles Style Mapping Sty…" at bounding box center [784, 312] width 1568 height 624
click at [208, 122] on html "Home Library Settings Library General Subtitles Preset Styles Style Mapping Sty…" at bounding box center [784, 312] width 1568 height 624
click at [208, 146] on html "Home Library Settings Library General Subtitles Preset Styles Style Mapping Sty…" at bounding box center [784, 312] width 1568 height 624
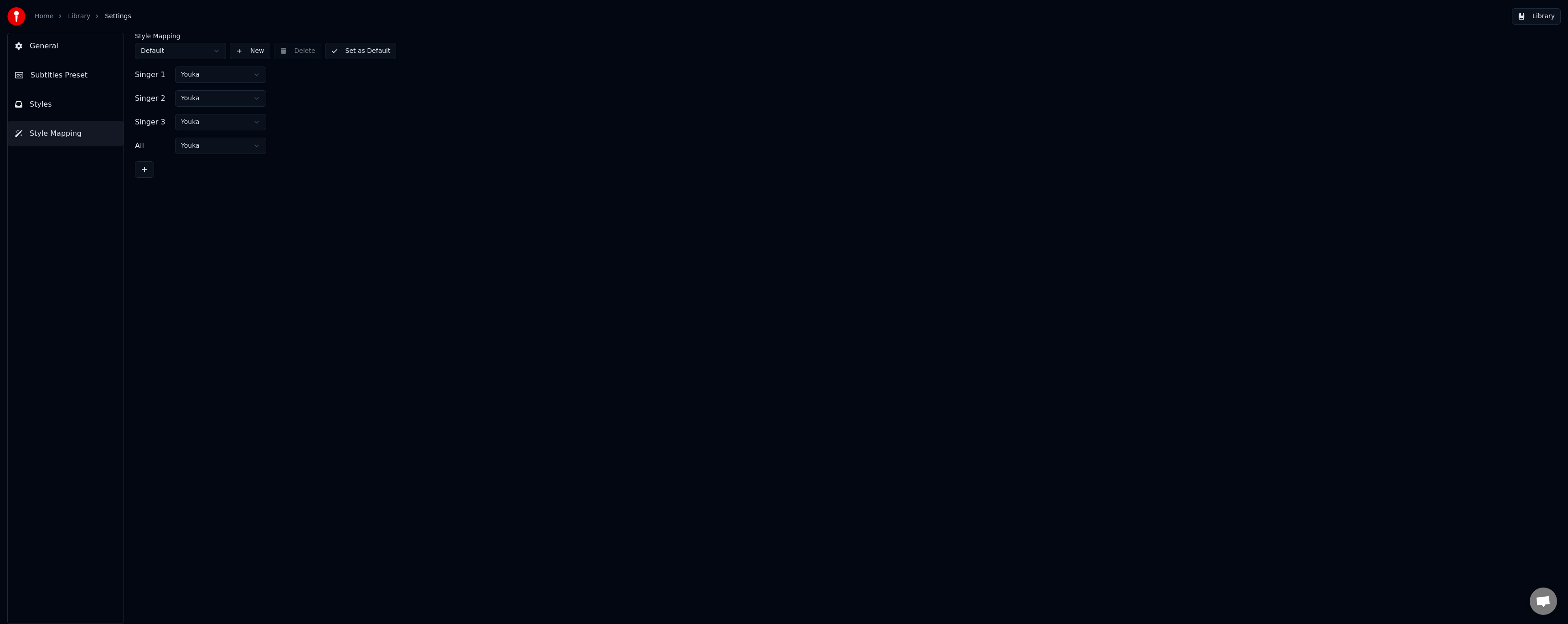
click at [353, 53] on button "Set as Default" at bounding box center [361, 51] width 72 height 16
click at [77, 102] on button "Styles" at bounding box center [66, 105] width 116 height 26
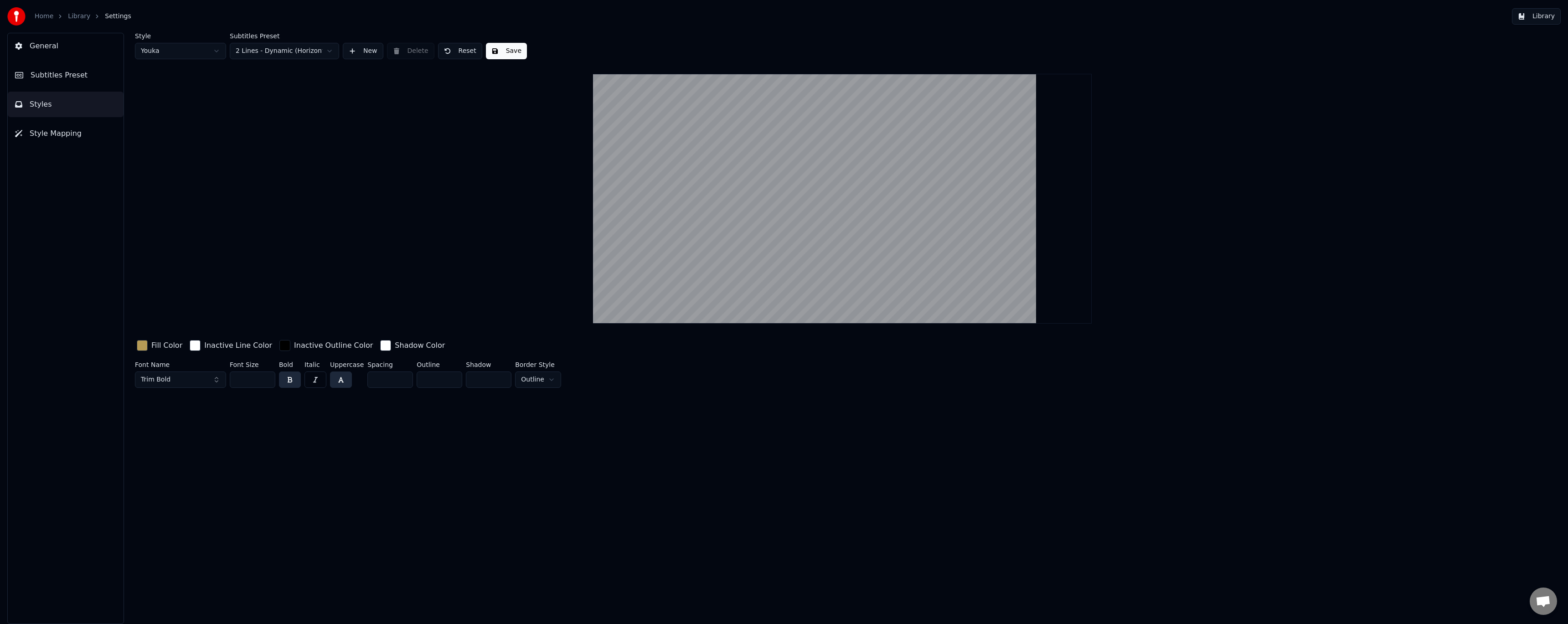
click at [79, 77] on span "Subtitles Preset" at bounding box center [59, 75] width 57 height 11
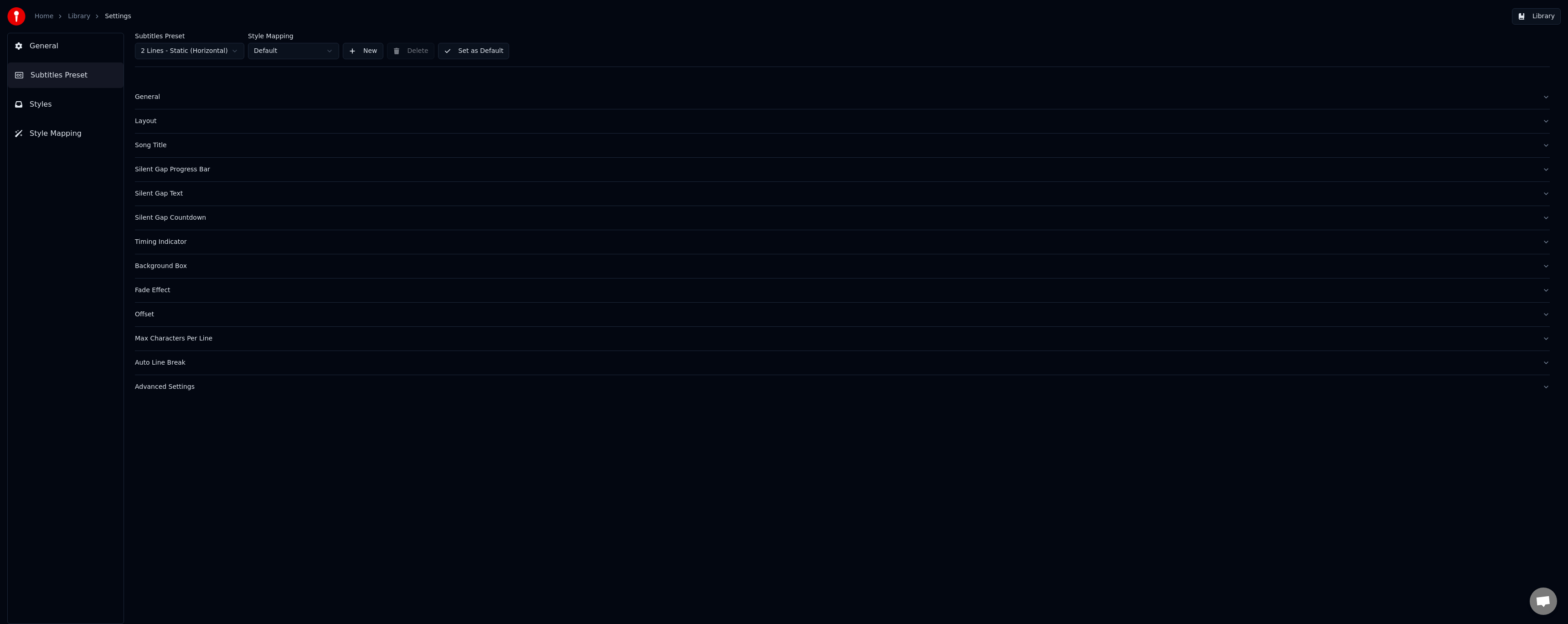
click at [150, 96] on div "General" at bounding box center [835, 97] width 1400 height 9
click at [83, 18] on link "Library" at bounding box center [79, 16] width 23 height 9
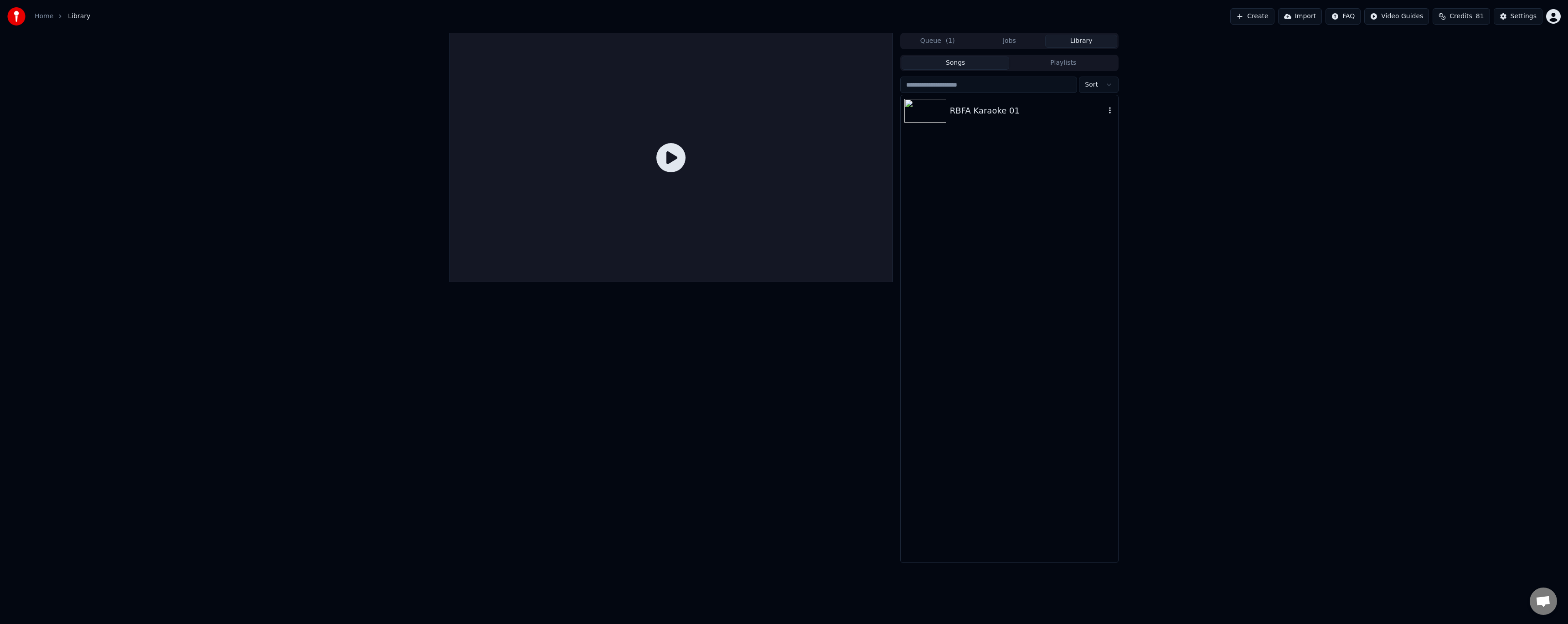
click at [985, 110] on div "RBFA Karaoke 01" at bounding box center [1027, 110] width 155 height 13
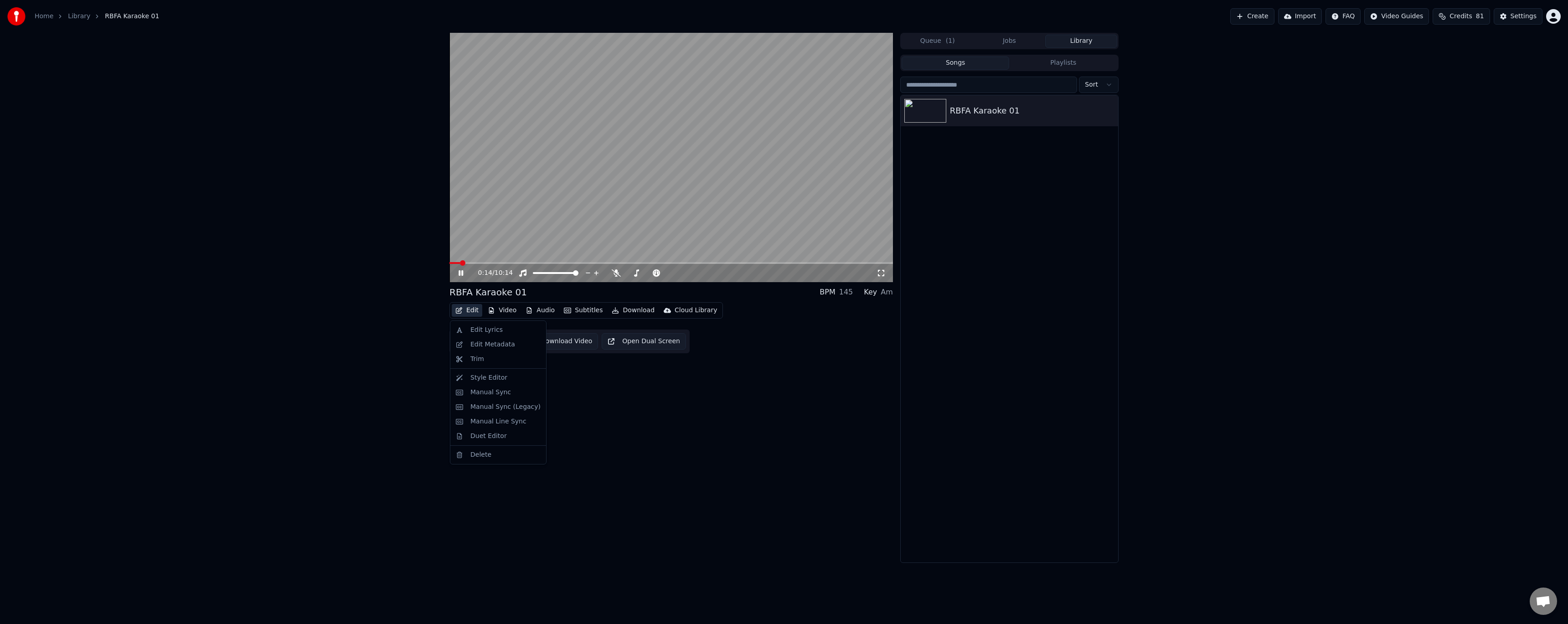
click at [462, 313] on icon "button" at bounding box center [459, 310] width 7 height 6
click at [500, 379] on div "Style Editor" at bounding box center [489, 377] width 37 height 9
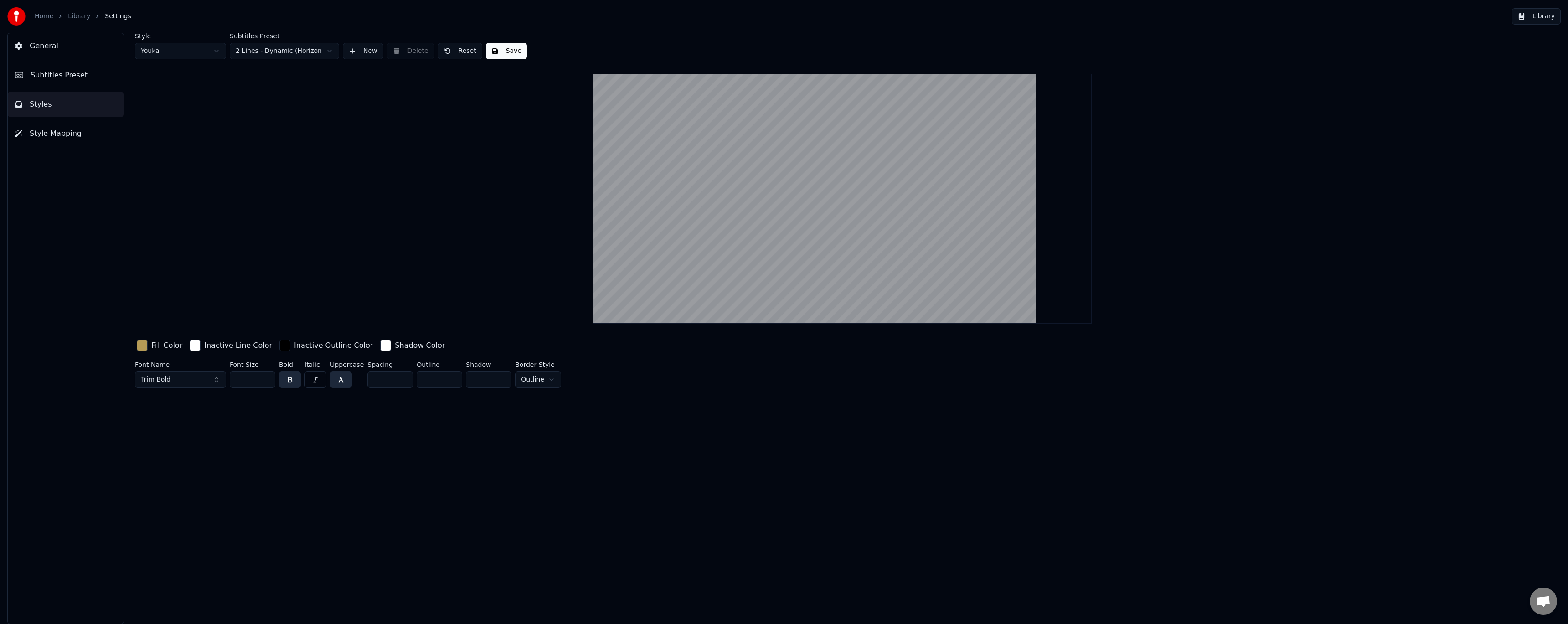
click at [311, 48] on html "Home Library Settings Library General Subtitles Preset Styles Style Mapping Sty…" at bounding box center [784, 312] width 1568 height 624
click at [306, 52] on html "Home Library Settings Library General Subtitles Preset Styles Style Mapping Sty…" at bounding box center [784, 312] width 1568 height 624
click at [499, 55] on button "Save" at bounding box center [506, 51] width 41 height 16
click at [85, 76] on button "Subtitles Preset" at bounding box center [66, 75] width 116 height 26
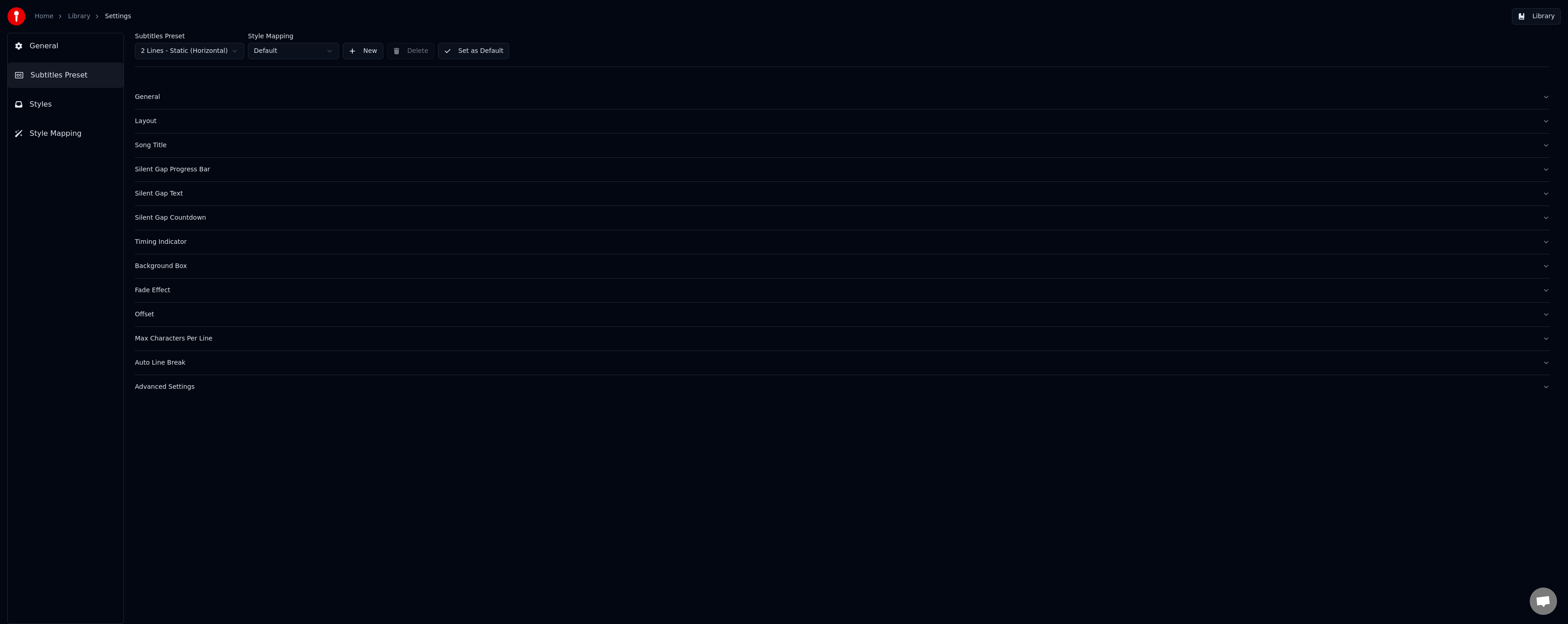
click at [83, 96] on button "Styles" at bounding box center [66, 105] width 116 height 26
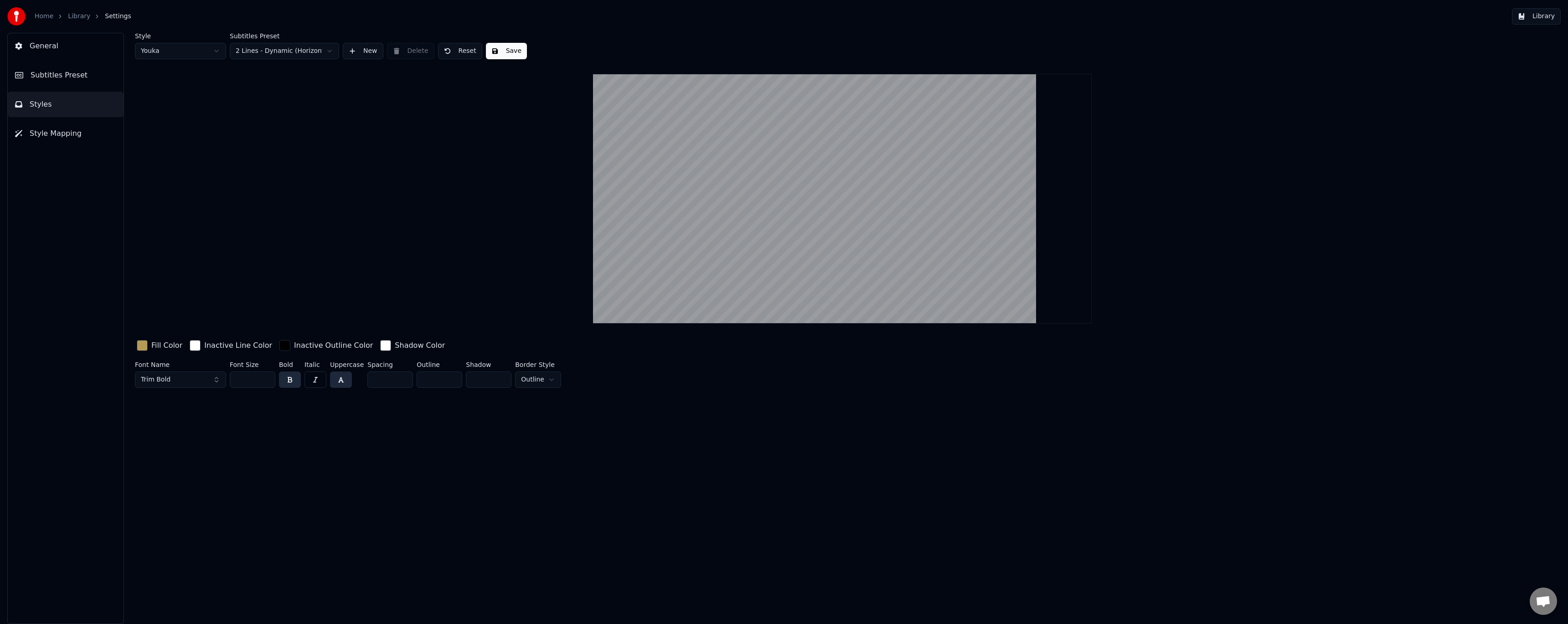
click at [85, 77] on button "Subtitles Preset" at bounding box center [66, 75] width 116 height 26
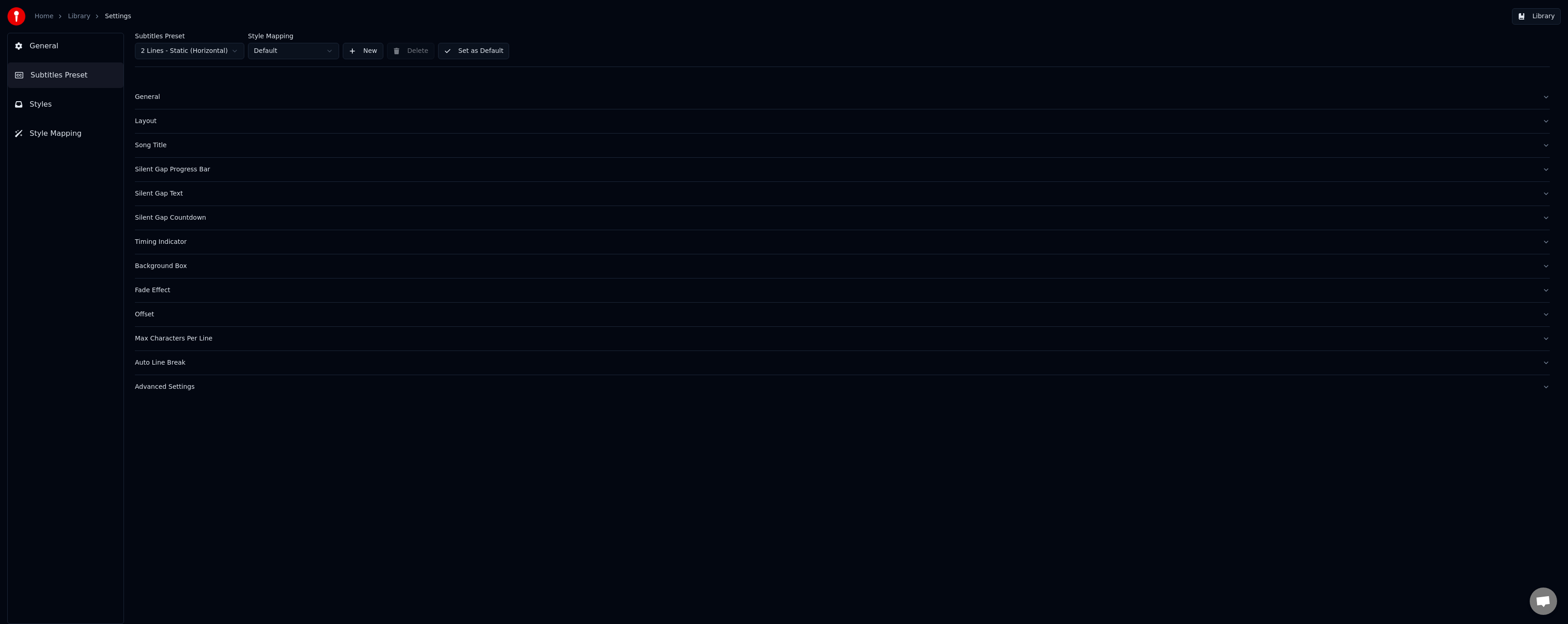
click at [198, 50] on html "Home Library Settings Library General Subtitles Preset Styles Style Mapping Sub…" at bounding box center [784, 312] width 1568 height 624
click at [156, 97] on div "General" at bounding box center [835, 97] width 1400 height 9
click at [153, 191] on div "Layout" at bounding box center [835, 192] width 1400 height 9
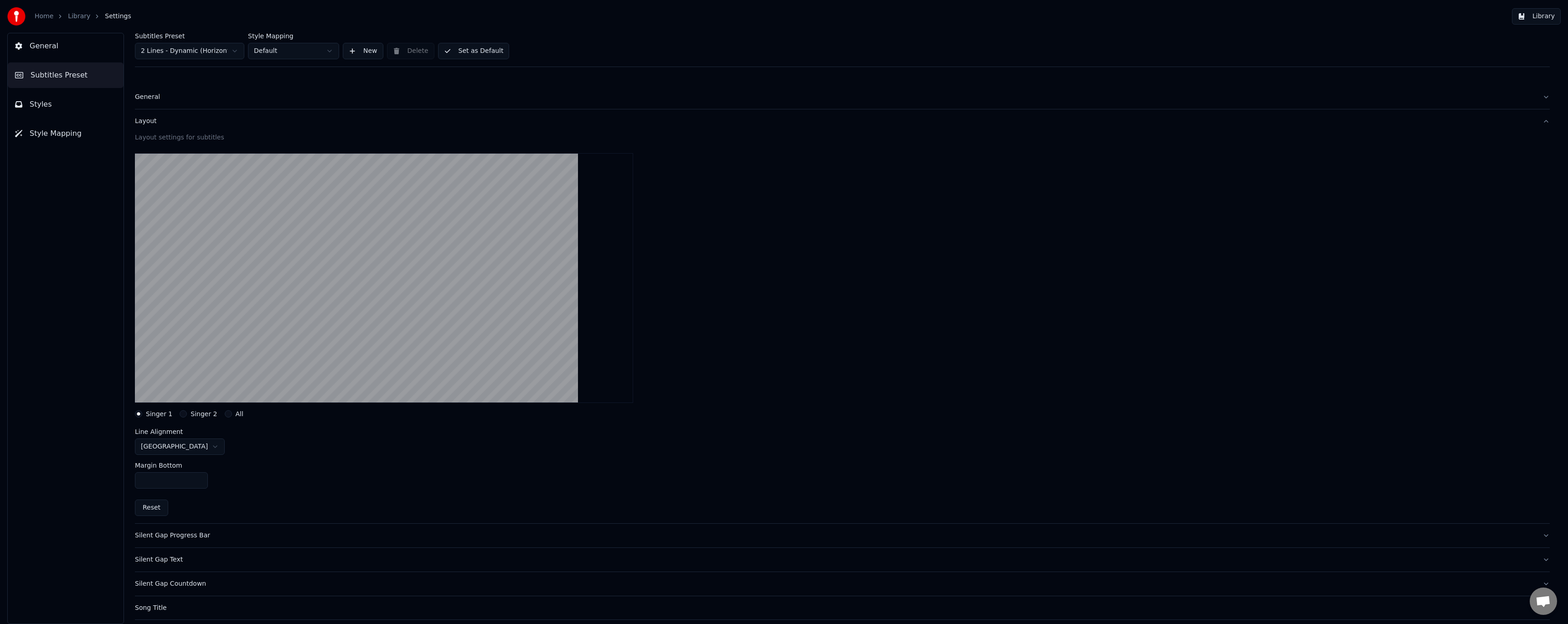
click at [150, 121] on div "Layout" at bounding box center [835, 121] width 1400 height 9
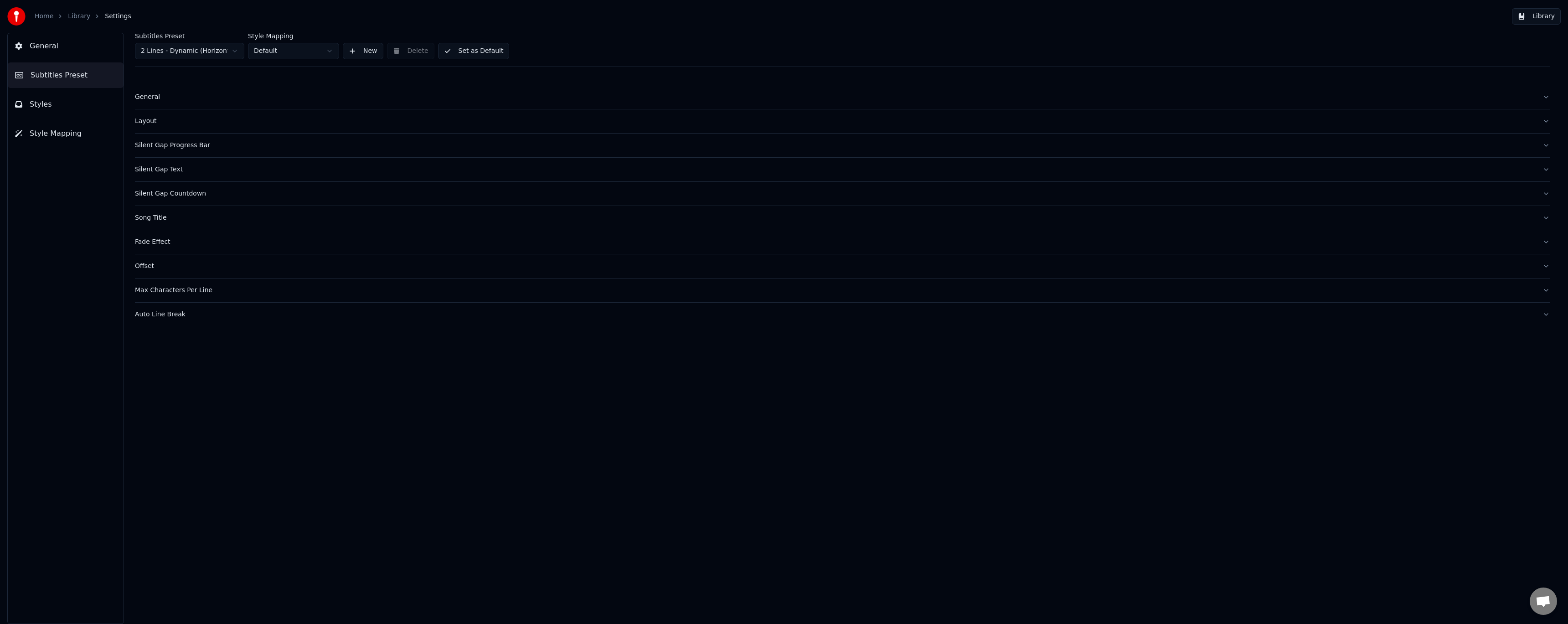
click at [156, 146] on div "Silent Gap Progress Bar" at bounding box center [835, 145] width 1400 height 9
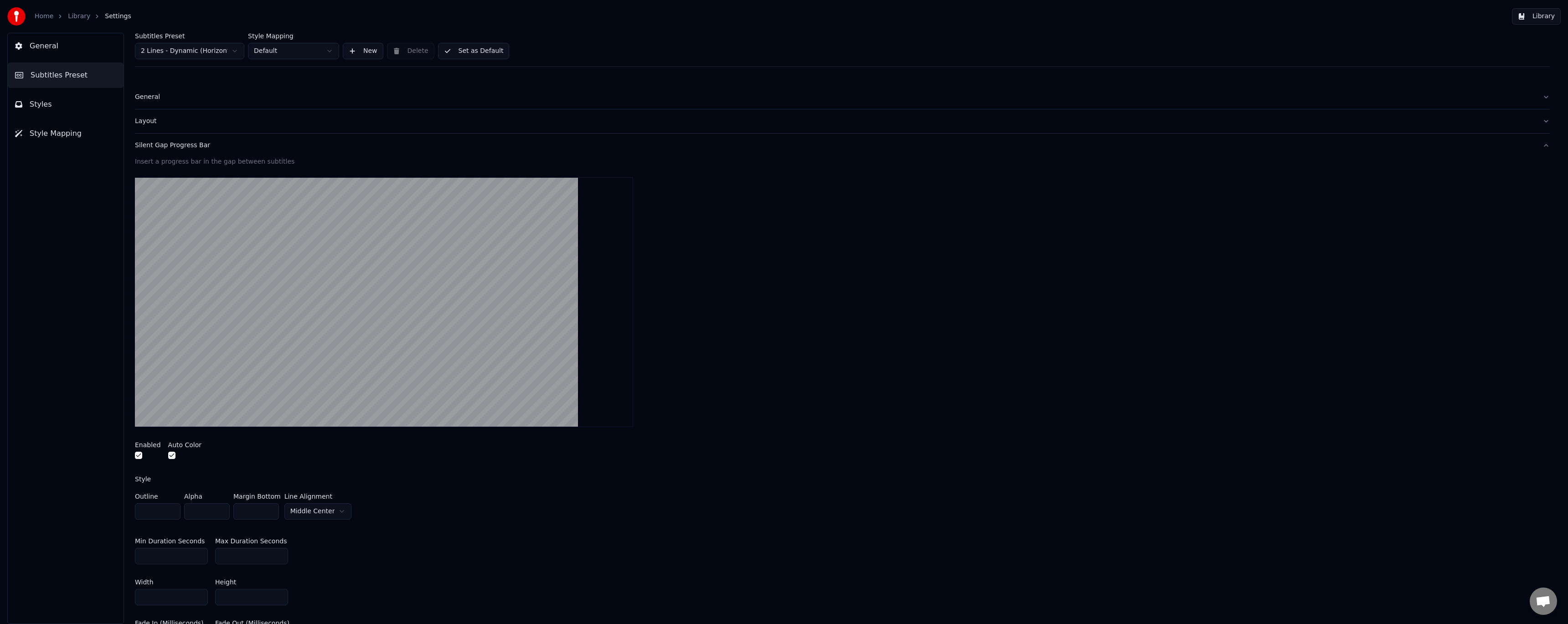
click at [136, 455] on button "button" at bounding box center [139, 455] width 7 height 7
click at [181, 144] on div "Silent Gap Progress Bar" at bounding box center [835, 145] width 1400 height 9
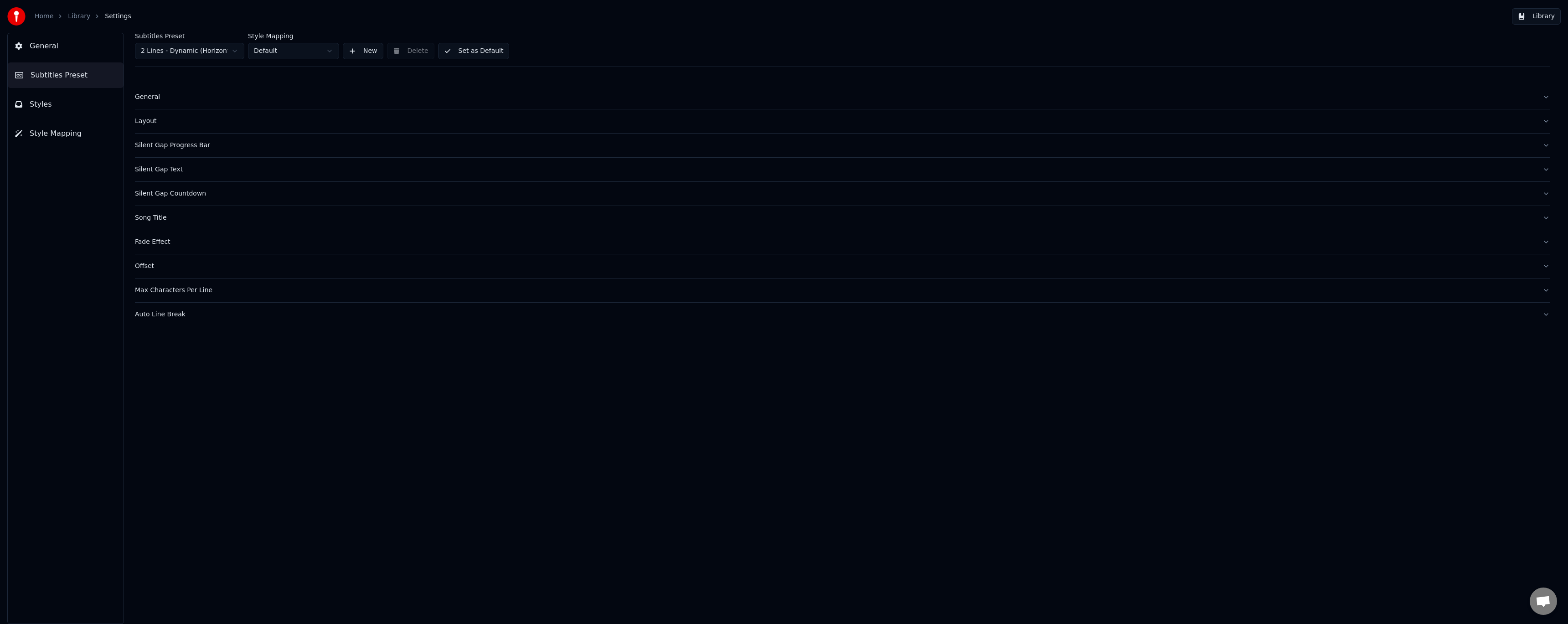
click at [172, 175] on button "Silent Gap Text" at bounding box center [842, 169] width 1415 height 24
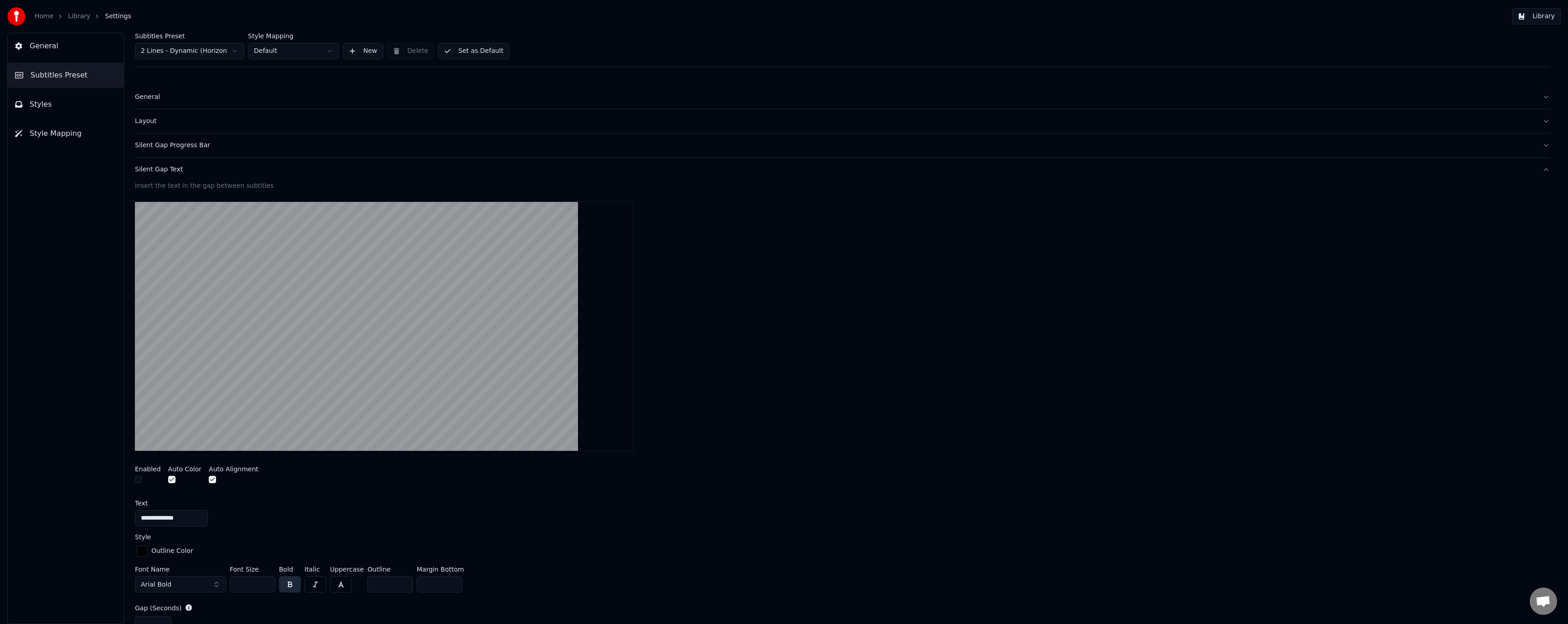
click at [168, 169] on div "Silent Gap Text" at bounding box center [835, 169] width 1400 height 9
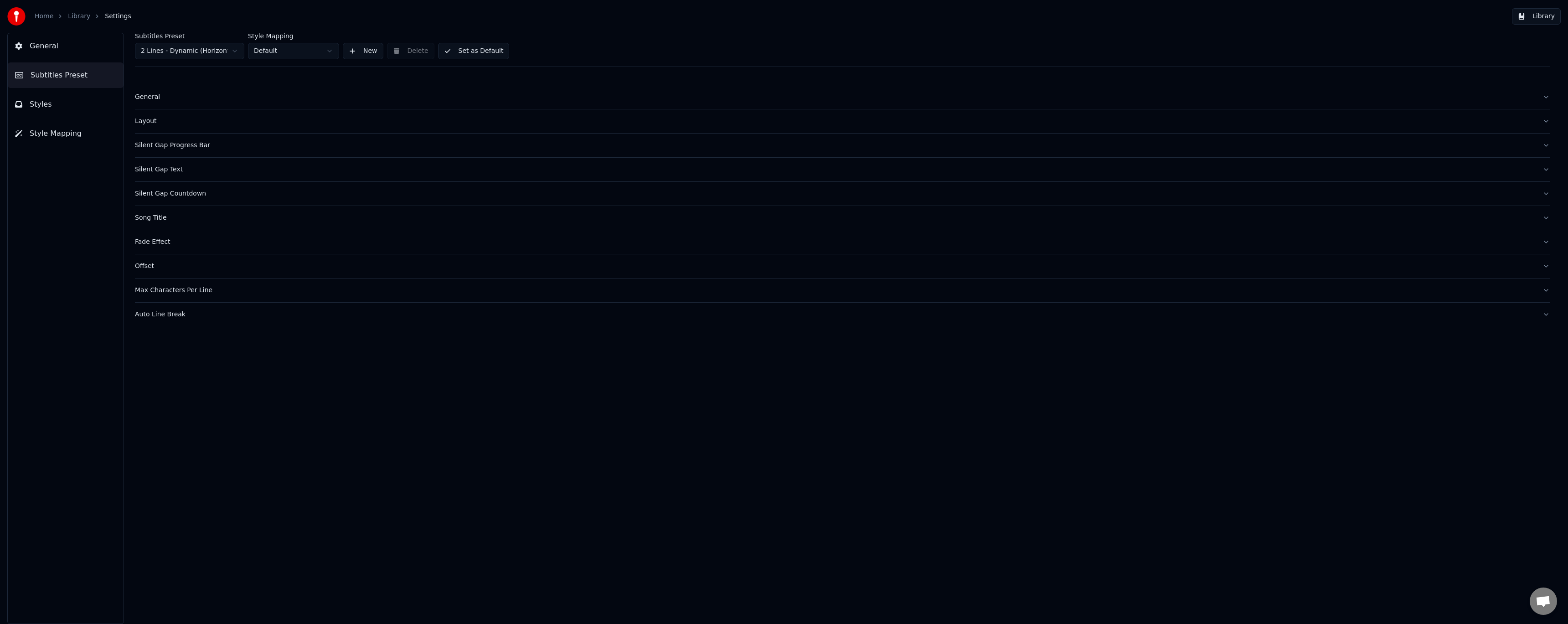
click at [166, 198] on button "Silent Gap Countdown" at bounding box center [842, 194] width 1415 height 24
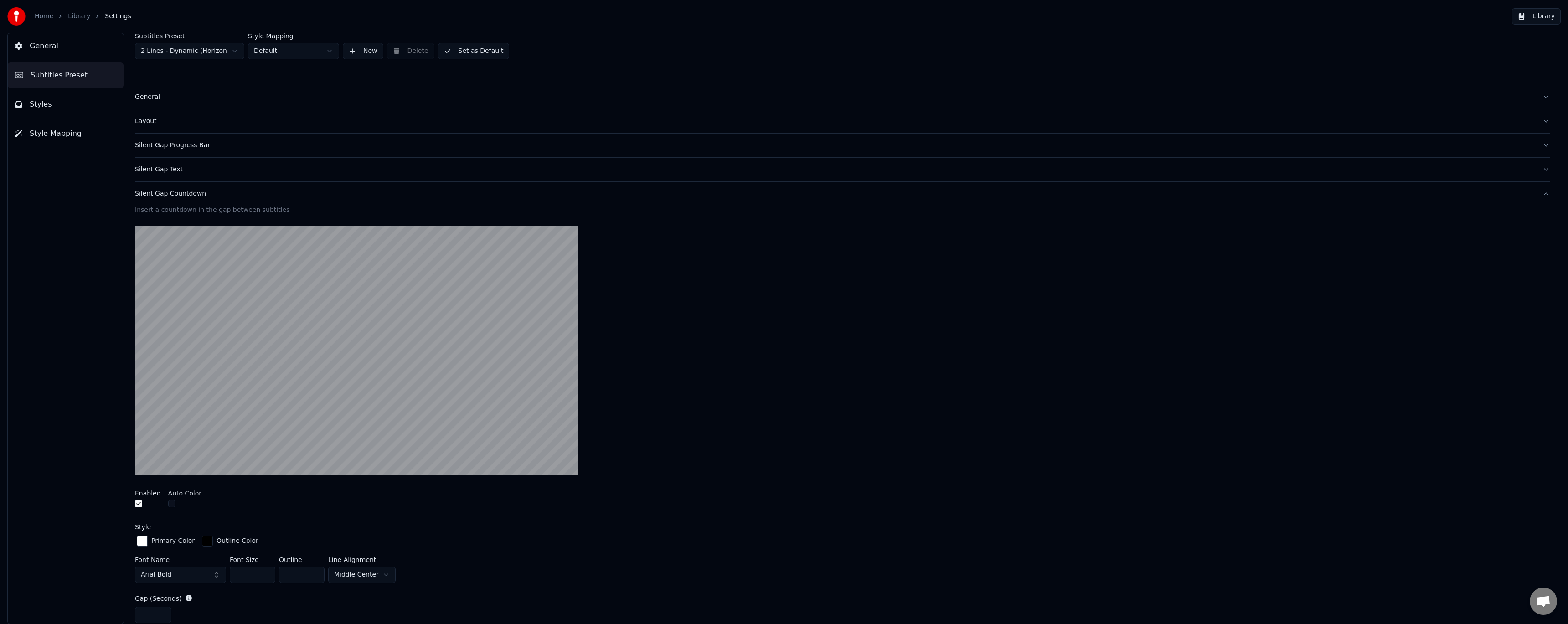
click at [138, 503] on button "button" at bounding box center [139, 503] width 7 height 7
click at [183, 195] on div "Silent Gap Countdown" at bounding box center [835, 194] width 1400 height 9
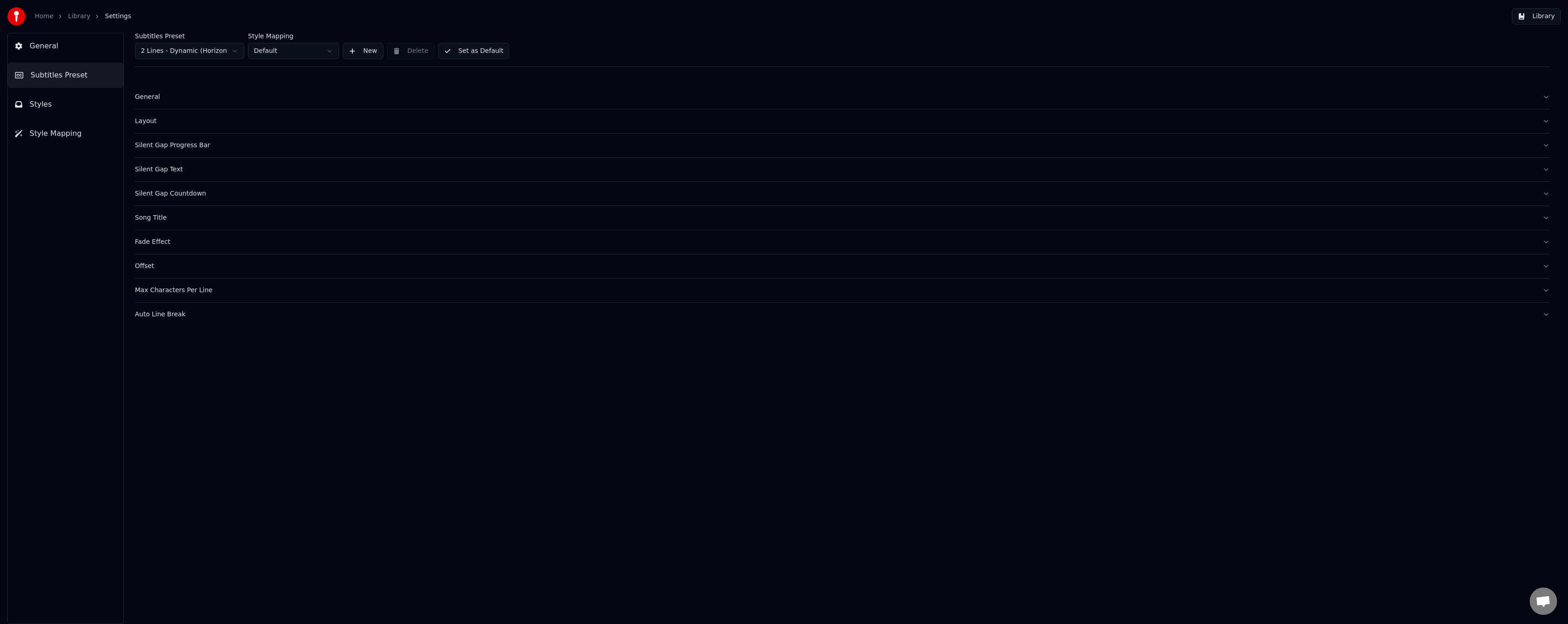
click at [164, 218] on div "Song Title" at bounding box center [835, 217] width 1400 height 9
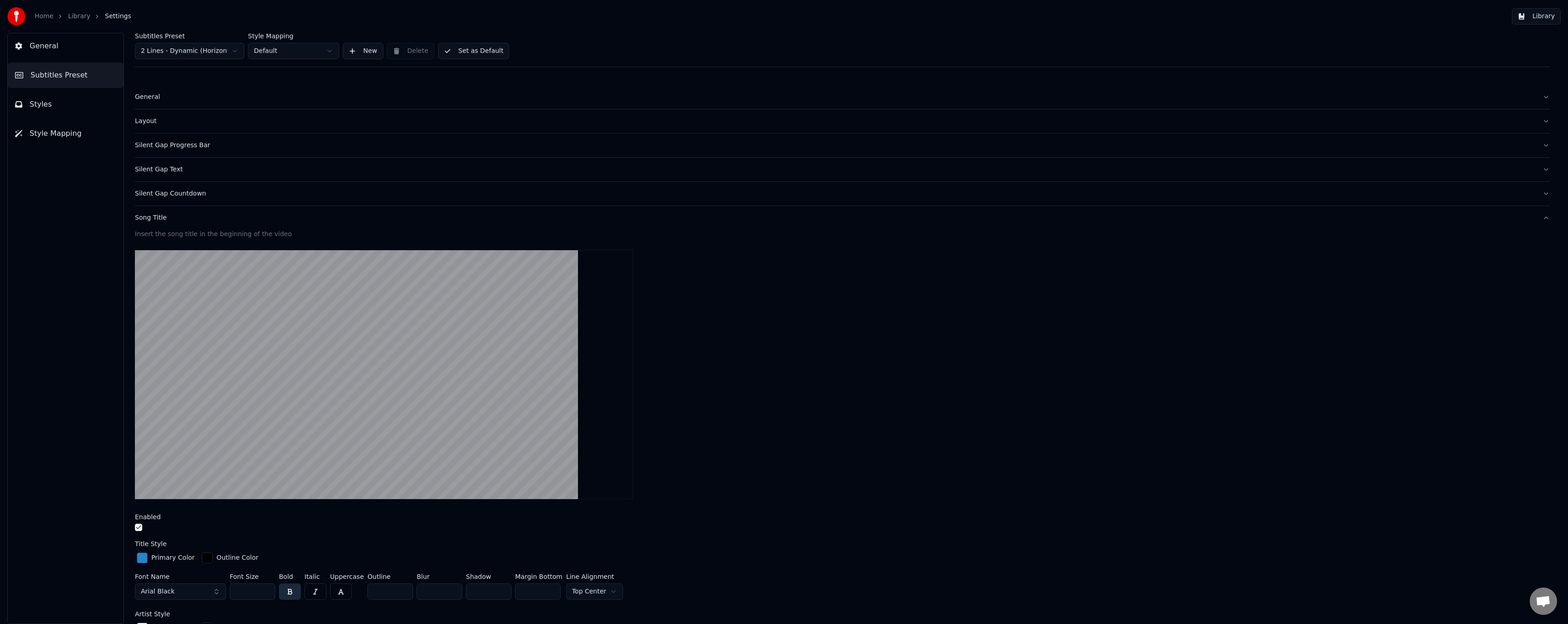
click at [142, 525] on button "button" at bounding box center [139, 527] width 7 height 7
click at [163, 221] on div "Song Title" at bounding box center [835, 217] width 1400 height 9
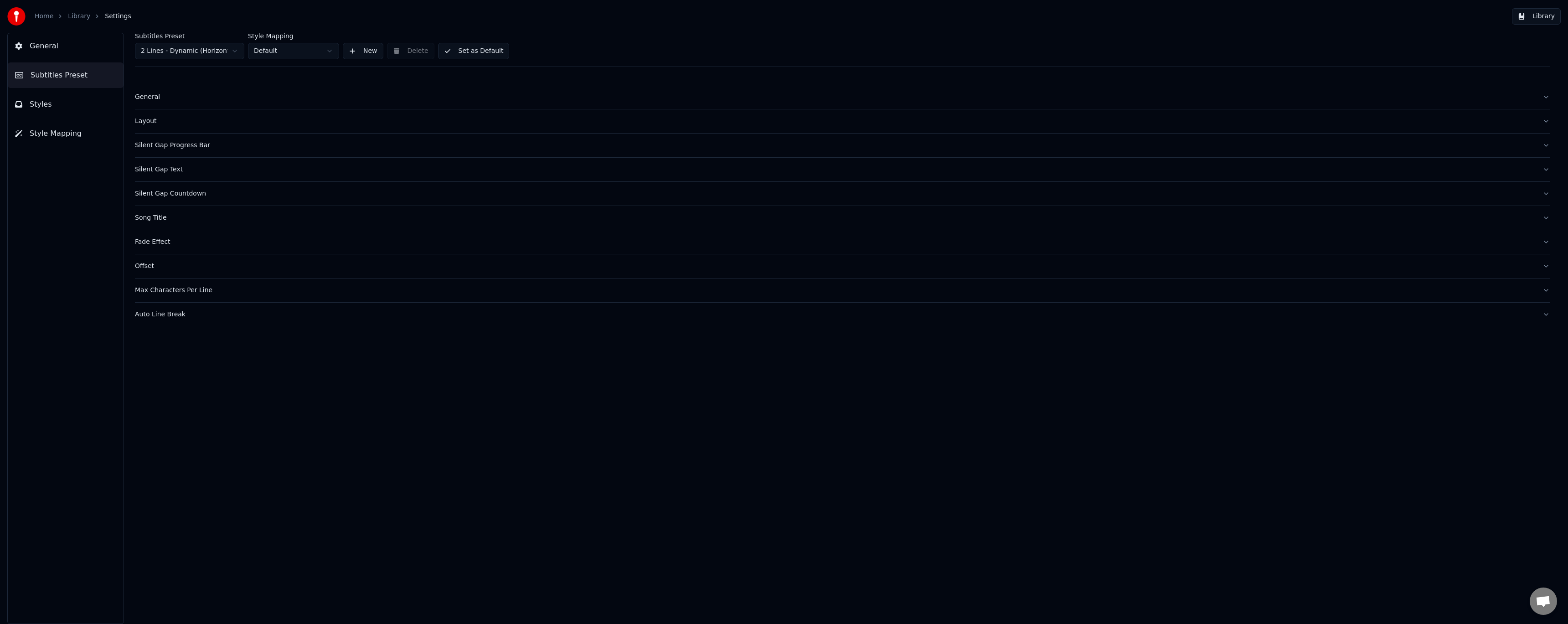
click at [163, 241] on div "Fade Effect" at bounding box center [835, 242] width 1400 height 9
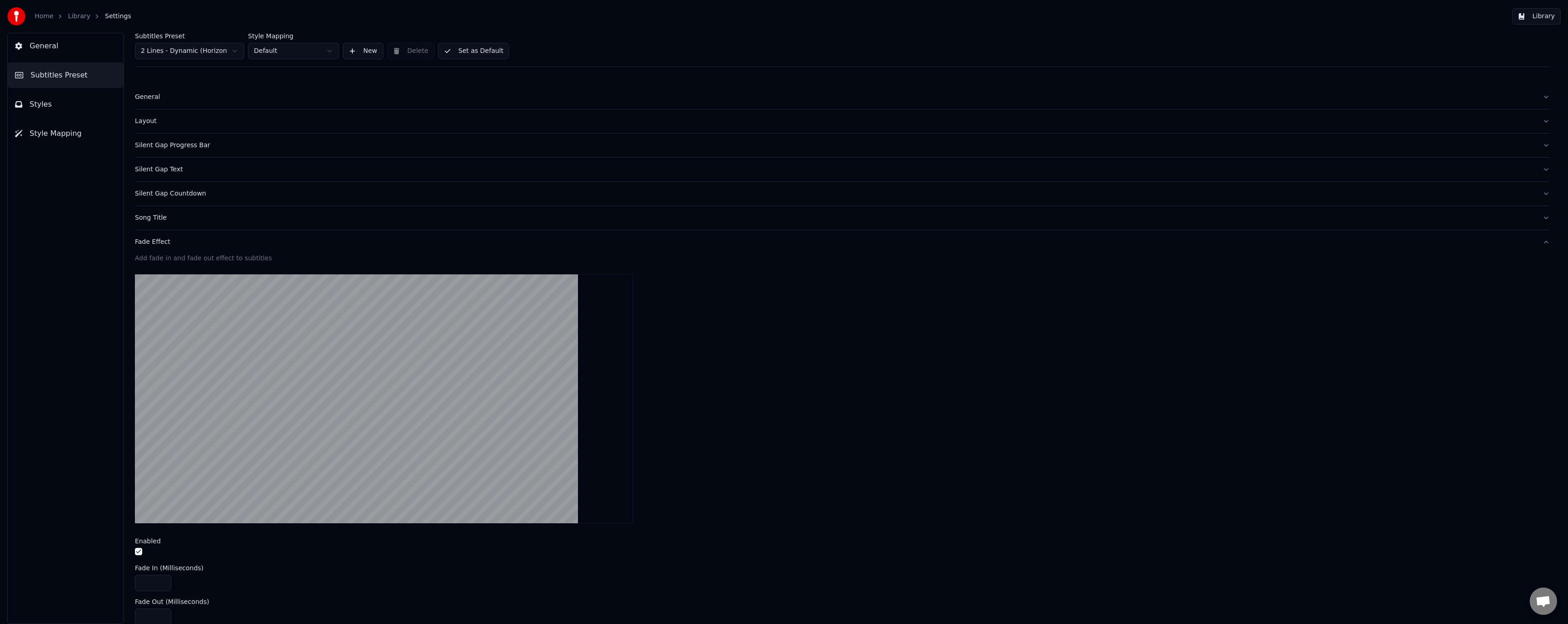
click at [161, 243] on div "Fade Effect" at bounding box center [835, 242] width 1400 height 9
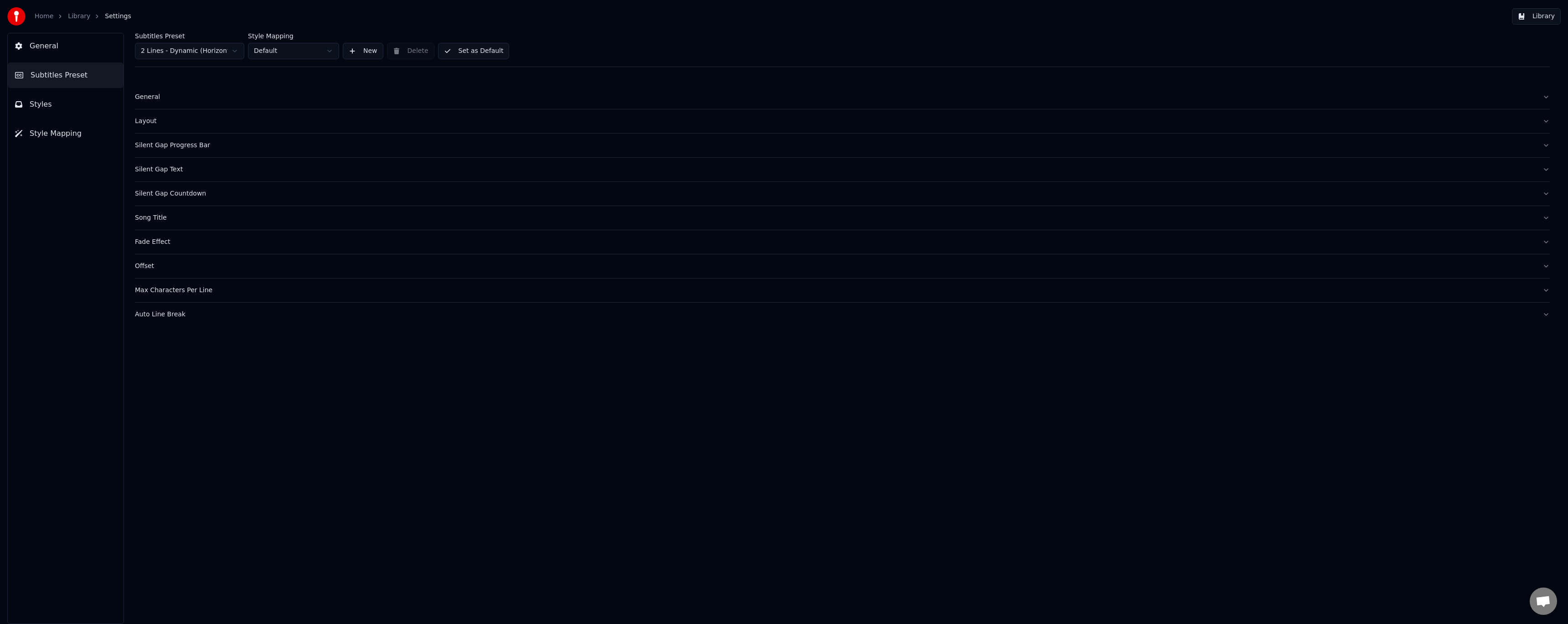
click at [161, 243] on div "Fade Effect" at bounding box center [835, 242] width 1400 height 9
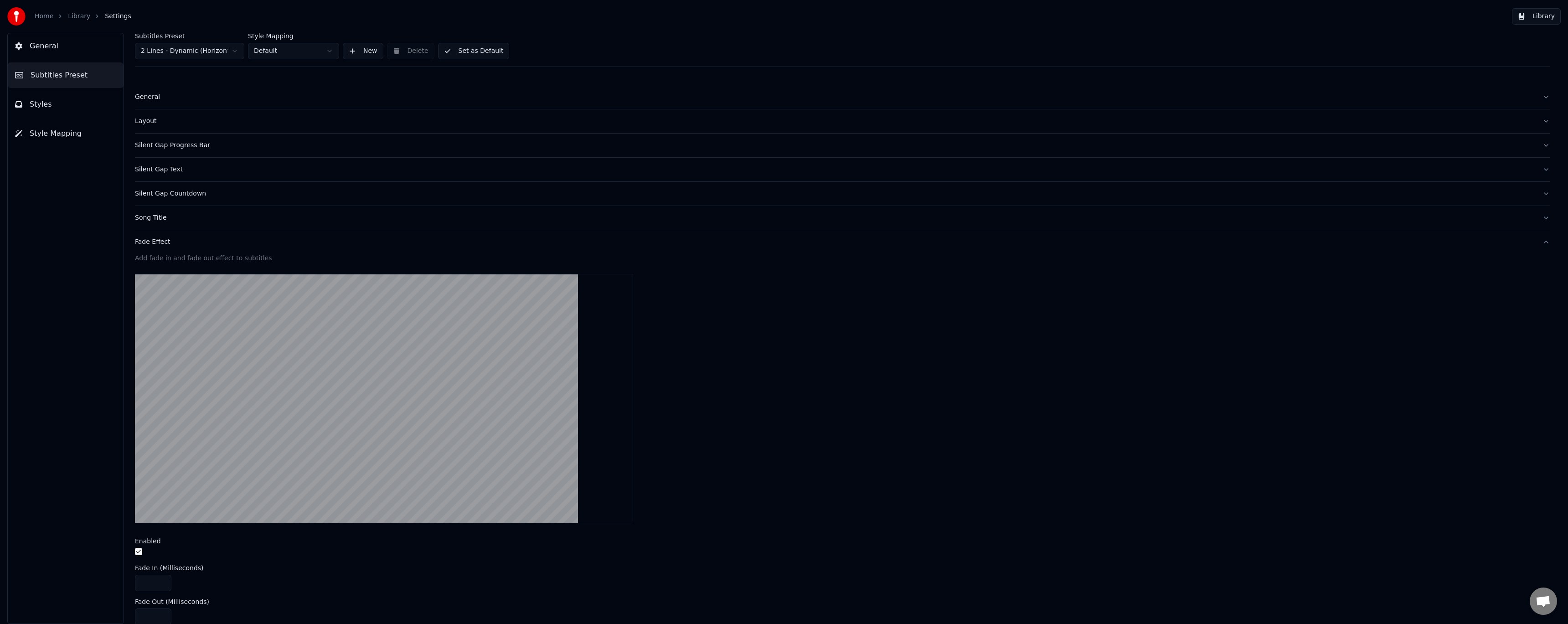
click at [163, 246] on div "Fade Effect" at bounding box center [835, 242] width 1400 height 9
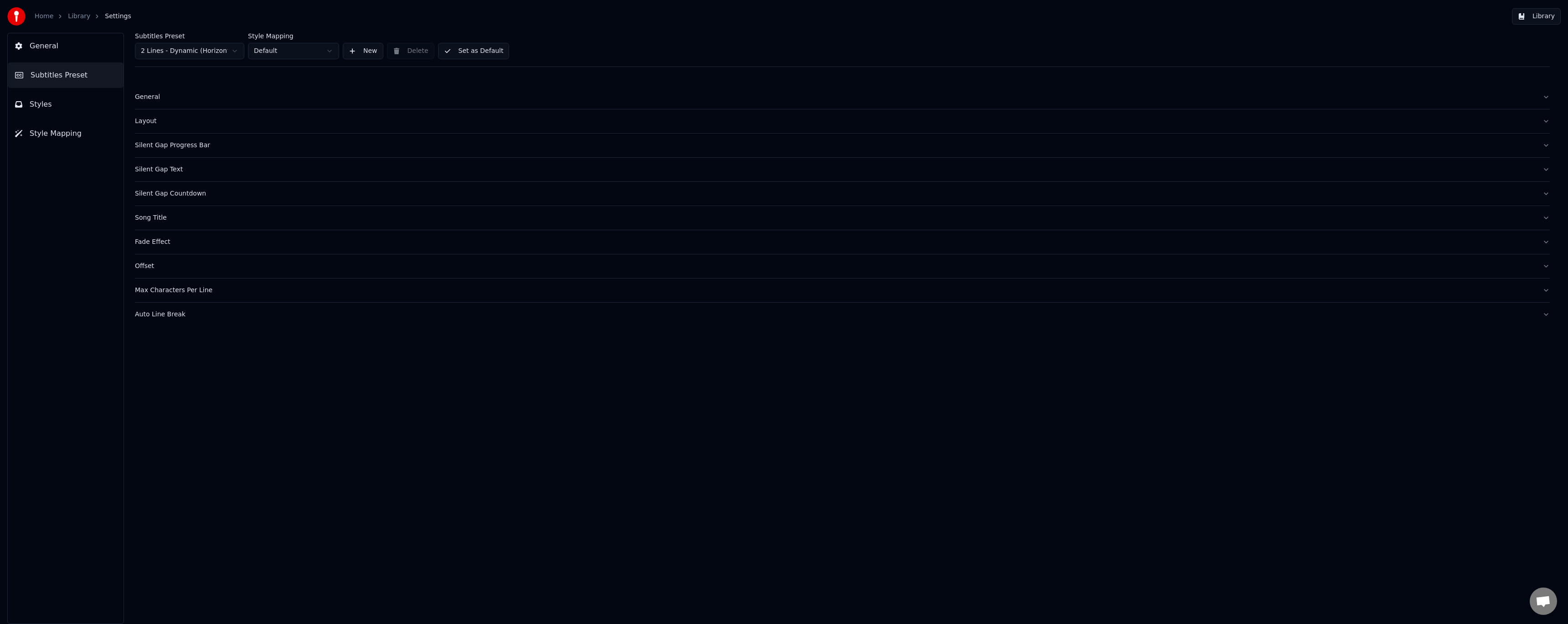
click at [148, 266] on div "Offset" at bounding box center [835, 266] width 1400 height 9
click at [164, 293] on div "Max Characters Per Line" at bounding box center [835, 290] width 1400 height 9
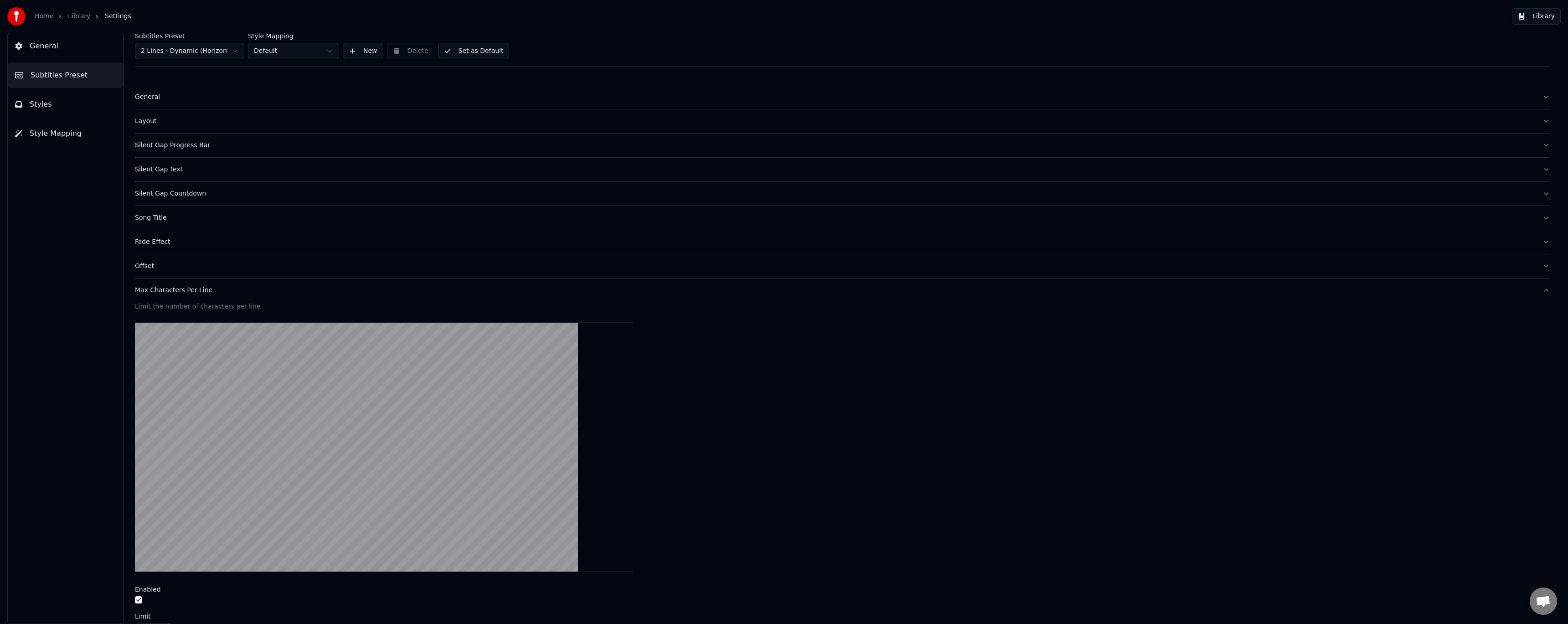
click at [164, 293] on div "Max Characters Per Line" at bounding box center [835, 290] width 1400 height 9
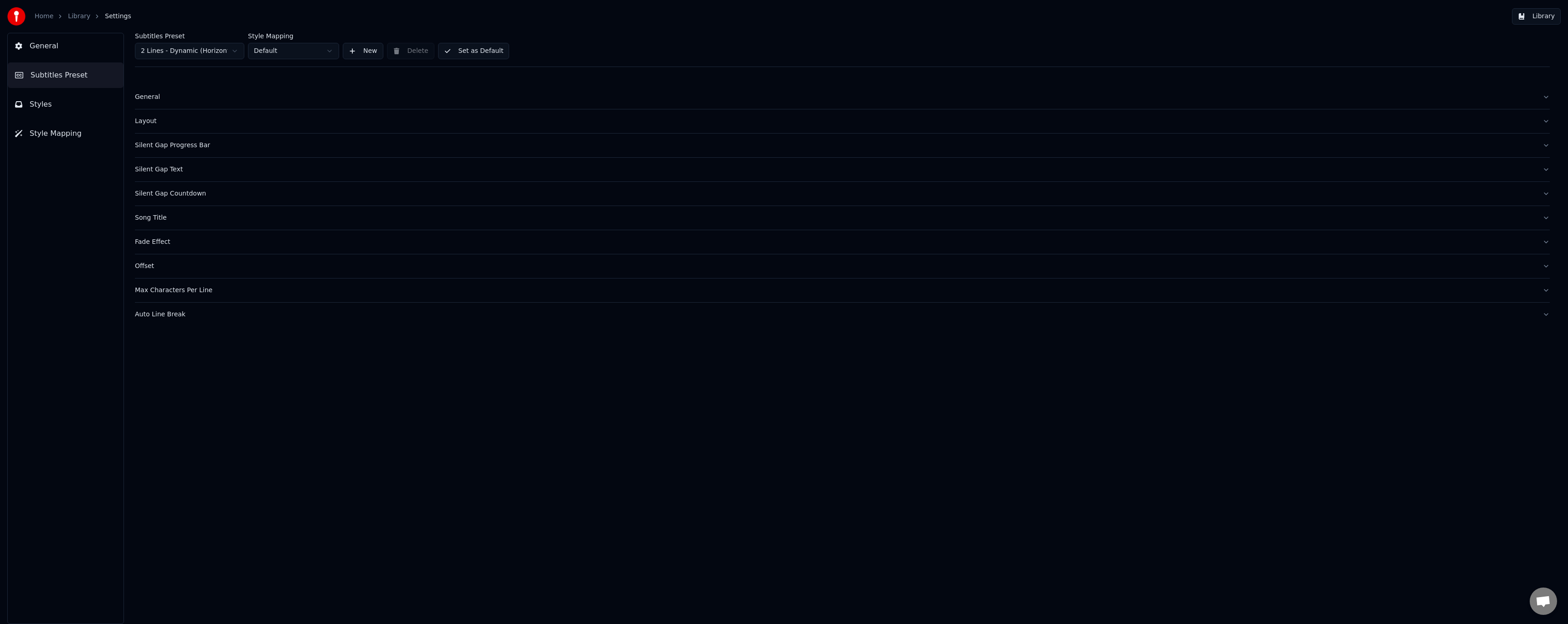
click at [163, 310] on div "Auto Line Break" at bounding box center [835, 314] width 1400 height 9
click at [163, 311] on div "Auto Line Break" at bounding box center [835, 314] width 1400 height 9
click at [477, 54] on button "Set as Default" at bounding box center [474, 51] width 72 height 16
click at [82, 15] on link "Library" at bounding box center [79, 16] width 23 height 9
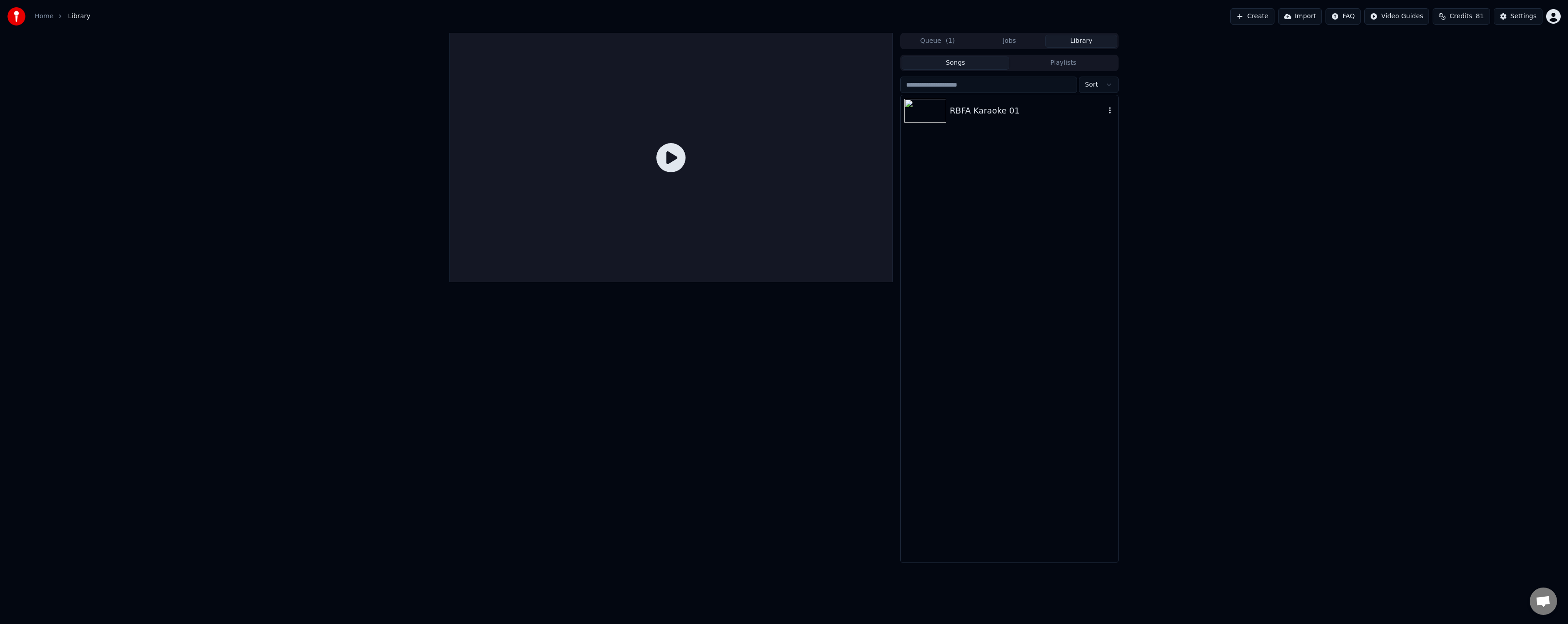
click at [984, 114] on div "RBFA Karaoke 01" at bounding box center [1027, 110] width 155 height 13
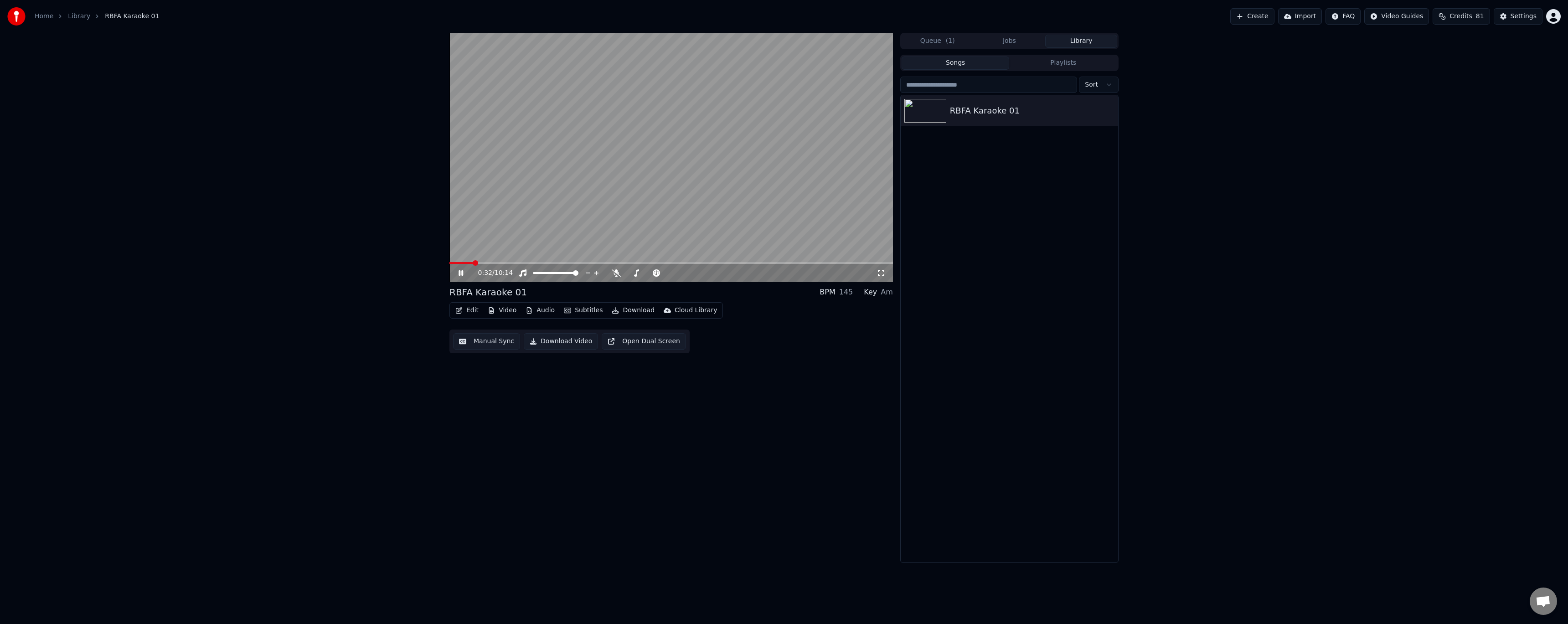
click at [461, 275] on icon at bounding box center [467, 273] width 21 height 7
click at [1514, 17] on div "Settings" at bounding box center [1524, 16] width 26 height 9
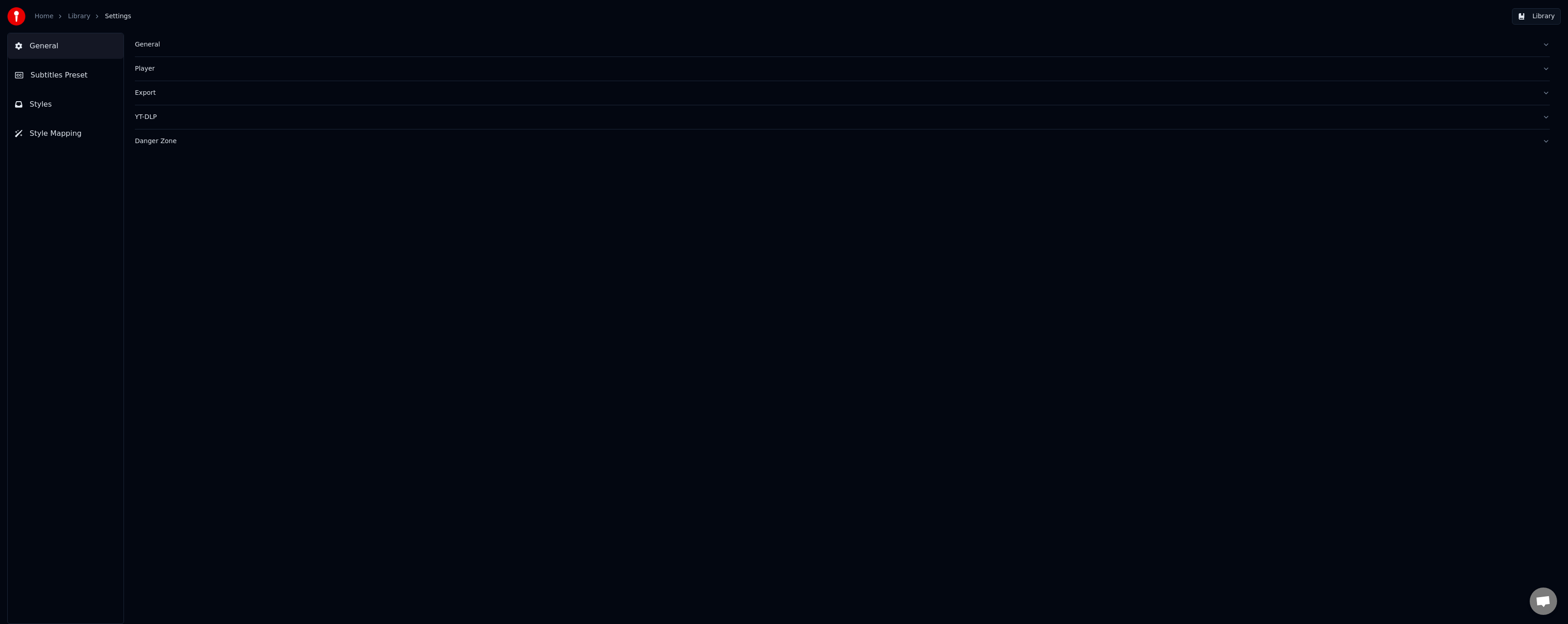
click at [153, 47] on div "General" at bounding box center [835, 44] width 1400 height 9
click at [152, 69] on div "Player" at bounding box center [835, 69] width 1400 height 9
click at [88, 71] on button "Subtitles Preset" at bounding box center [66, 75] width 116 height 26
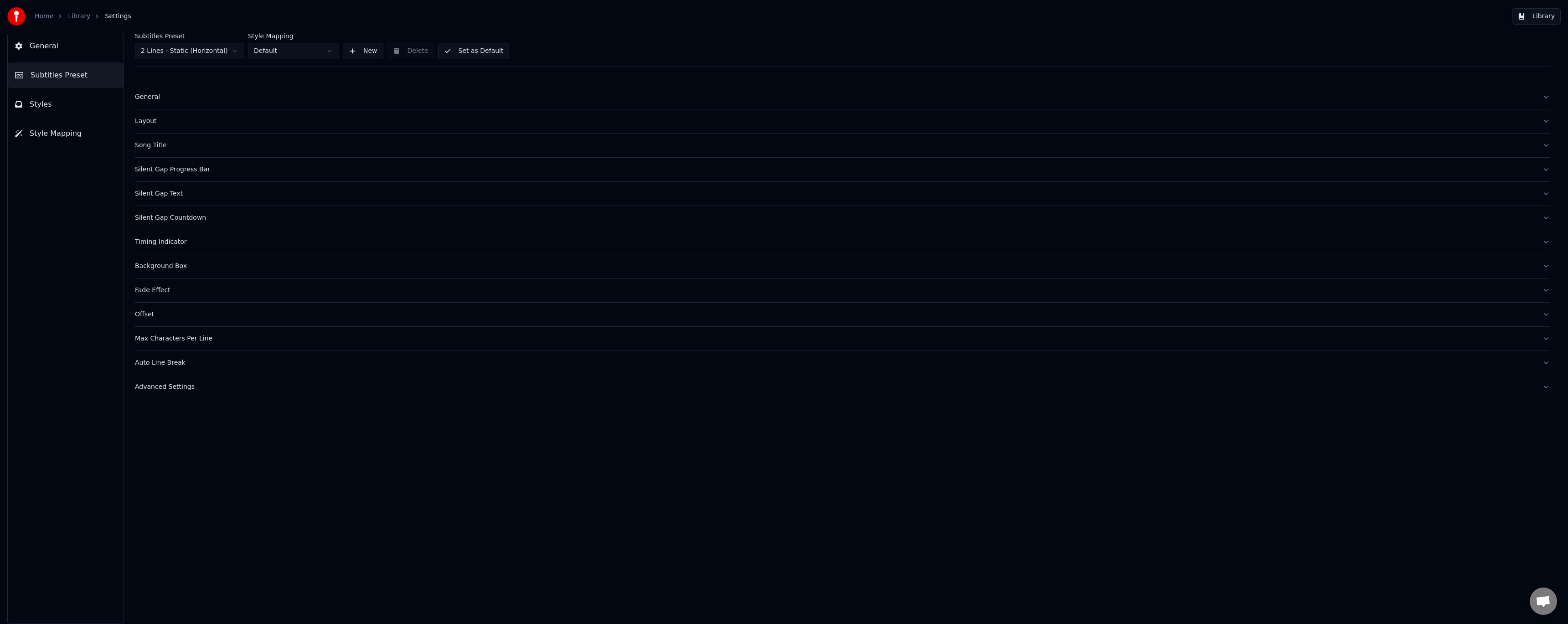
click at [85, 97] on button "Styles" at bounding box center [66, 105] width 116 height 26
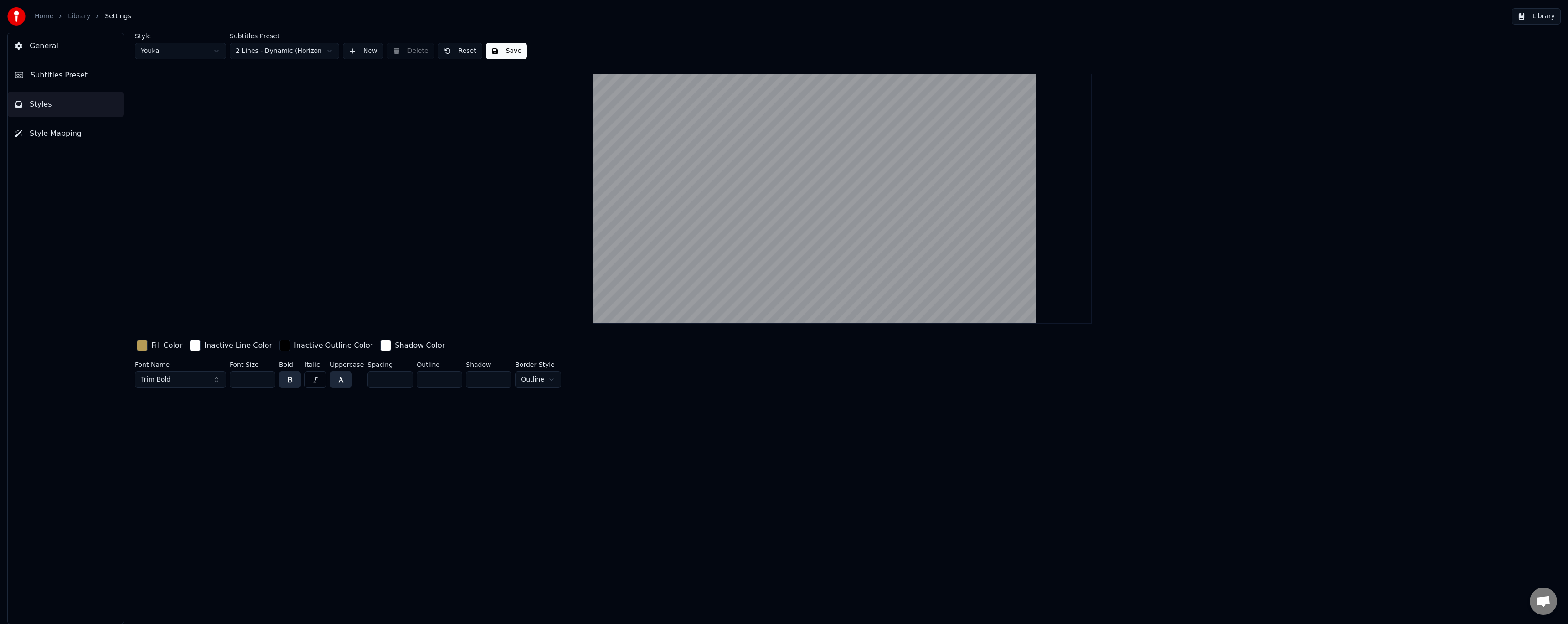
click at [88, 77] on button "Subtitles Preset" at bounding box center [66, 75] width 116 height 26
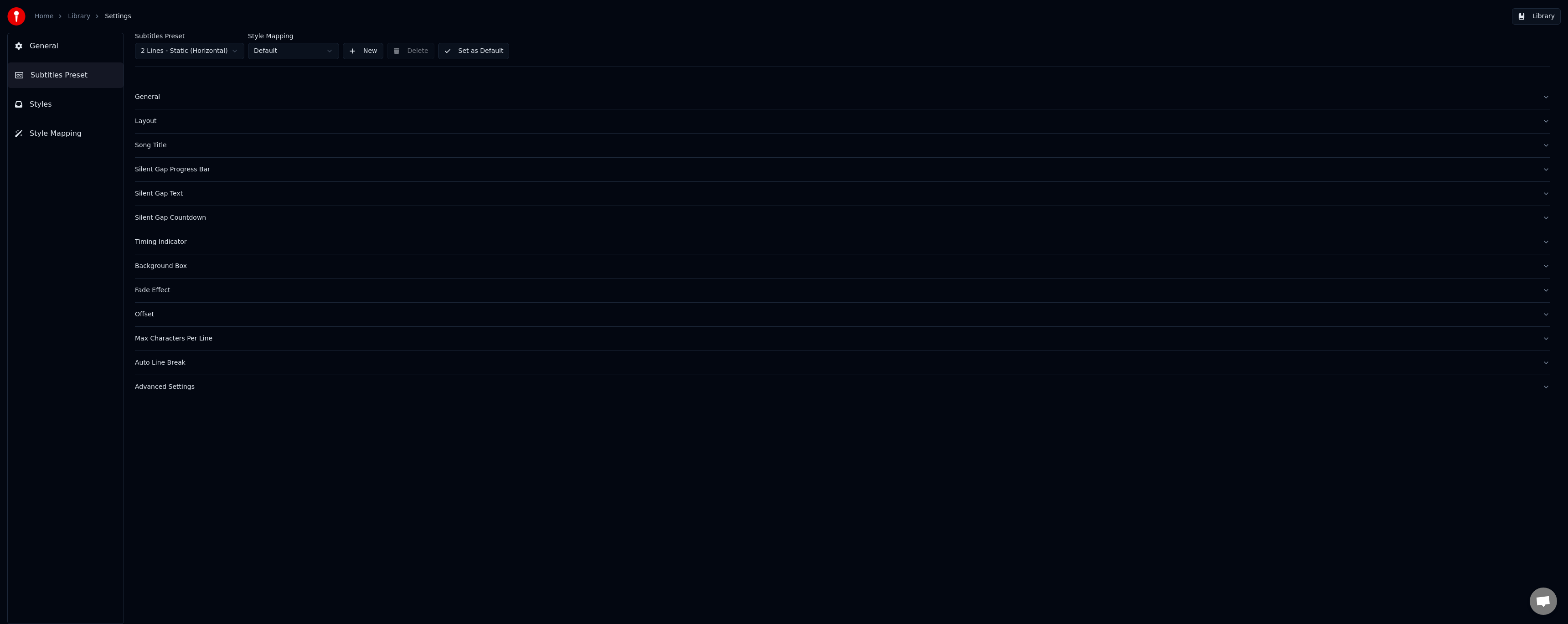
click at [152, 99] on div "General" at bounding box center [835, 97] width 1400 height 9
click at [83, 15] on link "Library" at bounding box center [79, 16] width 23 height 9
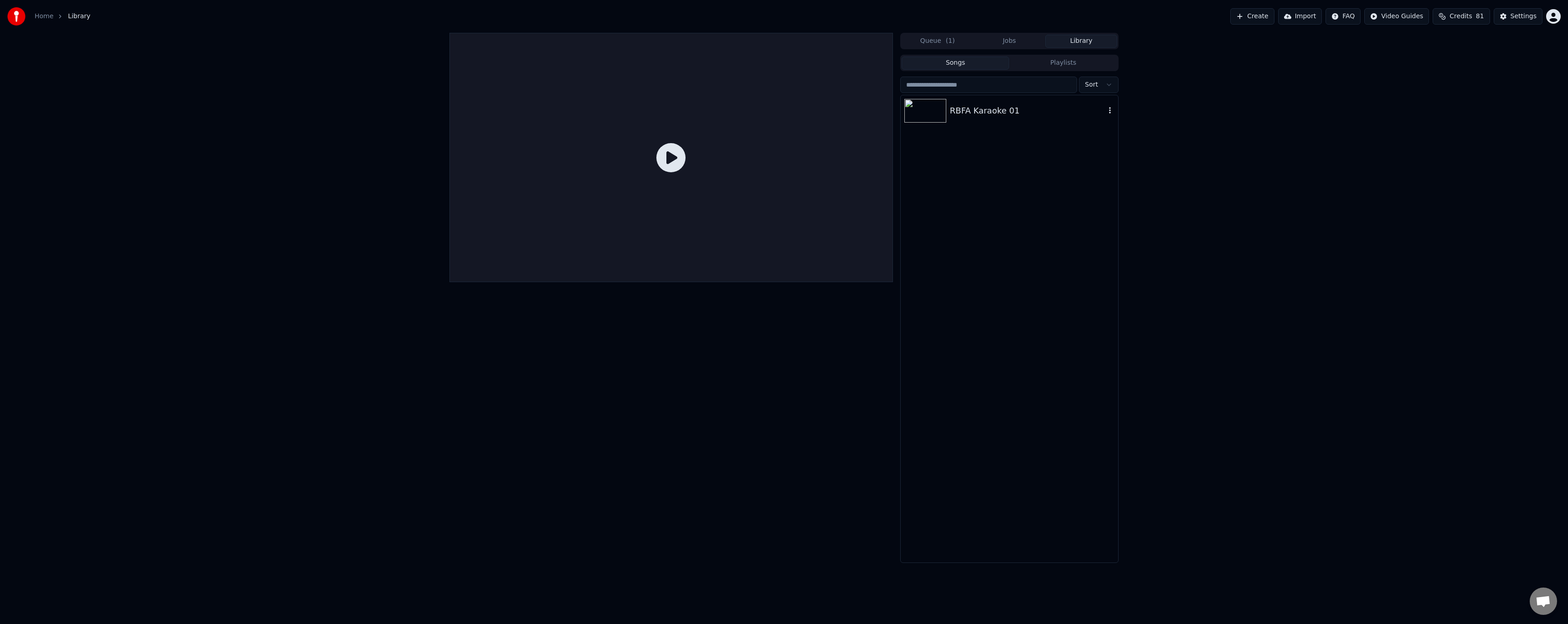
click at [1001, 116] on div "RBFA Karaoke 01" at bounding box center [1027, 110] width 155 height 13
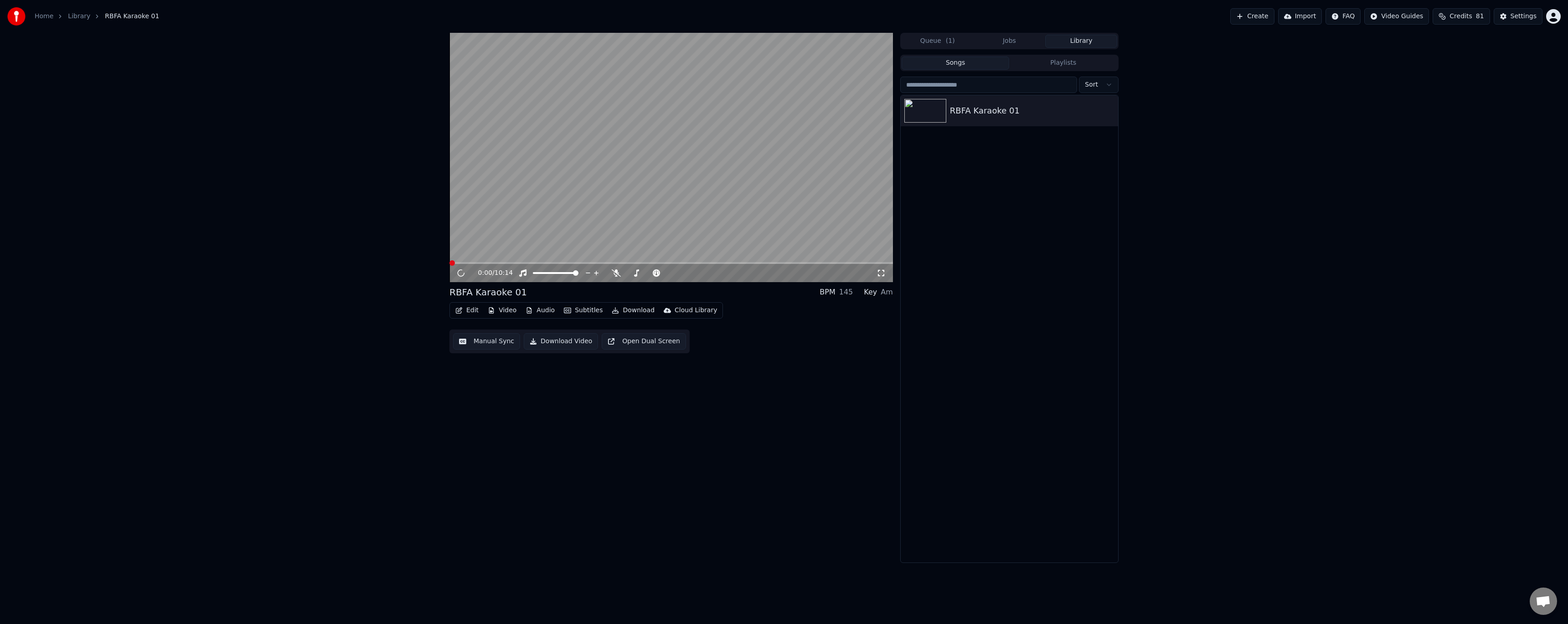
click at [472, 310] on button "Edit" at bounding box center [467, 310] width 30 height 13
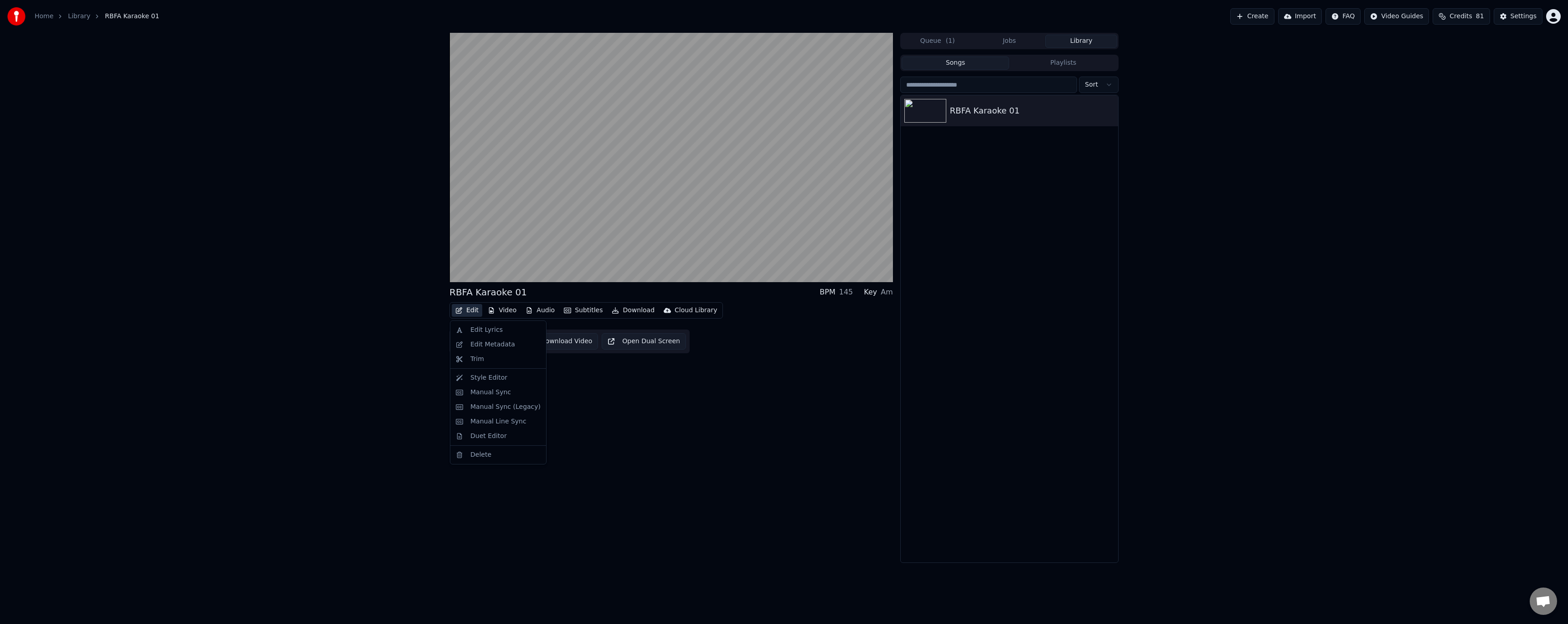
click at [472, 310] on button "Edit" at bounding box center [467, 310] width 30 height 13
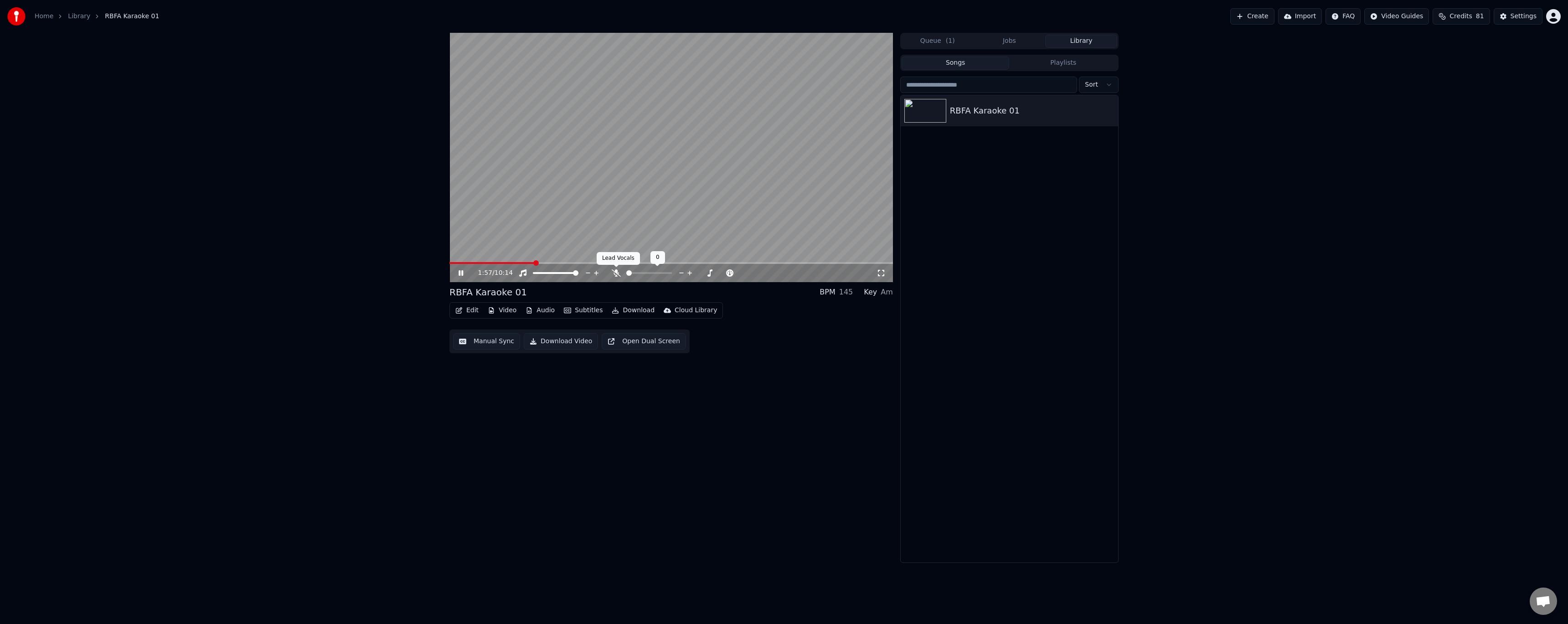
click at [614, 275] on icon at bounding box center [616, 273] width 9 height 7
click at [530, 262] on span at bounding box center [489, 263] width 80 height 2
click at [502, 262] on span at bounding box center [475, 263] width 53 height 2
click at [480, 262] on span at bounding box center [477, 263] width 55 height 2
